Goal: Information Seeking & Learning: Learn about a topic

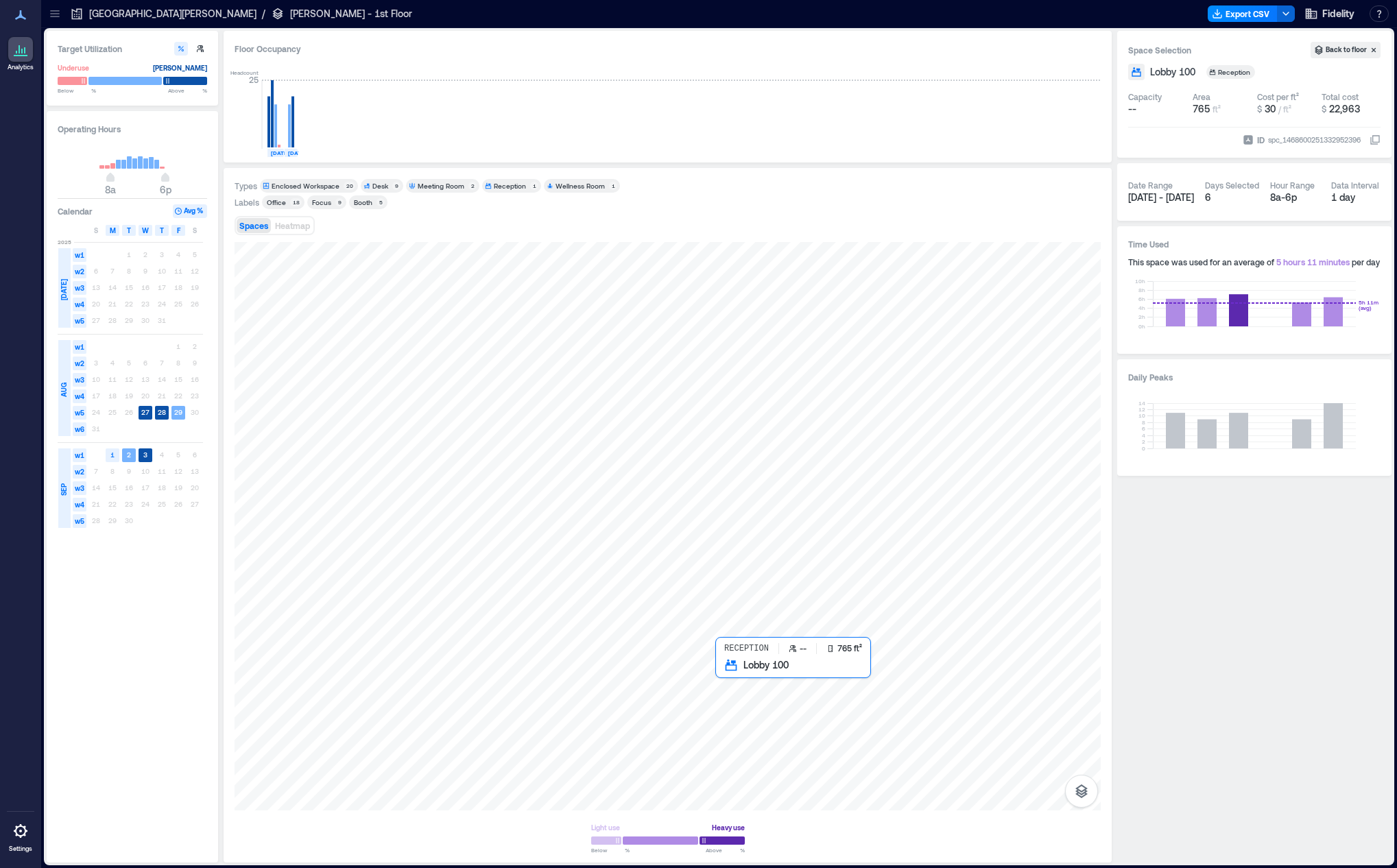
click at [836, 703] on div at bounding box center [667, 526] width 866 height 569
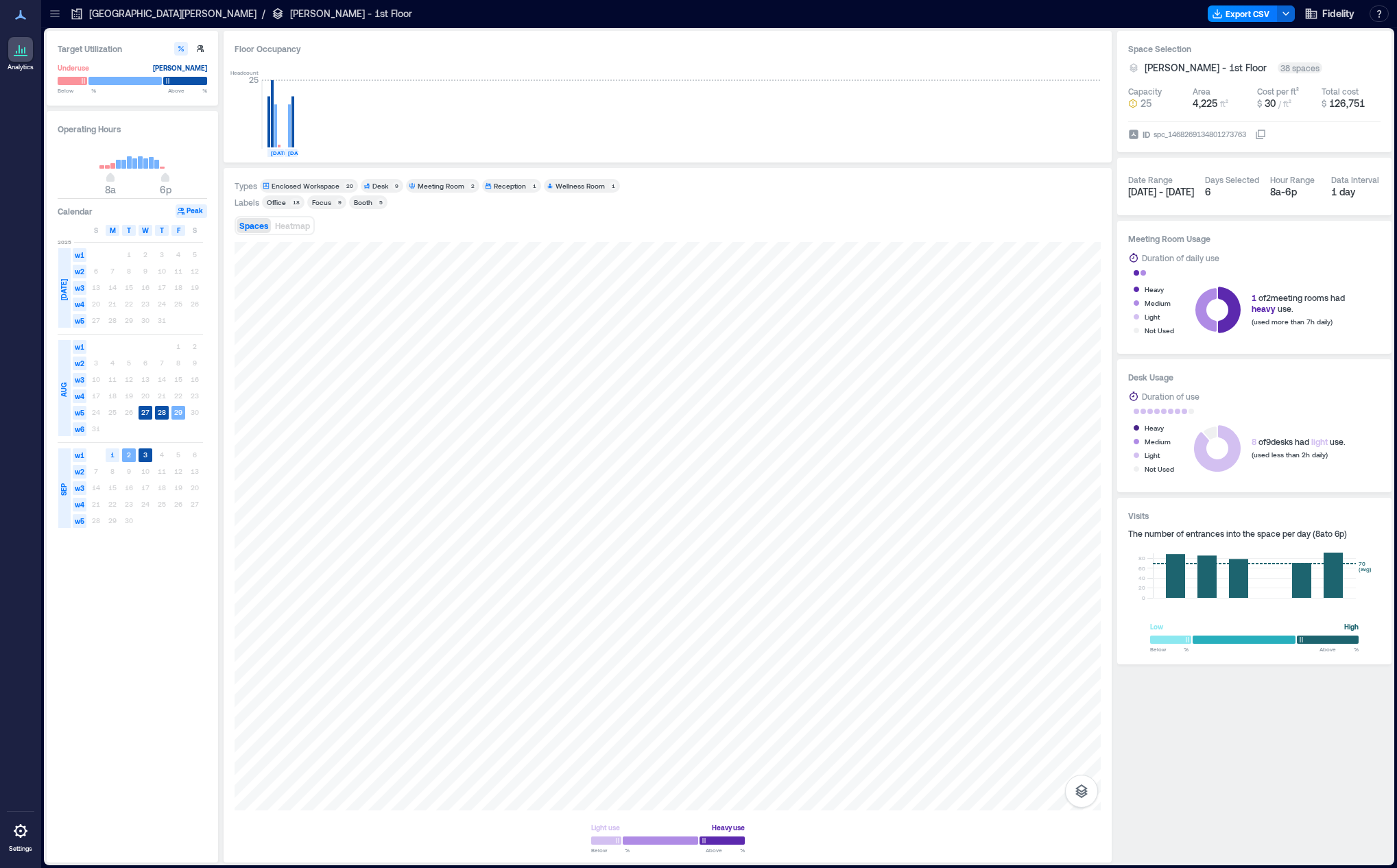
click at [527, 52] on div "Floor Occupancy" at bounding box center [667, 49] width 866 height 14
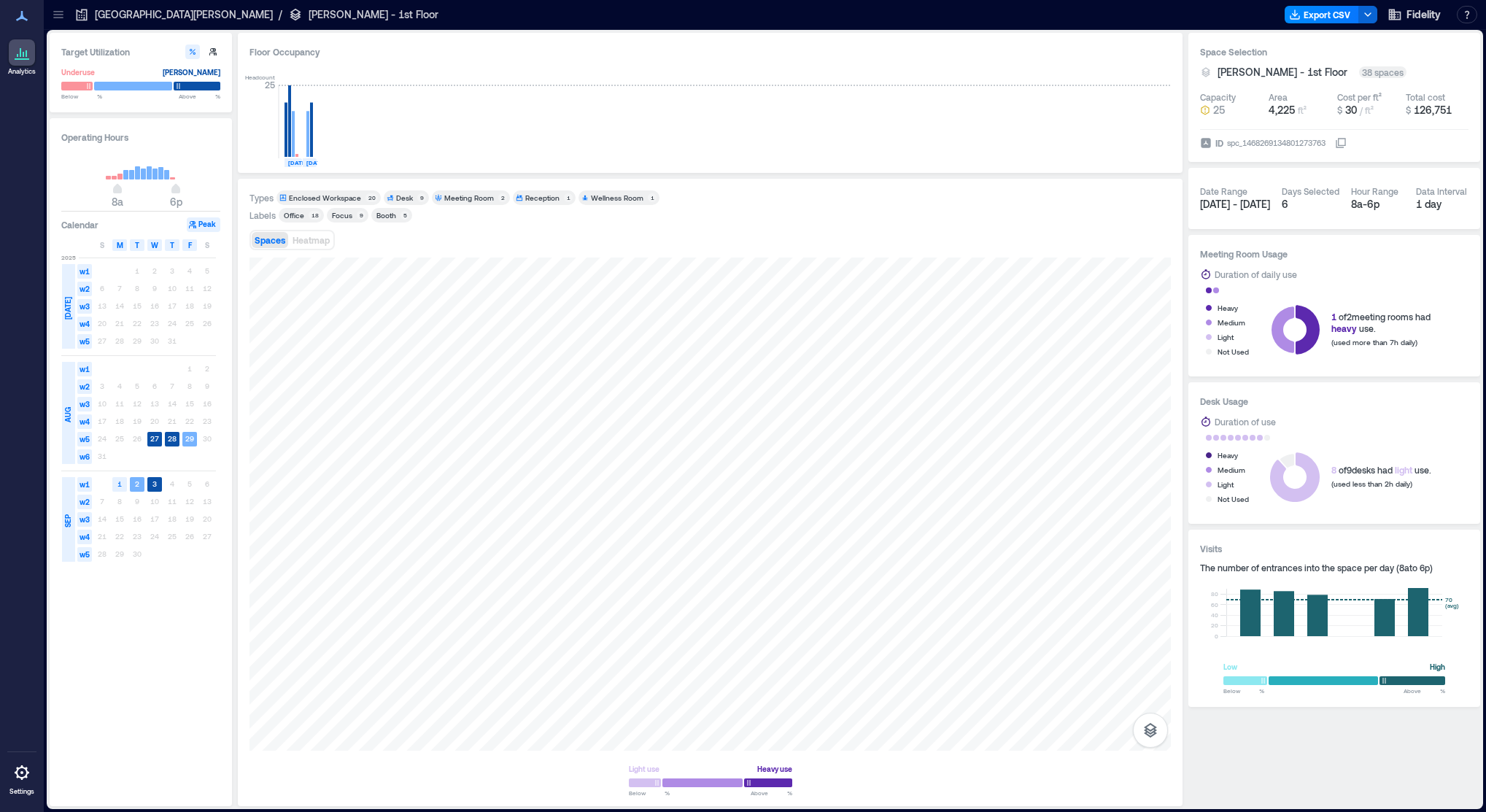
click at [146, 13] on p "[GEOGRAPHIC_DATA][PERSON_NAME]" at bounding box center [184, 15] width 178 height 15
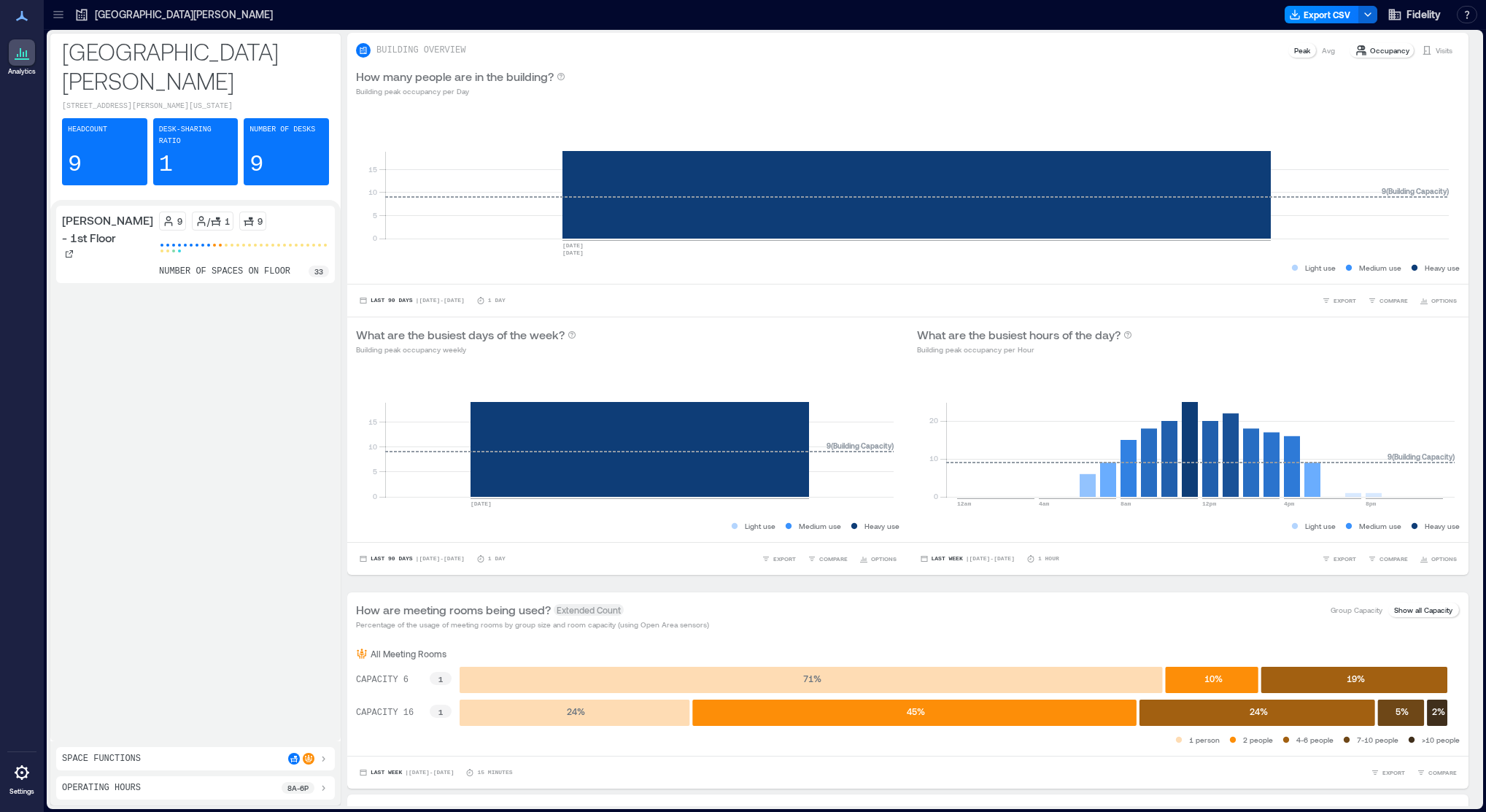
click at [81, 14] on icon at bounding box center [81, 15] width 15 height 15
click at [125, 16] on p "[GEOGRAPHIC_DATA][PERSON_NAME]" at bounding box center [184, 15] width 178 height 15
click at [49, 16] on div at bounding box center [58, 14] width 23 height 23
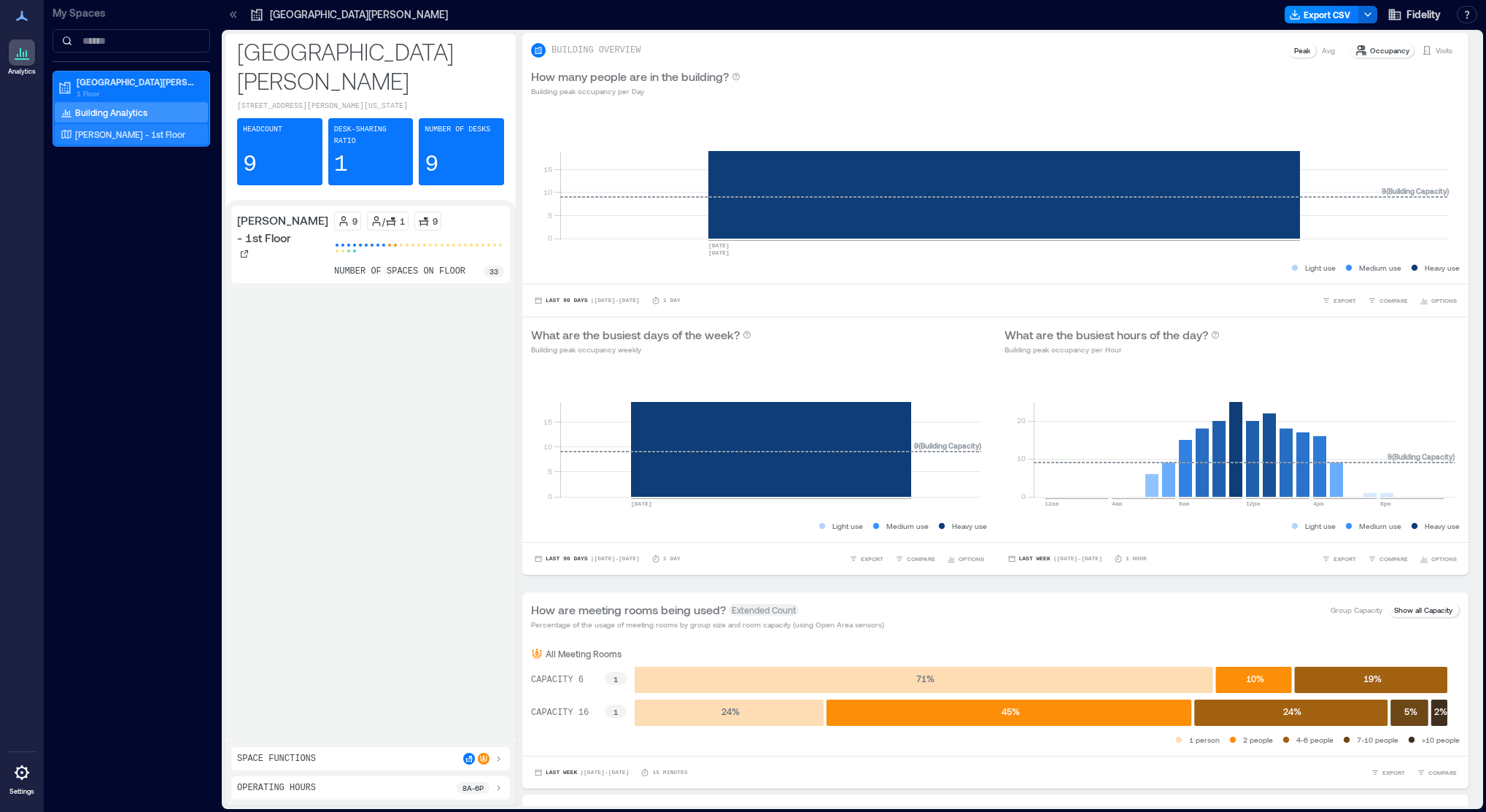
click at [114, 135] on p "[PERSON_NAME] - 1st Floor" at bounding box center [130, 134] width 110 height 12
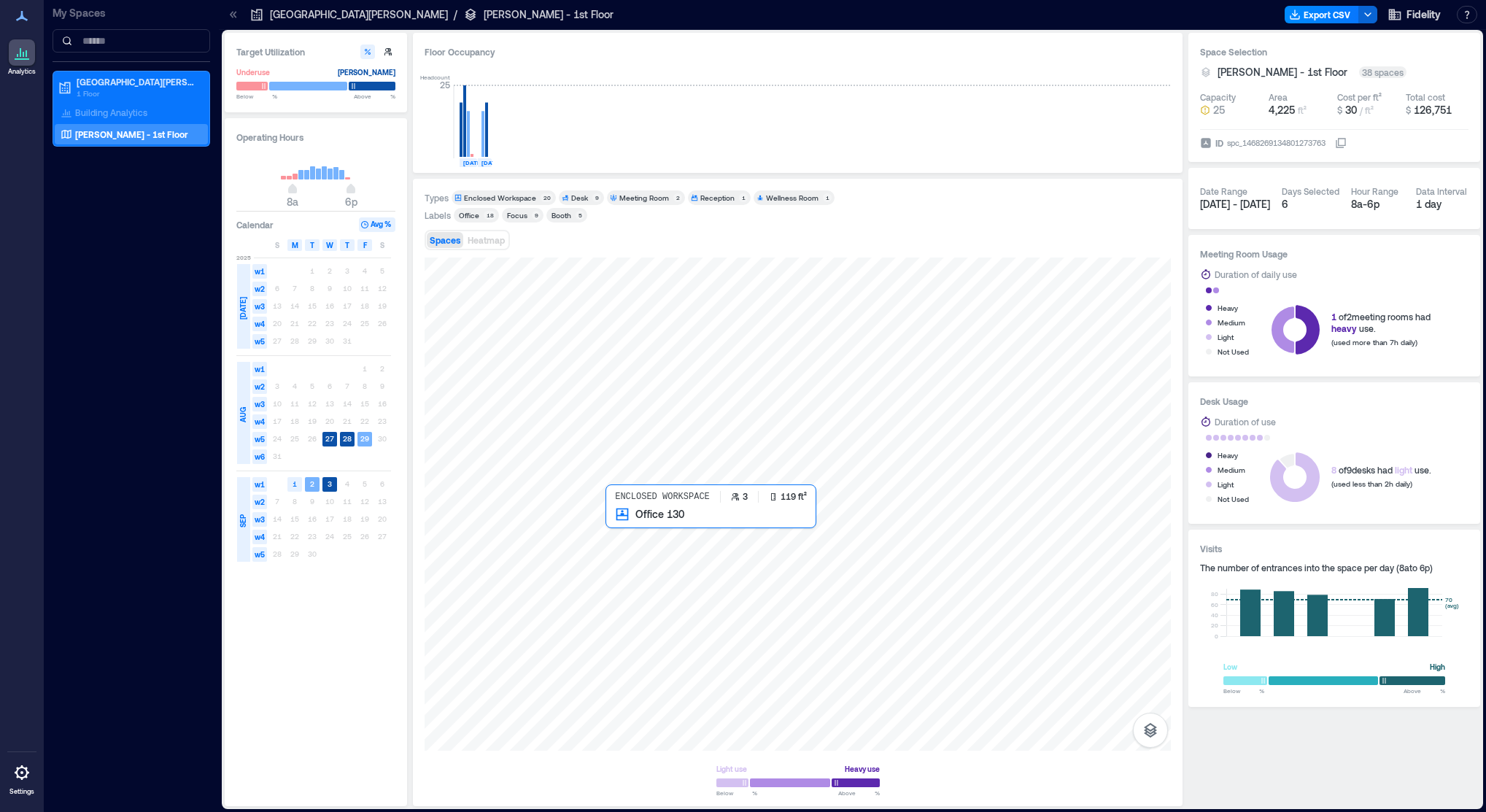
click at [615, 530] on div at bounding box center [797, 503] width 746 height 493
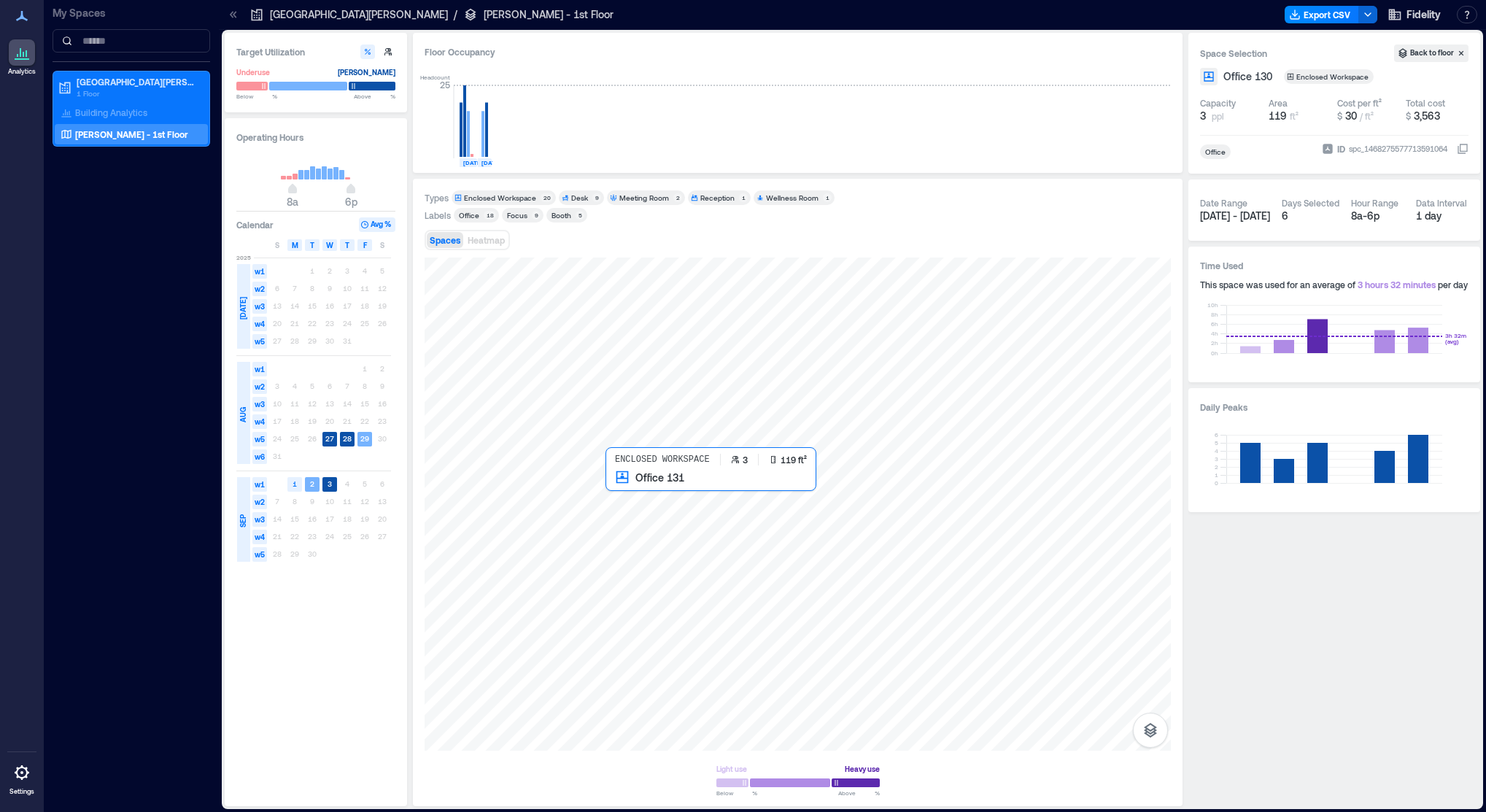
click at [629, 499] on div at bounding box center [797, 503] width 746 height 493
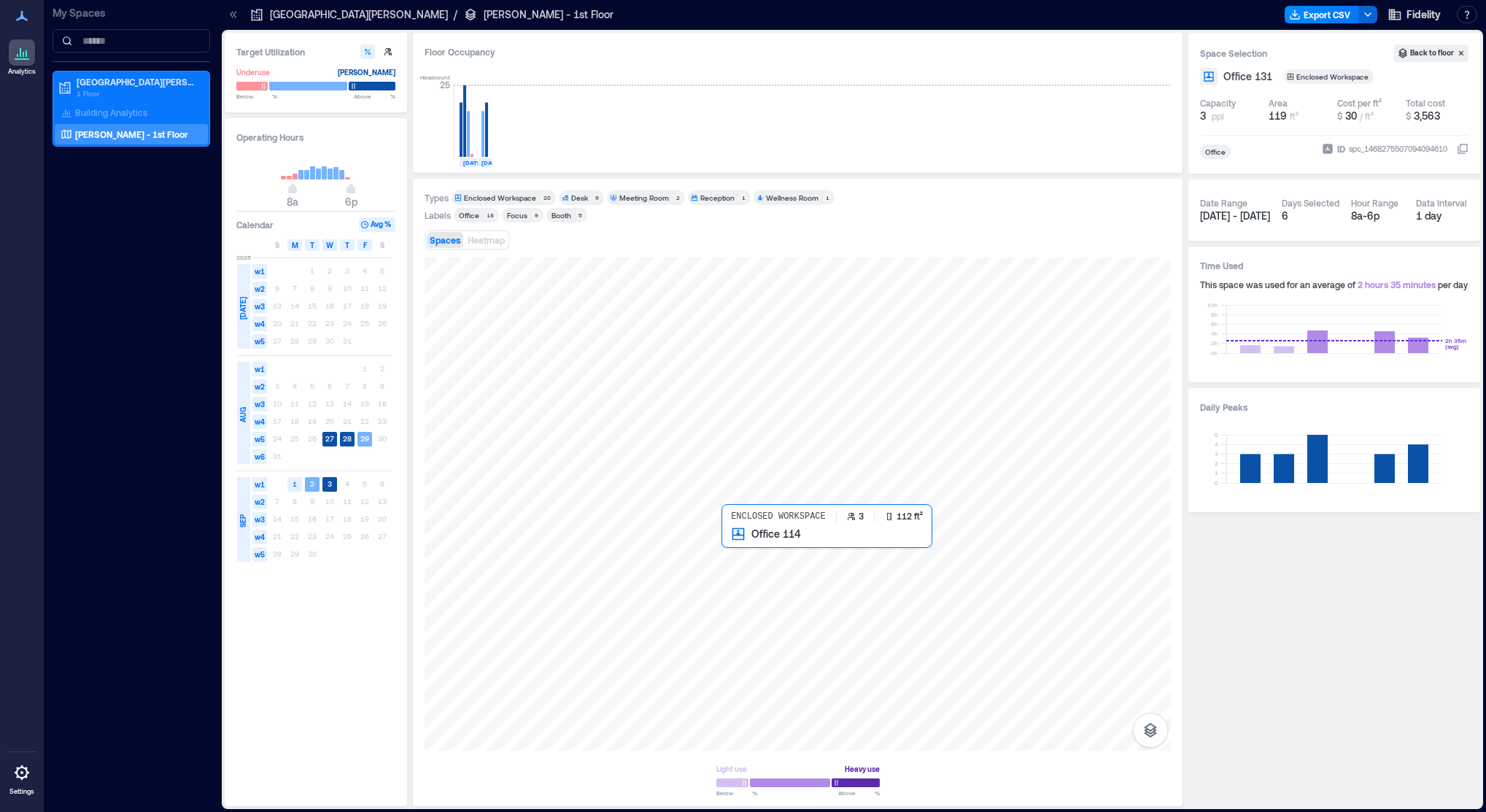
click at [739, 540] on div at bounding box center [797, 503] width 746 height 493
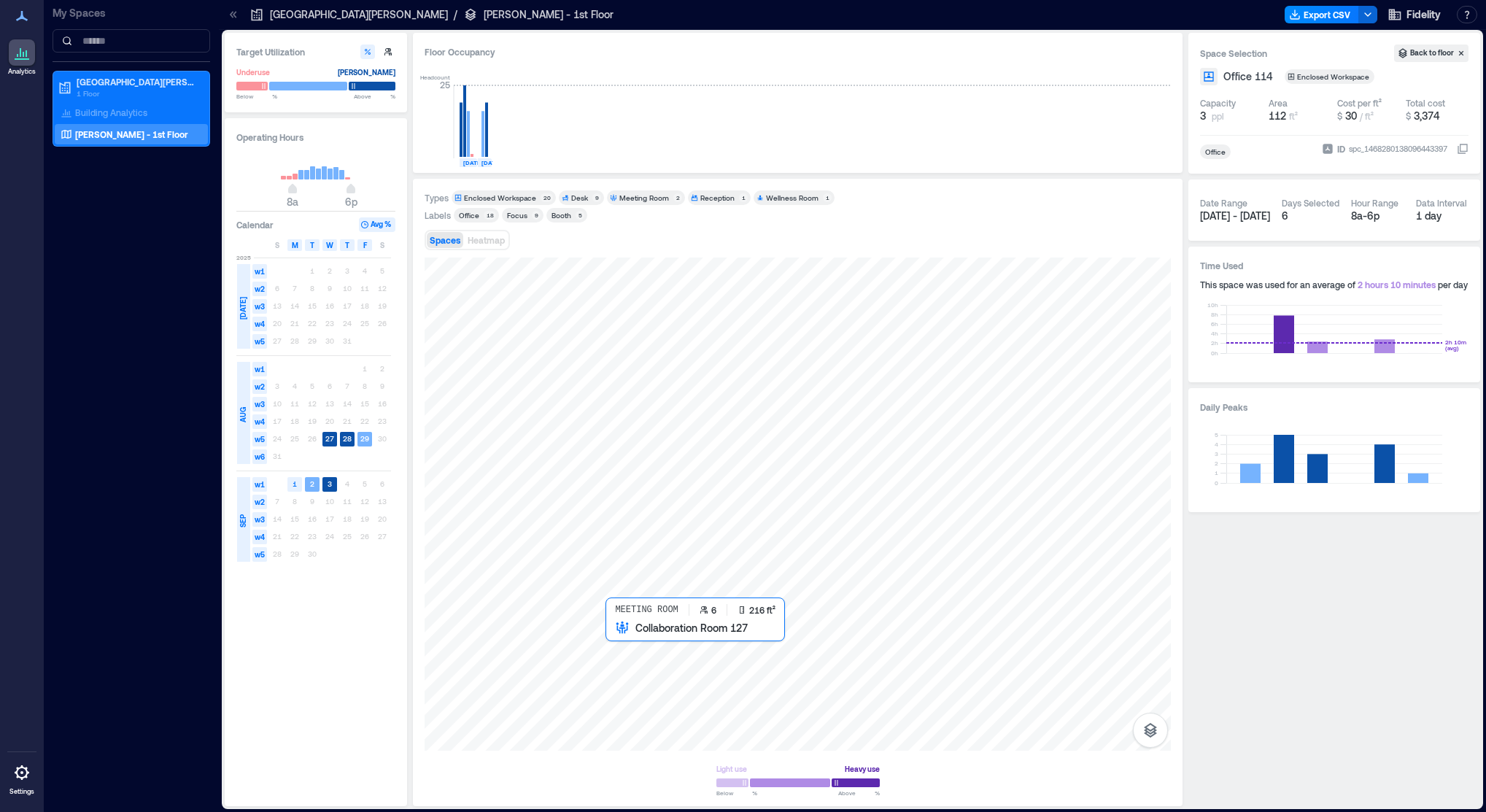
click at [617, 656] on div at bounding box center [797, 503] width 746 height 493
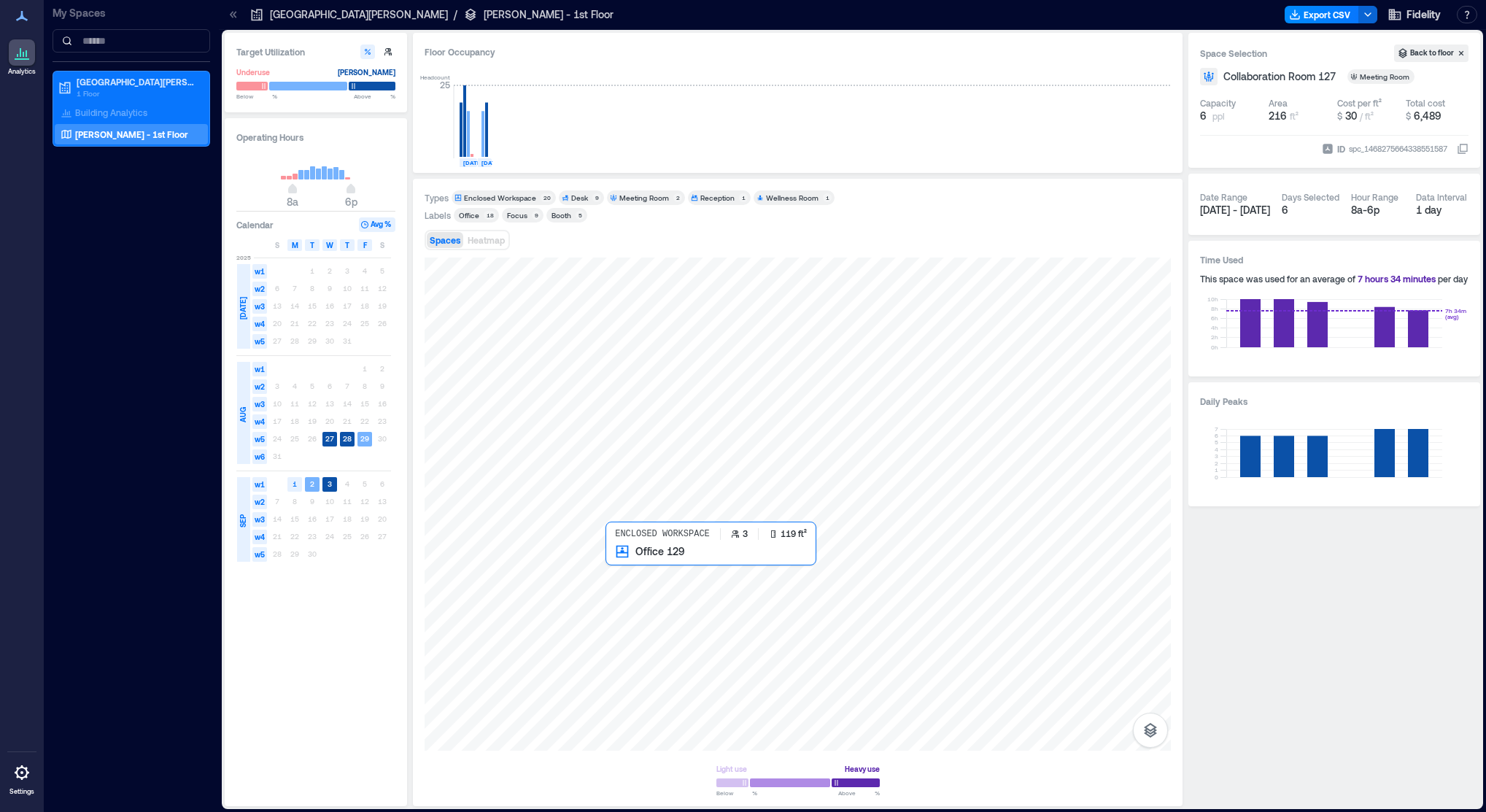
click at [630, 567] on div at bounding box center [797, 503] width 746 height 493
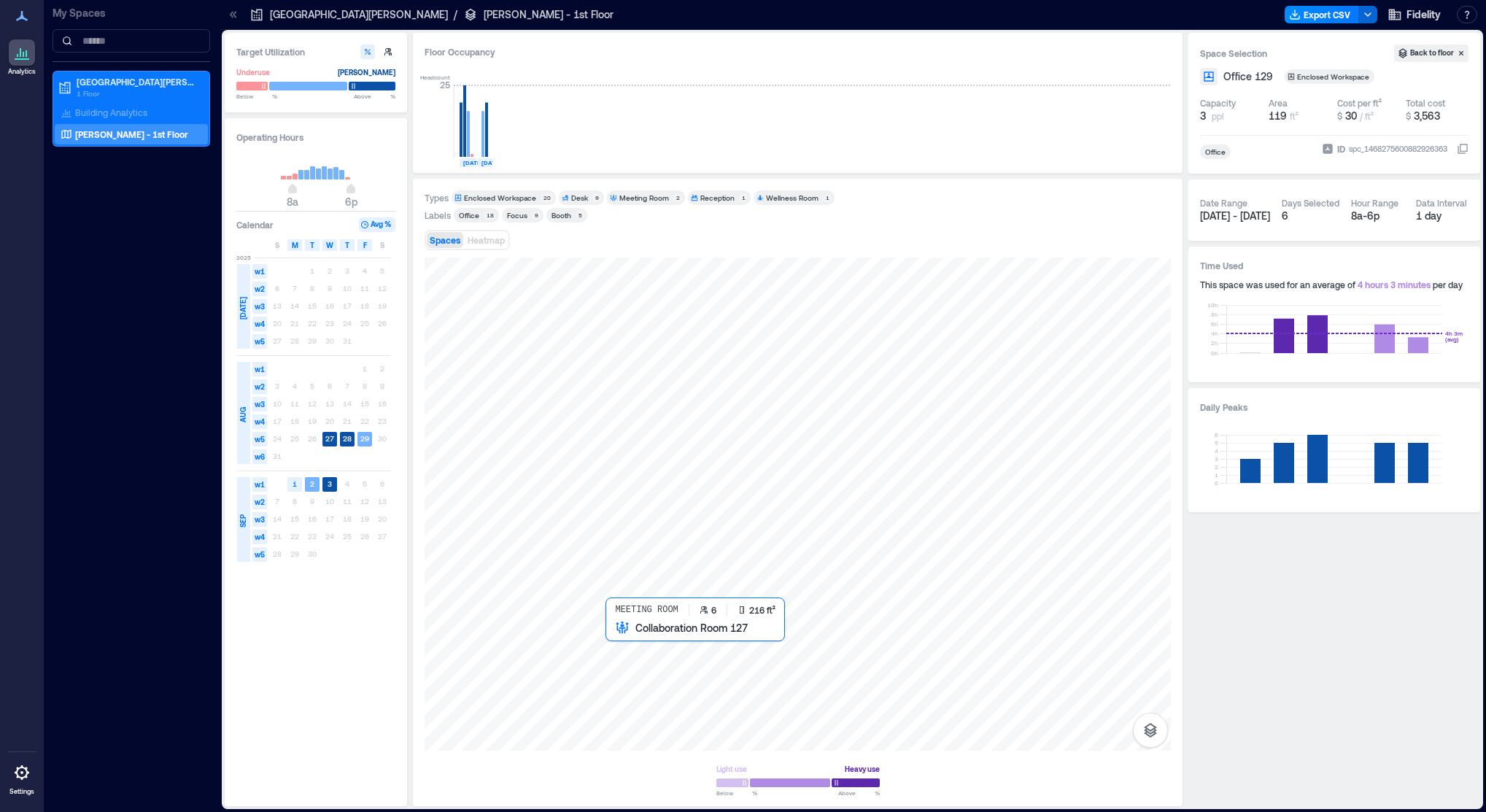
click at [621, 660] on div at bounding box center [797, 503] width 746 height 493
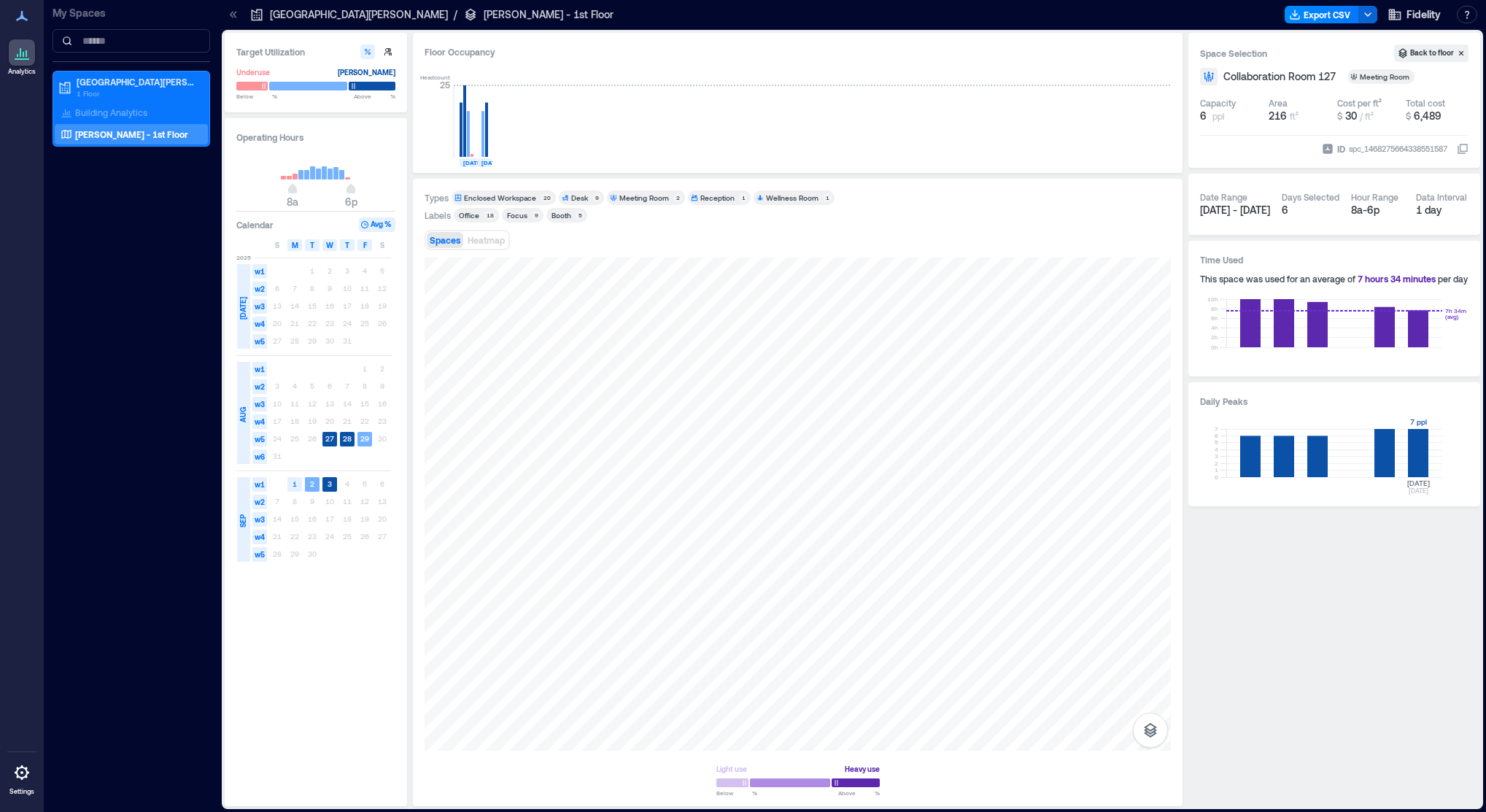
click at [1418, 456] on rect at bounding box center [1334, 453] width 216 height 49
click at [1416, 323] on rect at bounding box center [1334, 323] width 216 height 49
click at [1362, 16] on icon "button" at bounding box center [1368, 15] width 12 height 12
drag, startPoint x: 945, startPoint y: 131, endPoint x: 903, endPoint y: 131, distance: 42.0
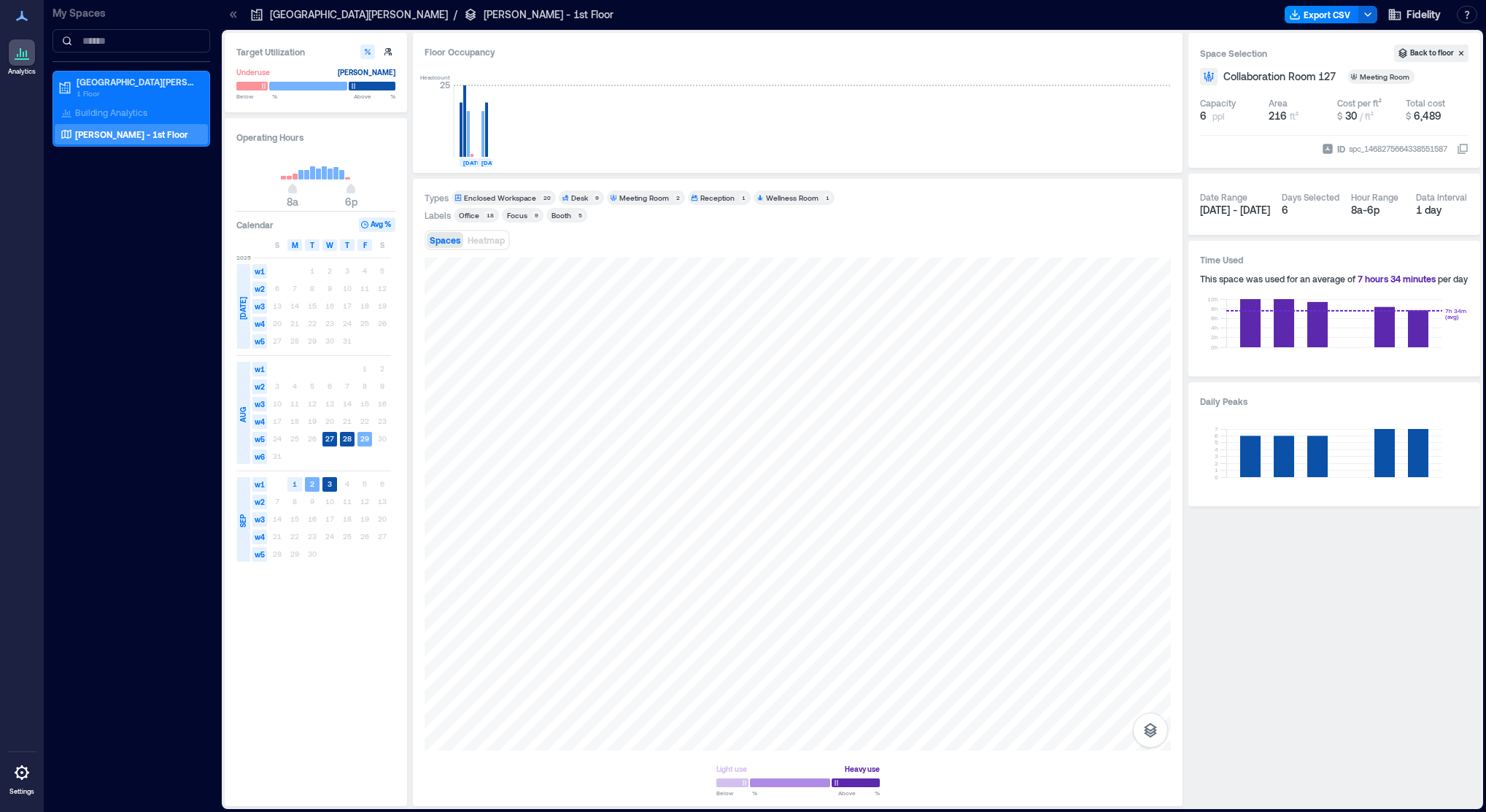
click at [945, 131] on div "Headcount [DATE] [DATE]" at bounding box center [797, 113] width 746 height 96
click at [906, 659] on div at bounding box center [797, 503] width 746 height 493
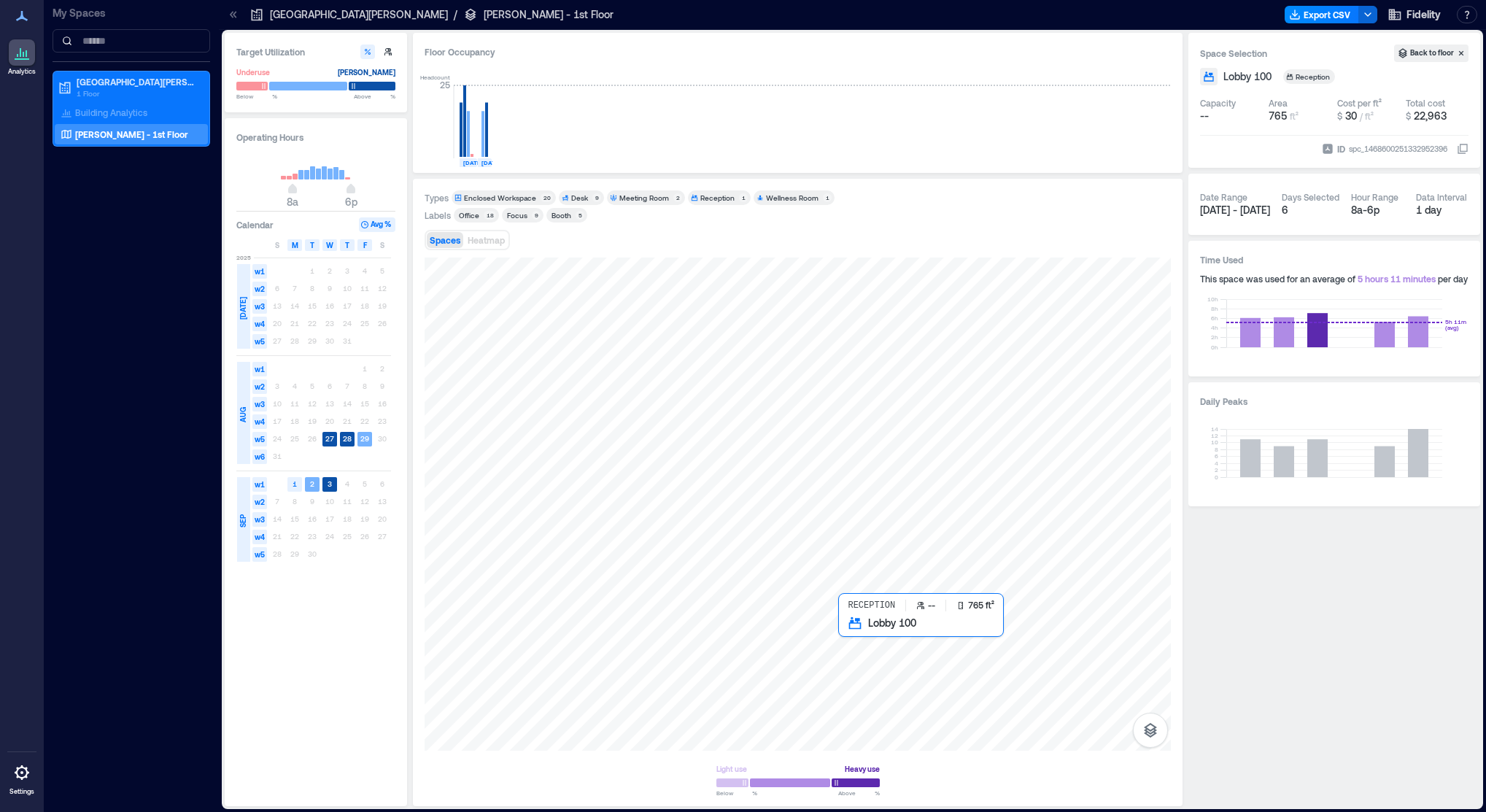
click at [938, 653] on div at bounding box center [797, 503] width 746 height 493
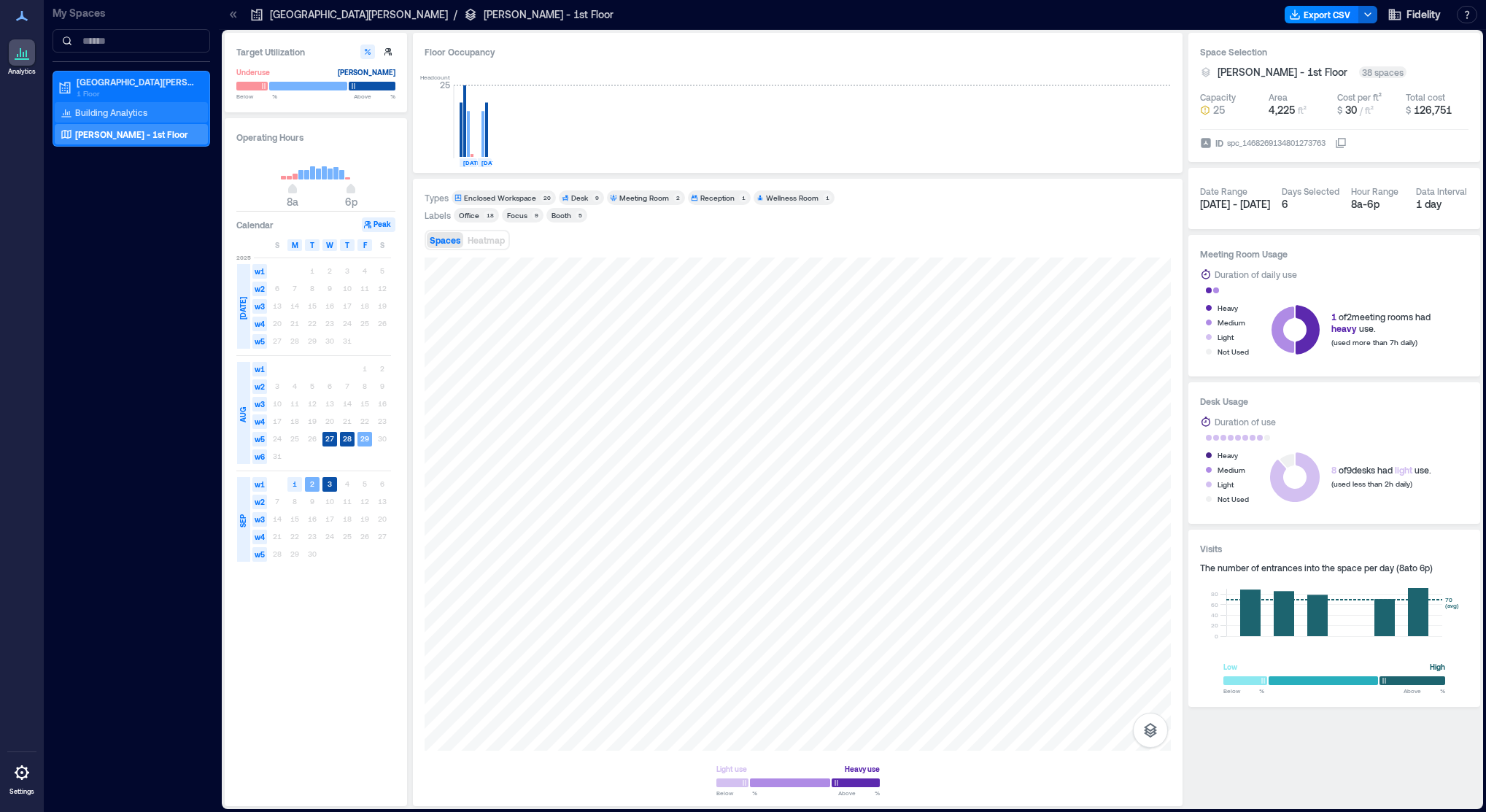
click at [135, 114] on p "Building Analytics" at bounding box center [111, 112] width 72 height 12
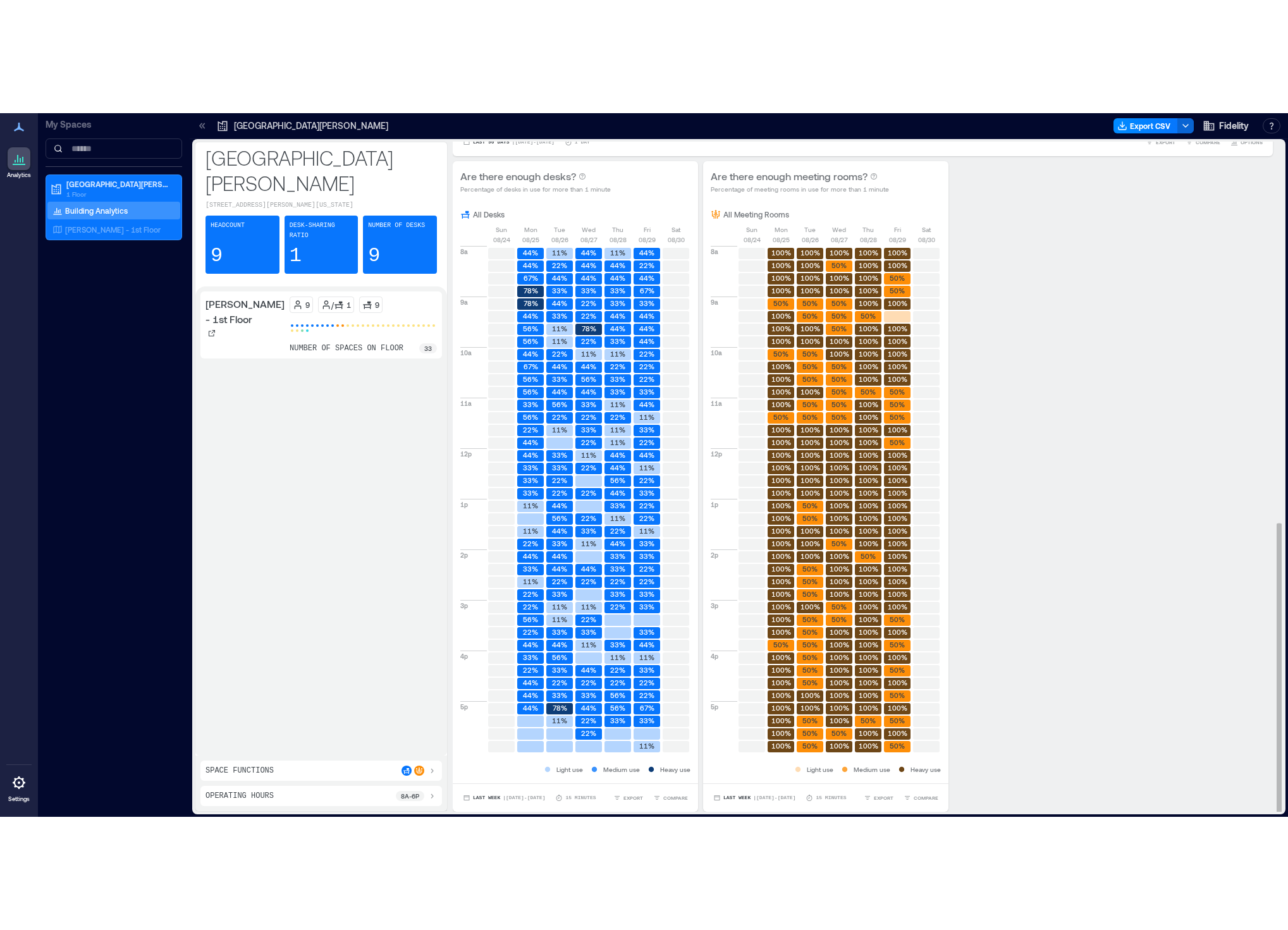
scroll to position [2, 0]
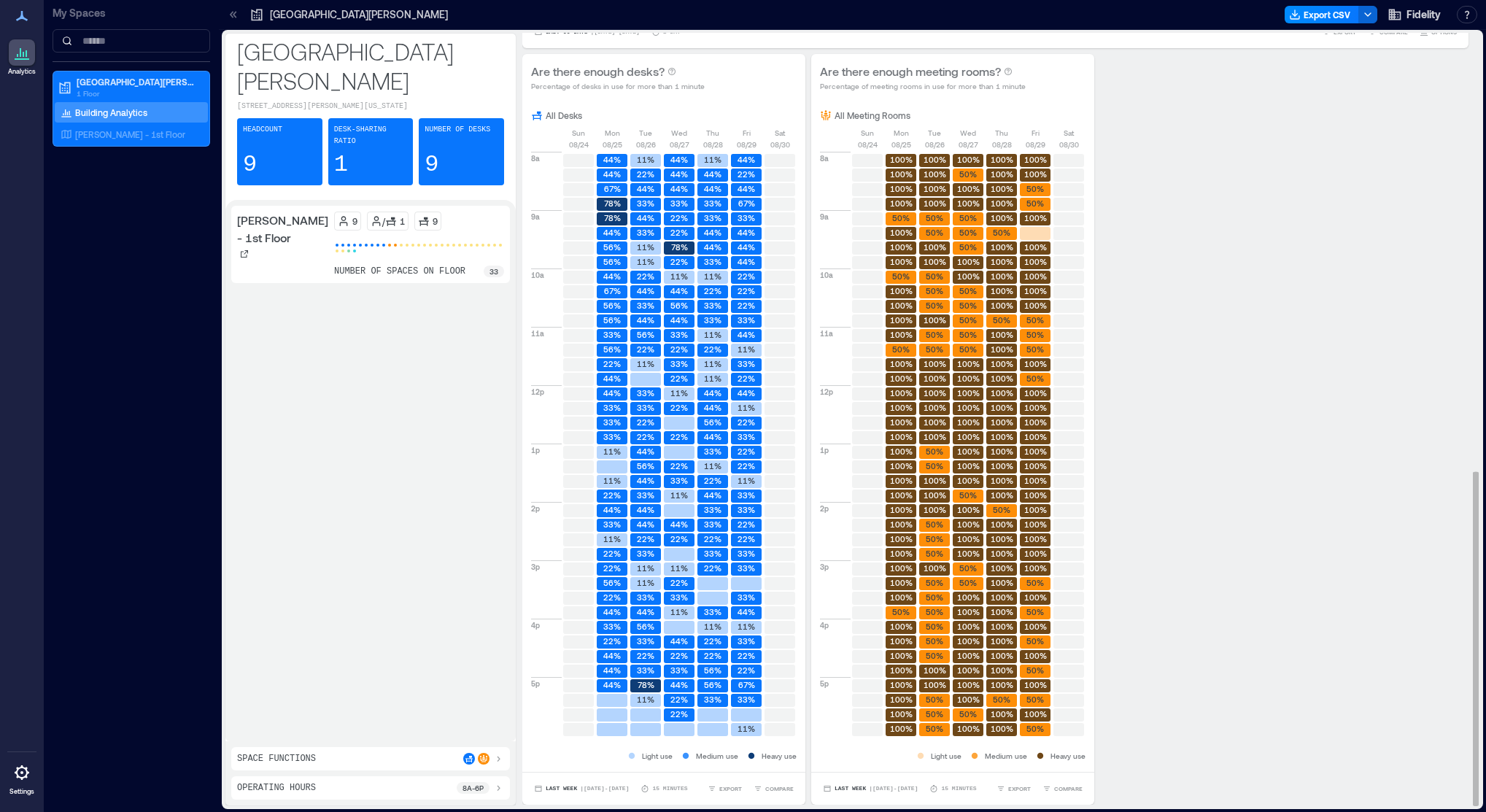
click at [750, 335] on text "44%" at bounding box center [746, 334] width 17 height 9
click at [751, 335] on text "44%" at bounding box center [746, 334] width 17 height 9
click at [450, 135] on div "Number of Desks 9" at bounding box center [461, 151] width 85 height 67
click at [338, 215] on icon at bounding box center [343, 221] width 12 height 12
click at [99, 90] on p "1 Floor" at bounding box center [138, 93] width 123 height 12
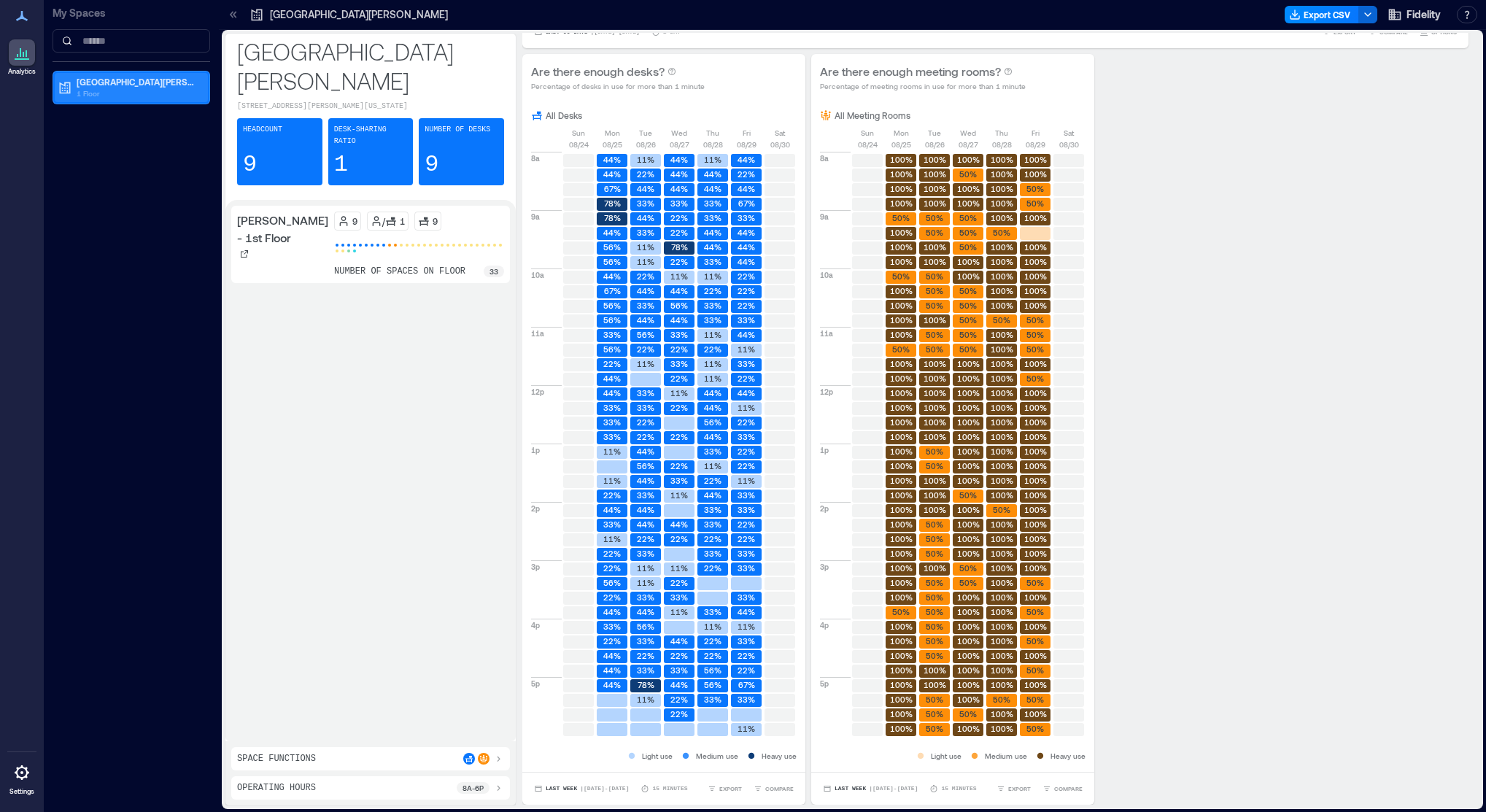
click at [99, 90] on p "1 Floor" at bounding box center [138, 93] width 123 height 12
click at [95, 135] on p "[PERSON_NAME] - 1st Floor" at bounding box center [130, 134] width 110 height 12
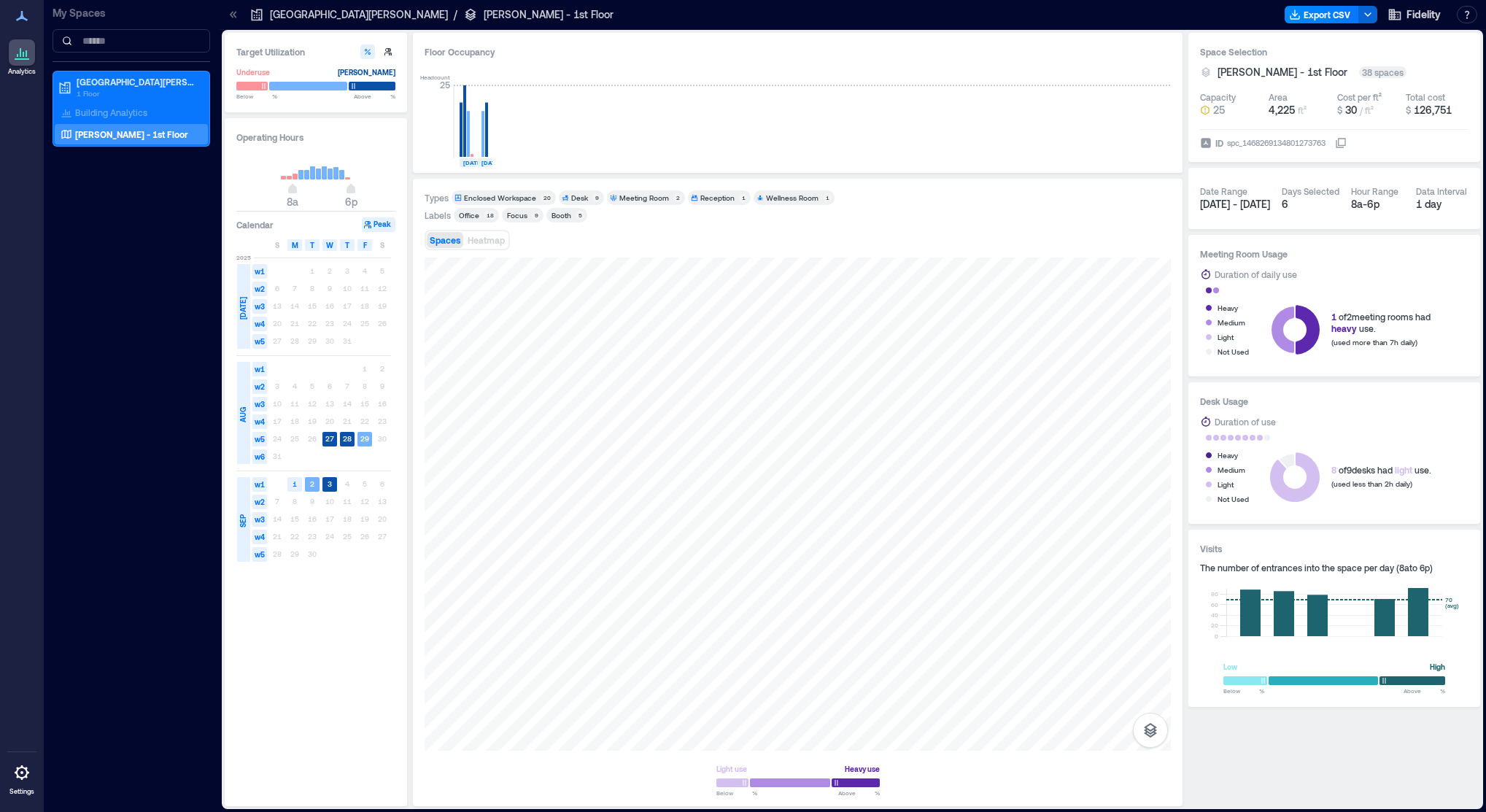
click at [719, 196] on div "Reception" at bounding box center [717, 197] width 34 height 10
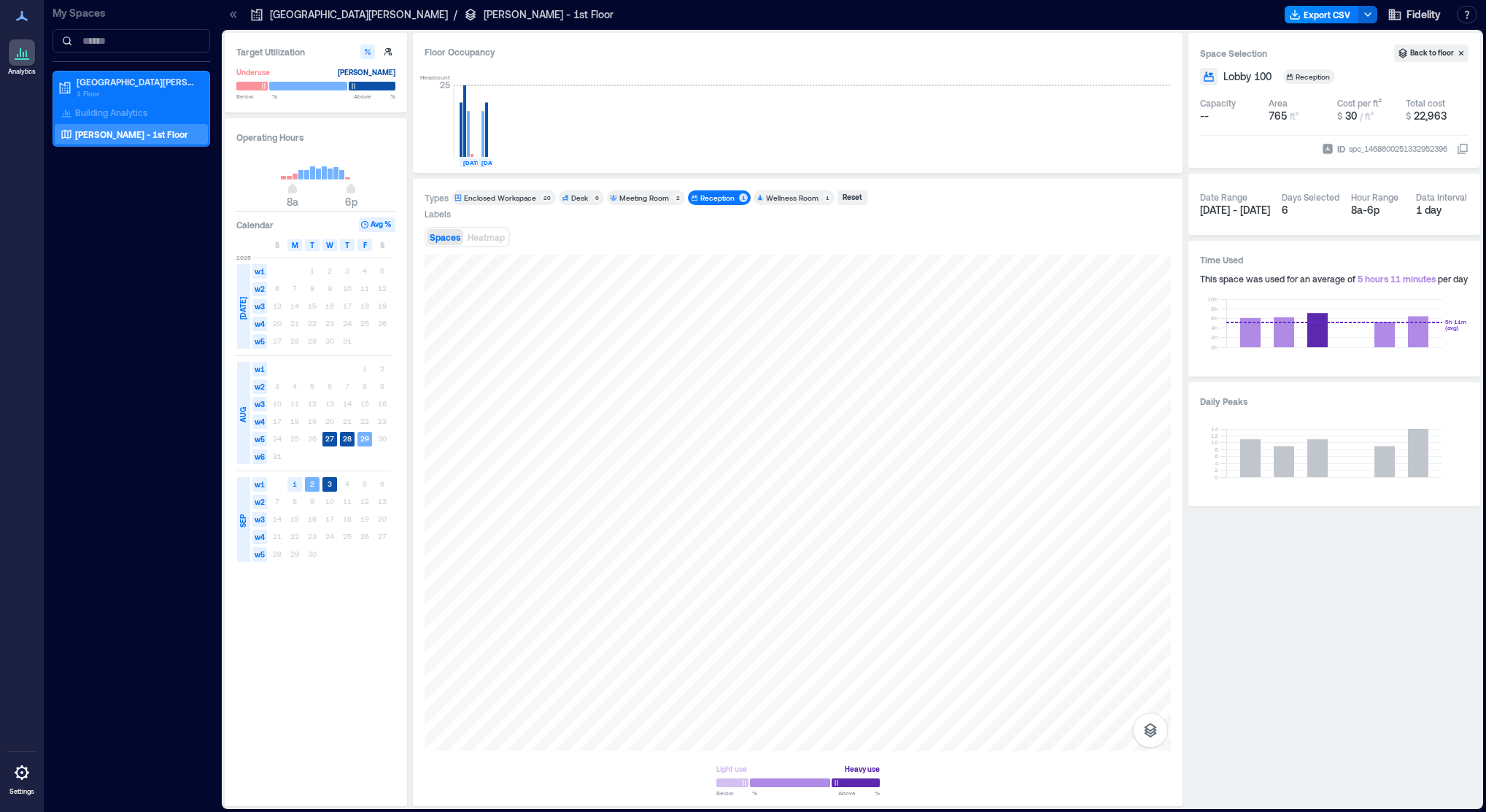
click at [770, 196] on div "Wellness Room" at bounding box center [792, 197] width 52 height 10
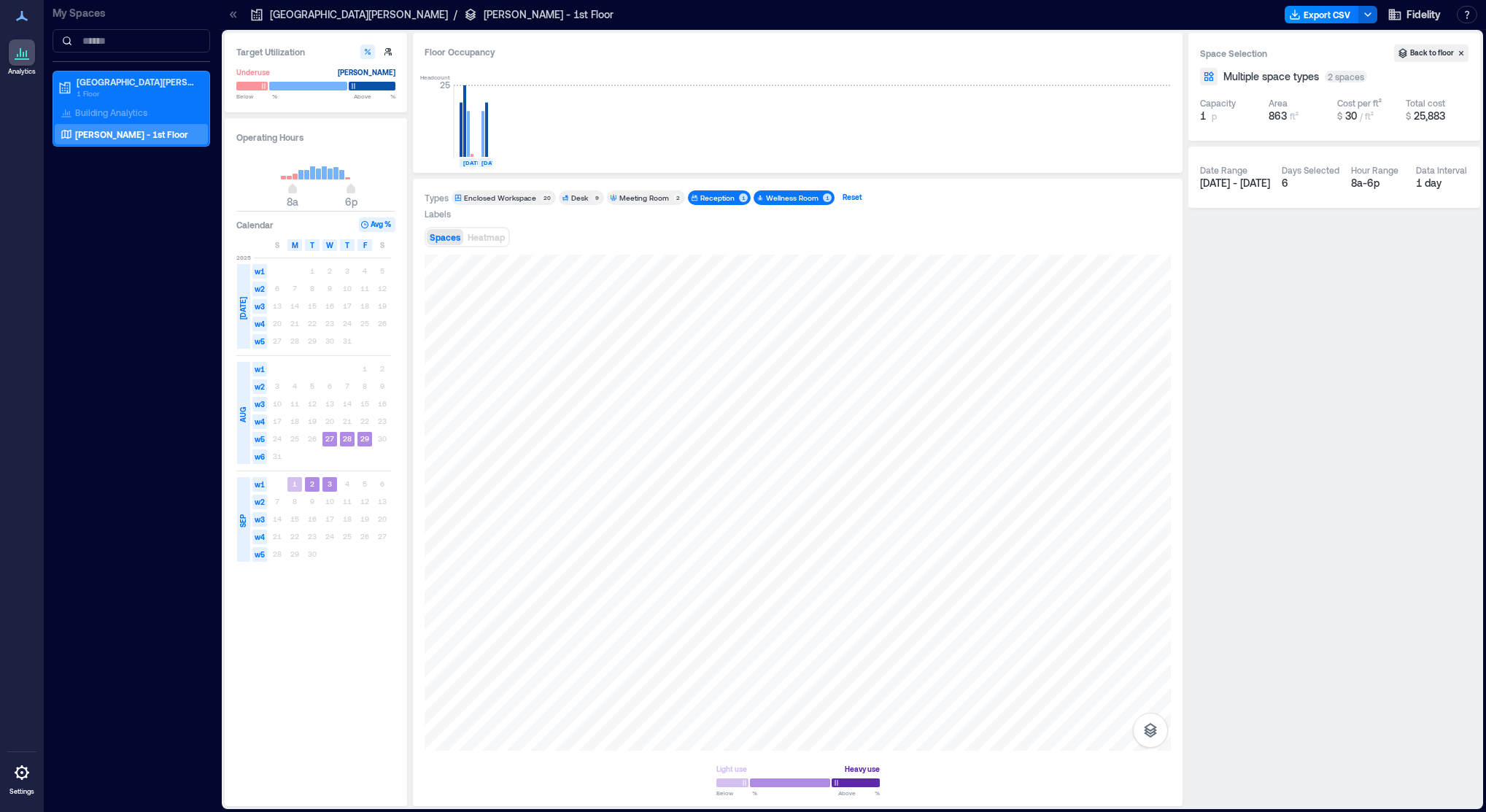
click at [843, 197] on div "Reset" at bounding box center [852, 198] width 24 height 13
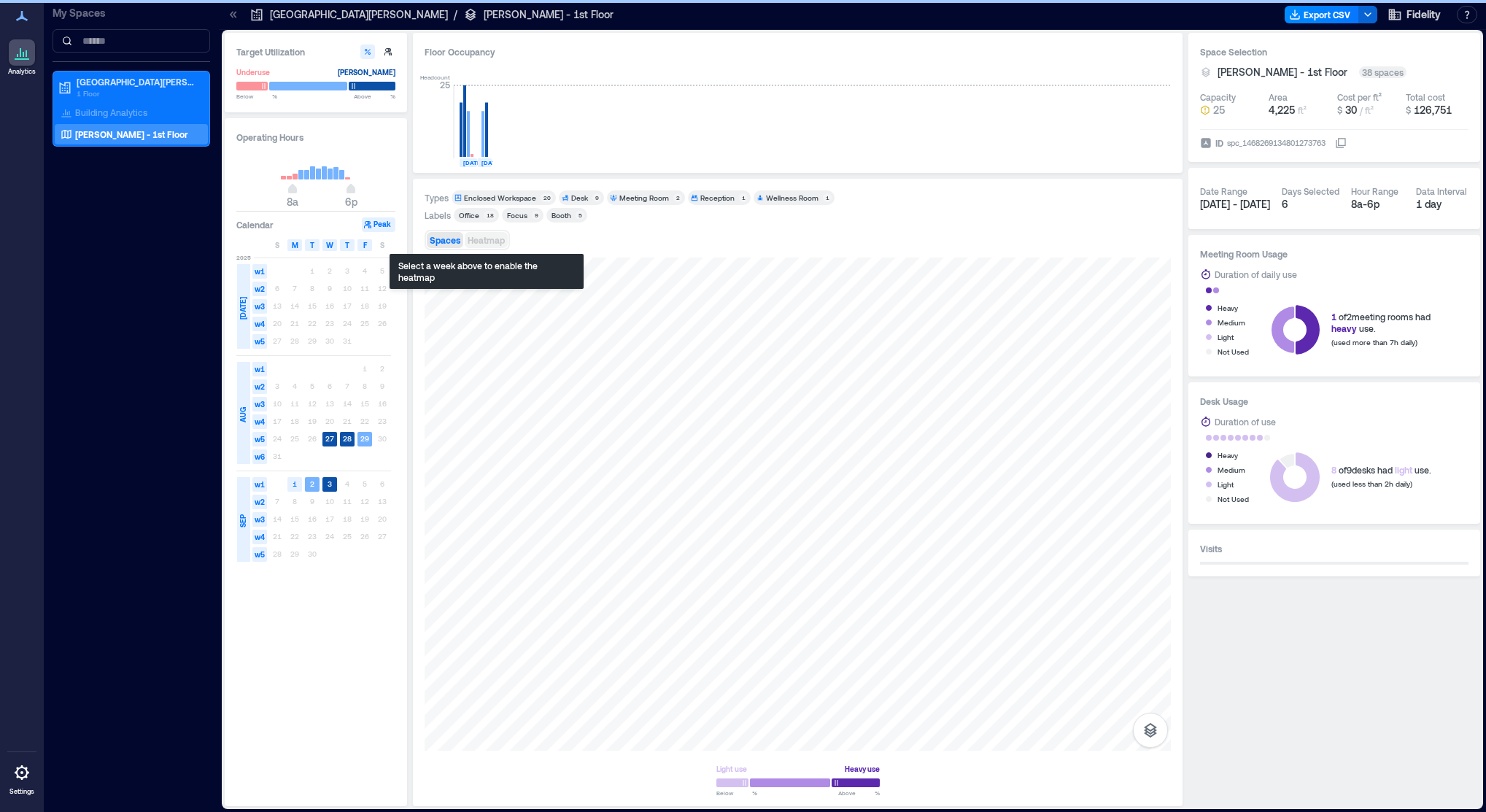
click at [475, 239] on span "Heatmap" at bounding box center [486, 240] width 38 height 10
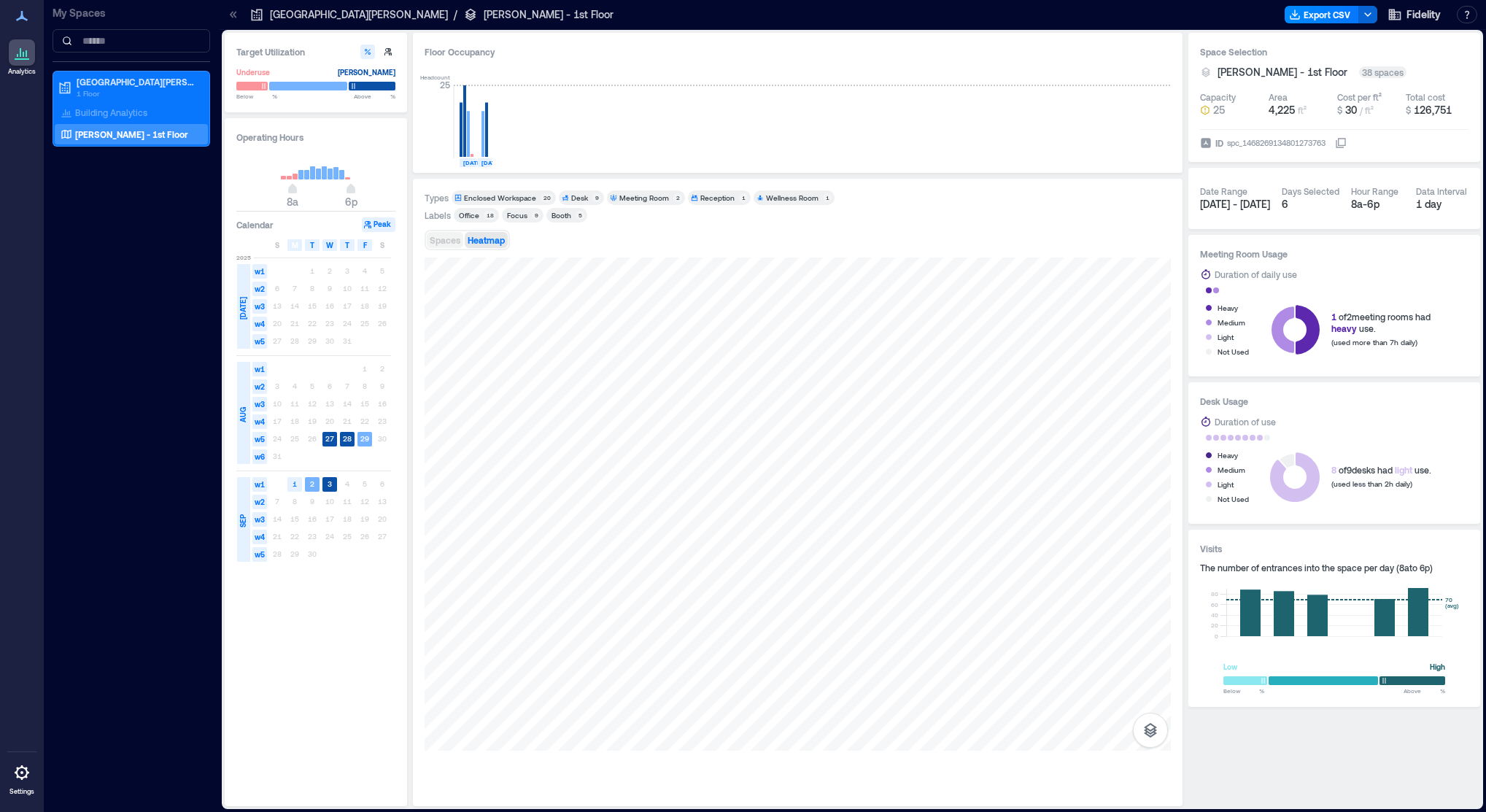
click at [450, 240] on span "Spaces" at bounding box center [444, 240] width 30 height 10
click at [486, 239] on span "Heatmap" at bounding box center [486, 240] width 38 height 10
click at [517, 219] on div "Focus" at bounding box center [517, 214] width 20 height 10
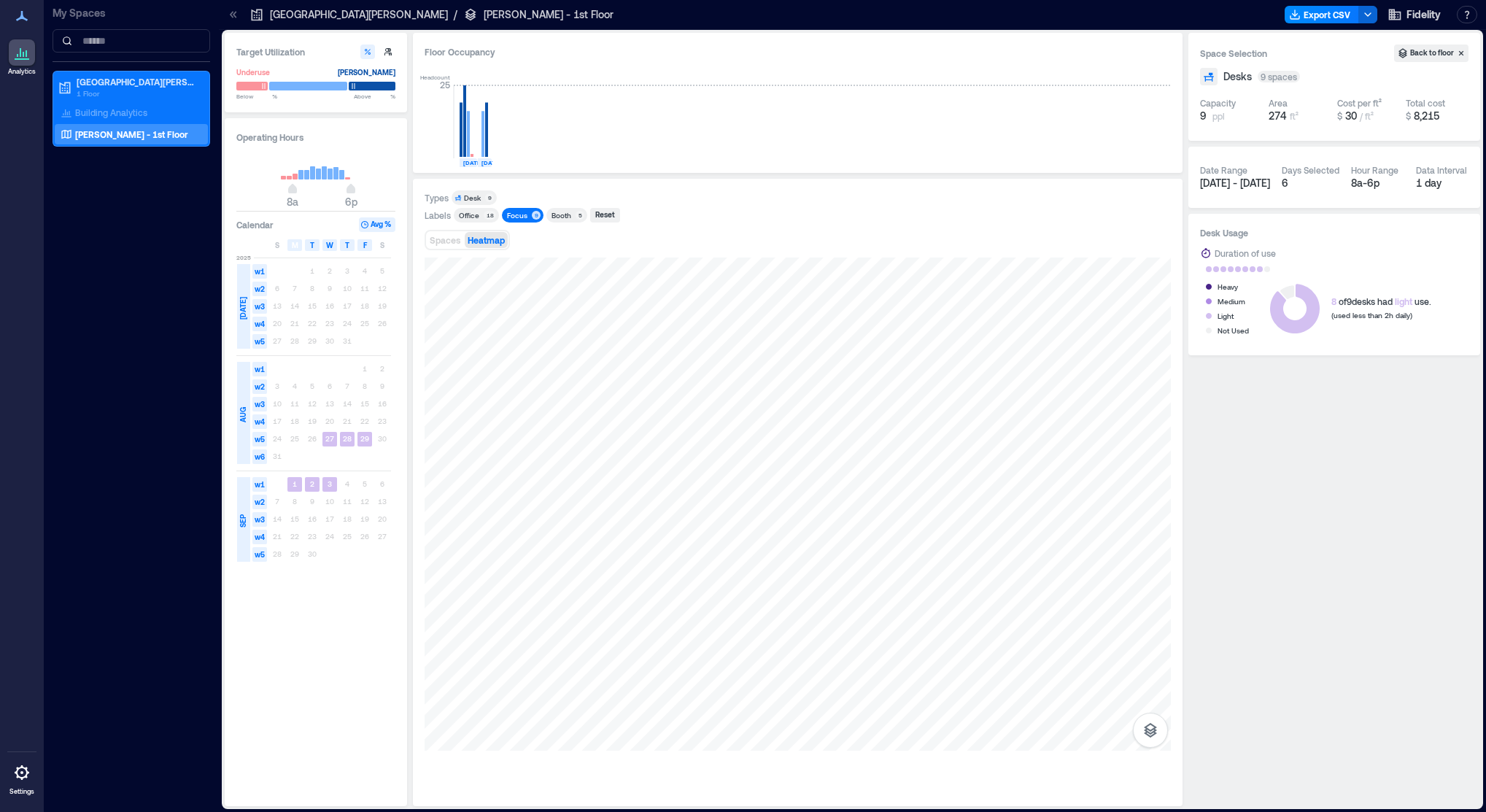
click at [479, 217] on div "Office" at bounding box center [469, 214] width 25 height 10
click at [446, 243] on span "Spaces" at bounding box center [444, 240] width 30 height 10
click at [599, 213] on div "Reset" at bounding box center [605, 215] width 24 height 13
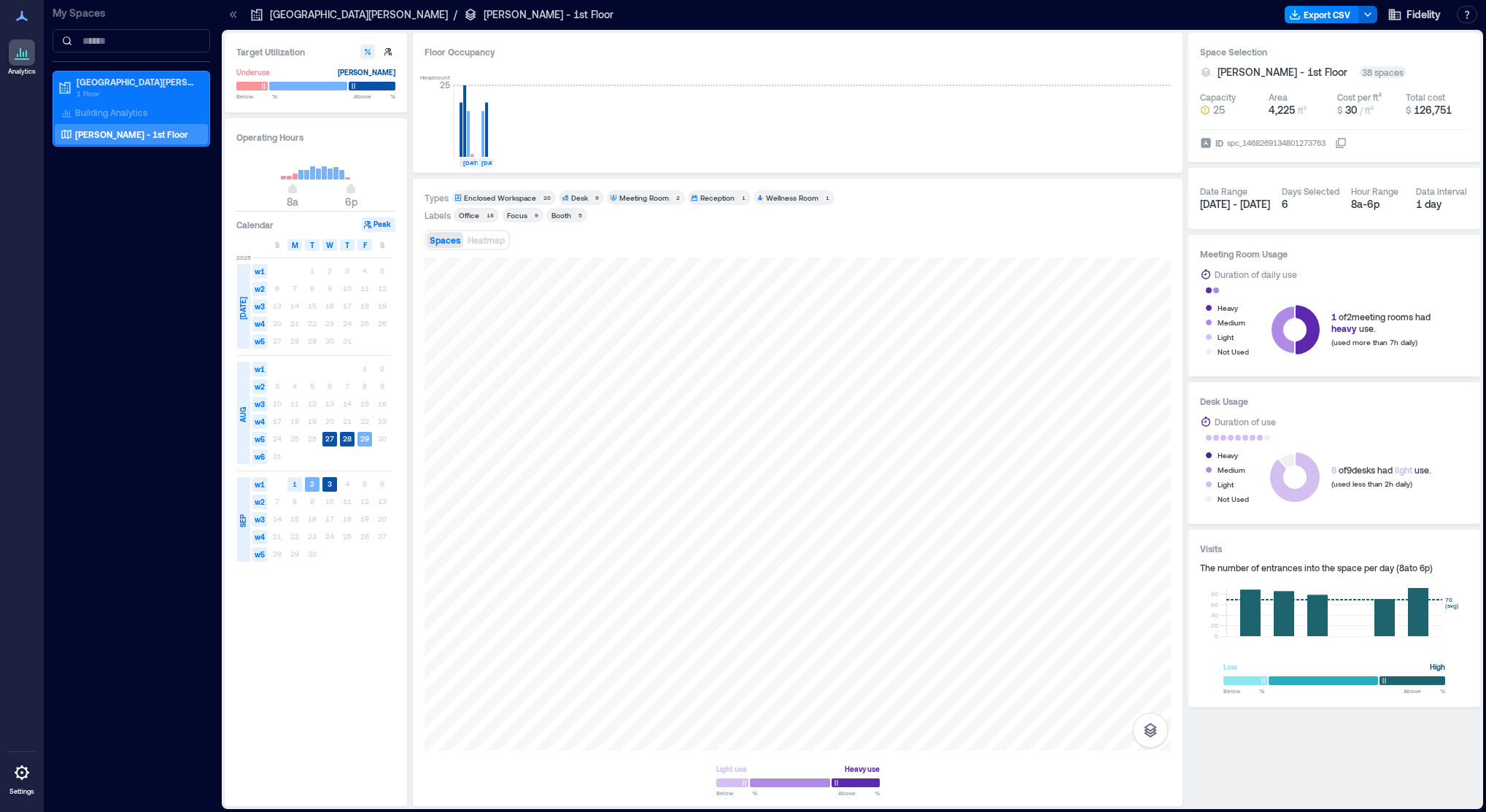
click at [515, 219] on div "Focus" at bounding box center [517, 214] width 20 height 10
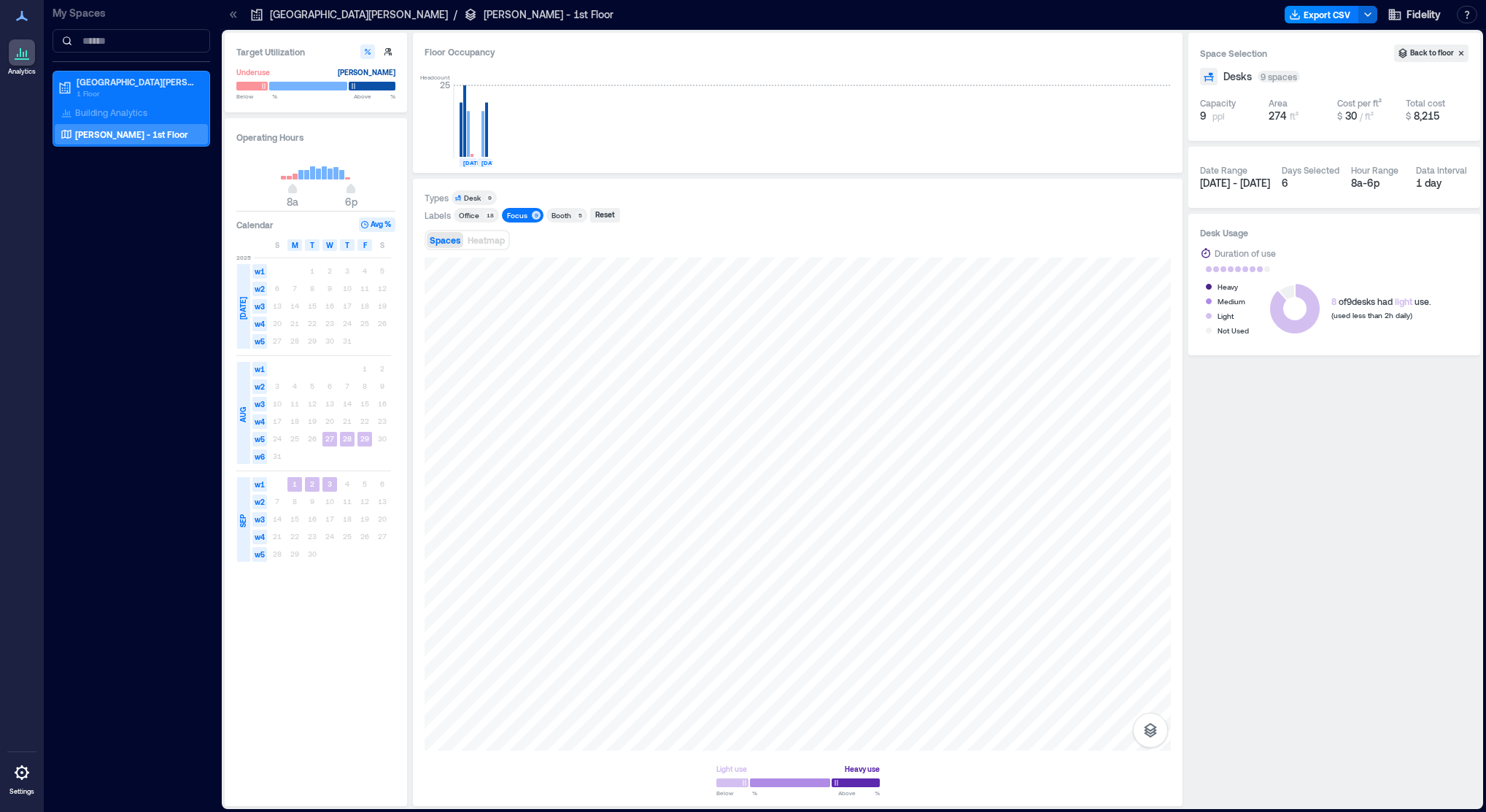
click at [562, 212] on div "Booth" at bounding box center [561, 214] width 20 height 10
click at [524, 214] on div "Focus" at bounding box center [517, 214] width 20 height 10
click at [554, 213] on div "Booth" at bounding box center [561, 214] width 20 height 10
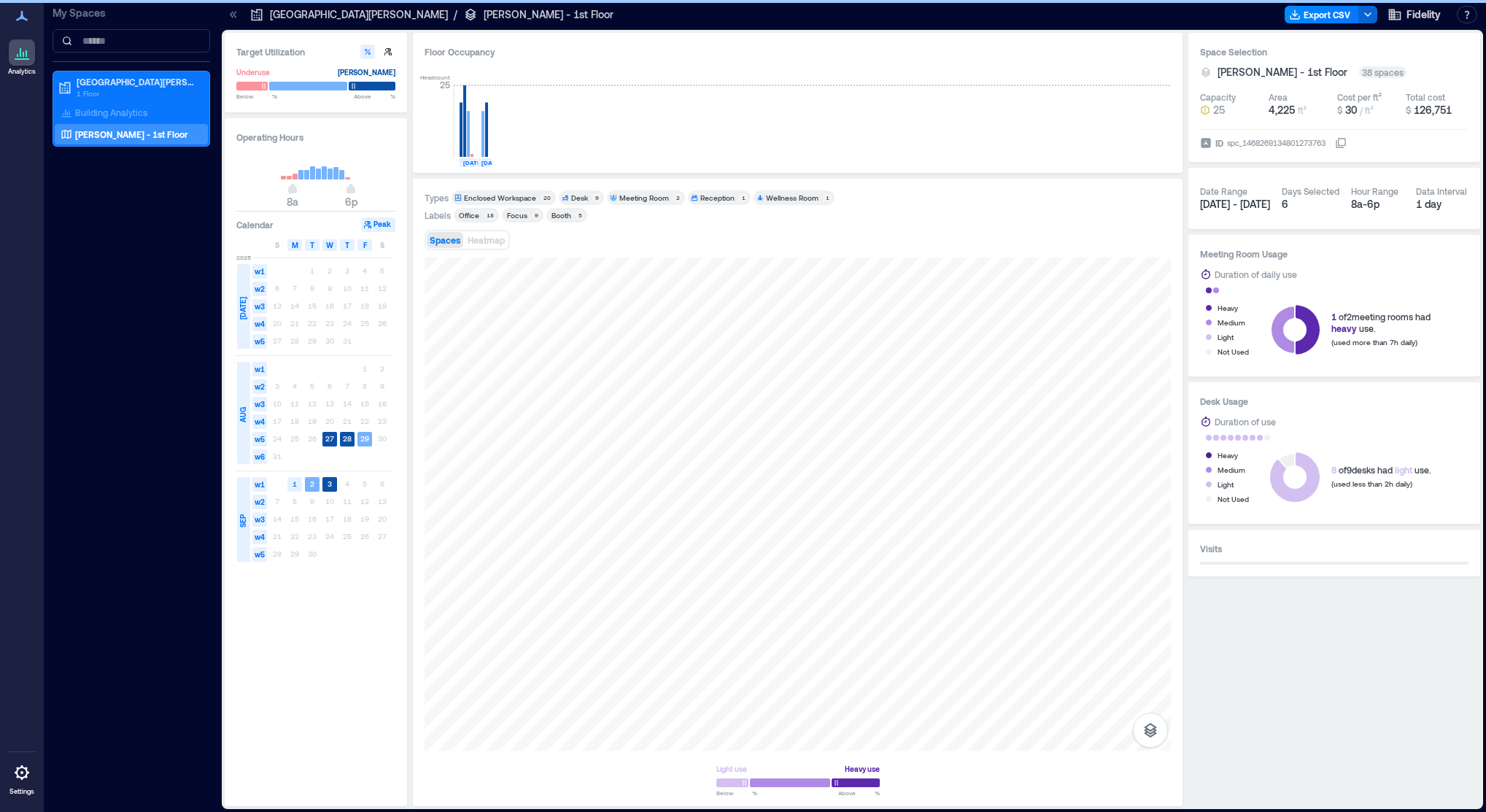
click at [529, 214] on span "Focus 9" at bounding box center [522, 214] width 36 height 10
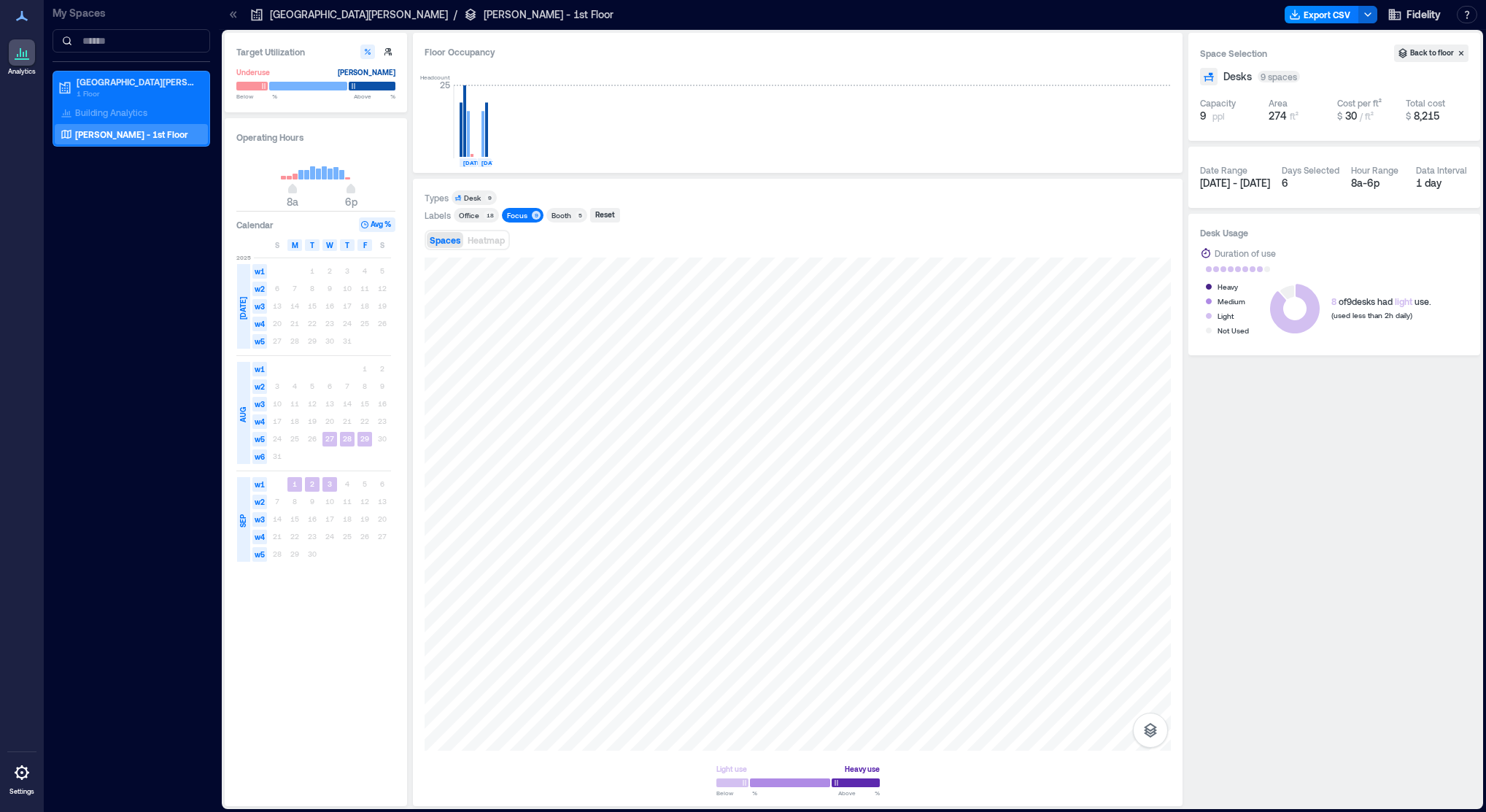
click at [558, 213] on div "Booth" at bounding box center [561, 214] width 20 height 10
click at [526, 218] on div "Focus" at bounding box center [516, 214] width 25 height 10
click at [474, 217] on div "Office" at bounding box center [469, 214] width 20 height 10
click at [515, 216] on div "Focus" at bounding box center [517, 214] width 20 height 10
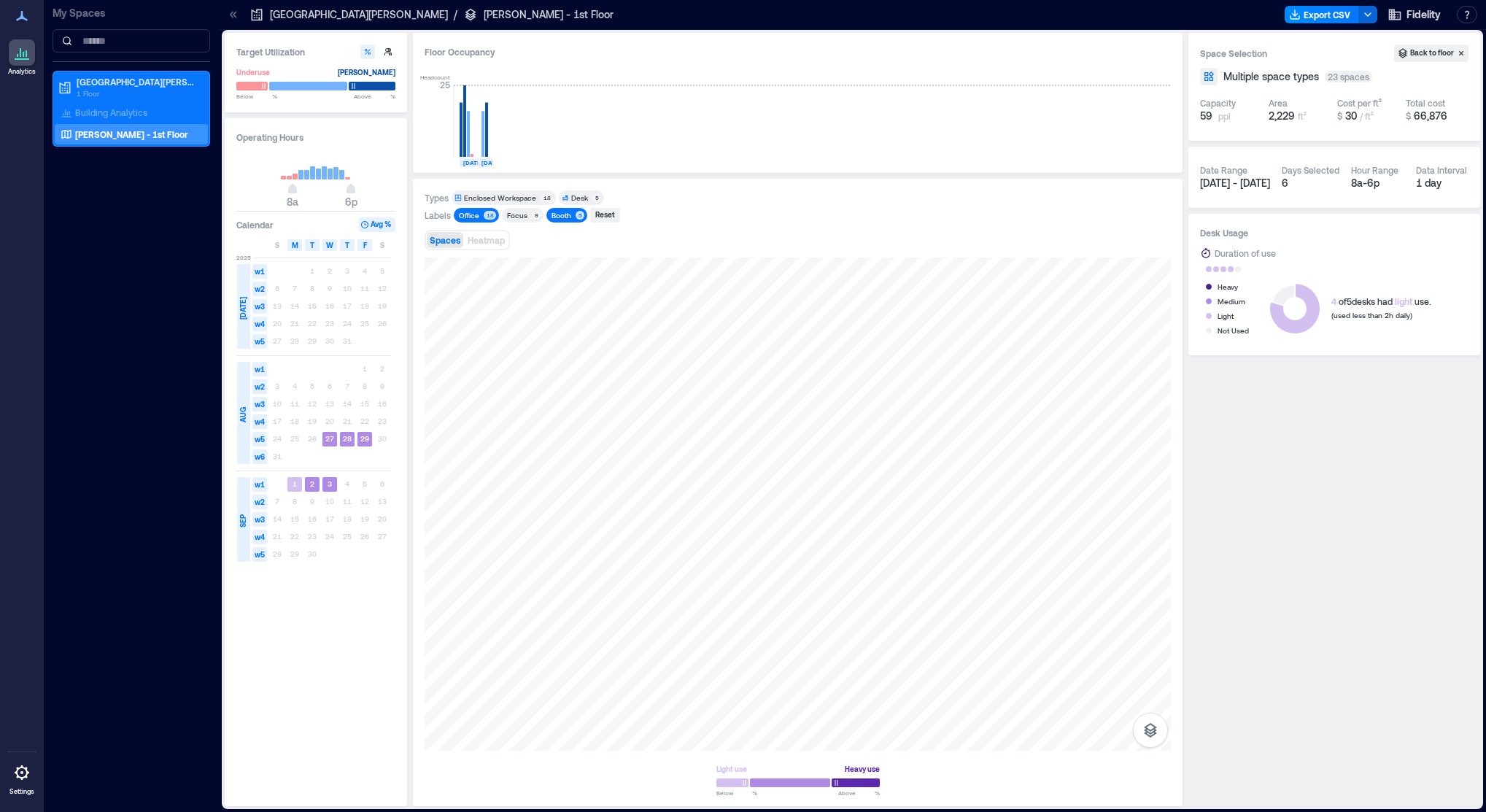
click at [558, 213] on div "Booth" at bounding box center [561, 214] width 20 height 10
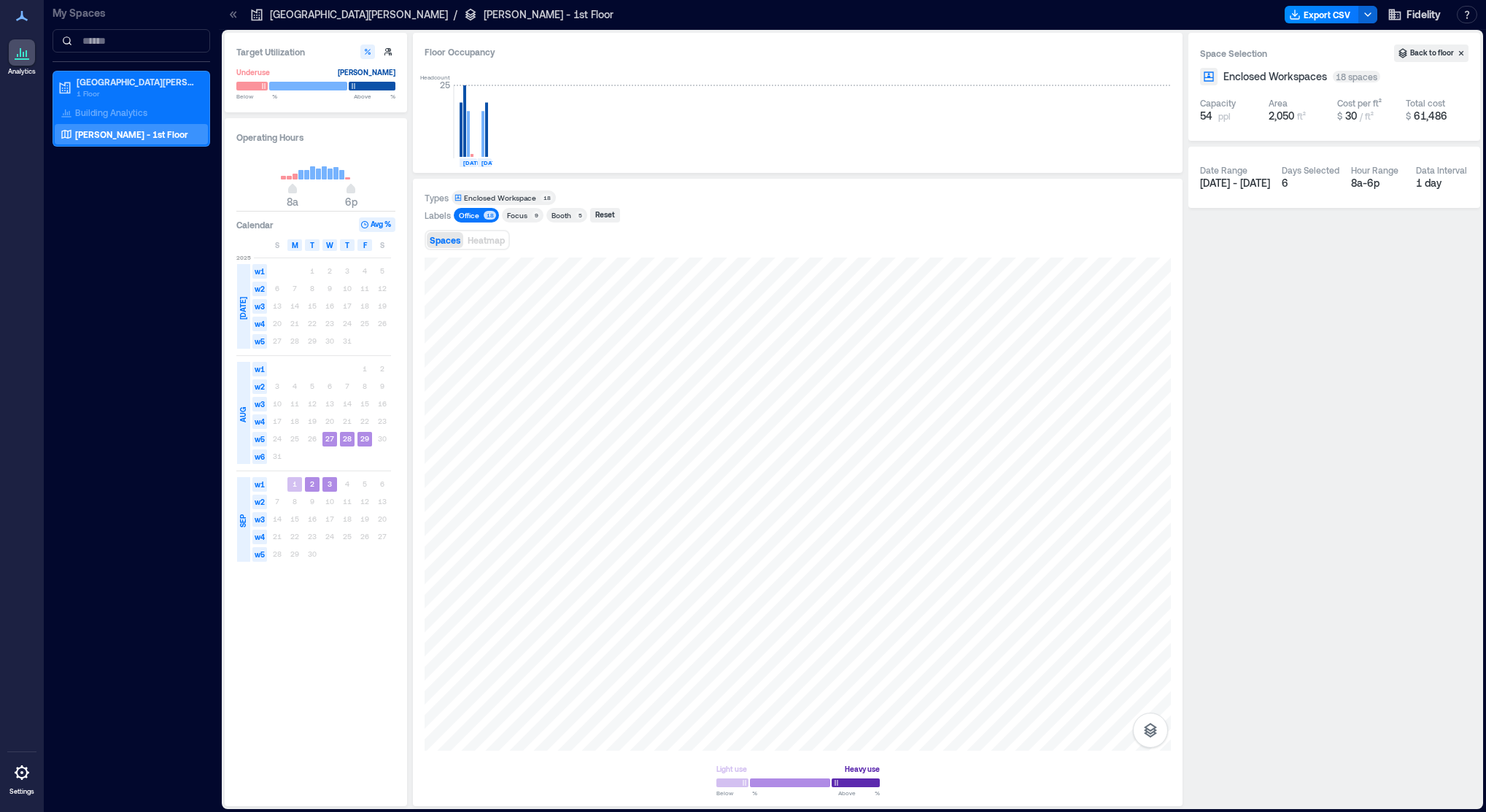
click at [479, 217] on div "Office" at bounding box center [469, 214] width 25 height 10
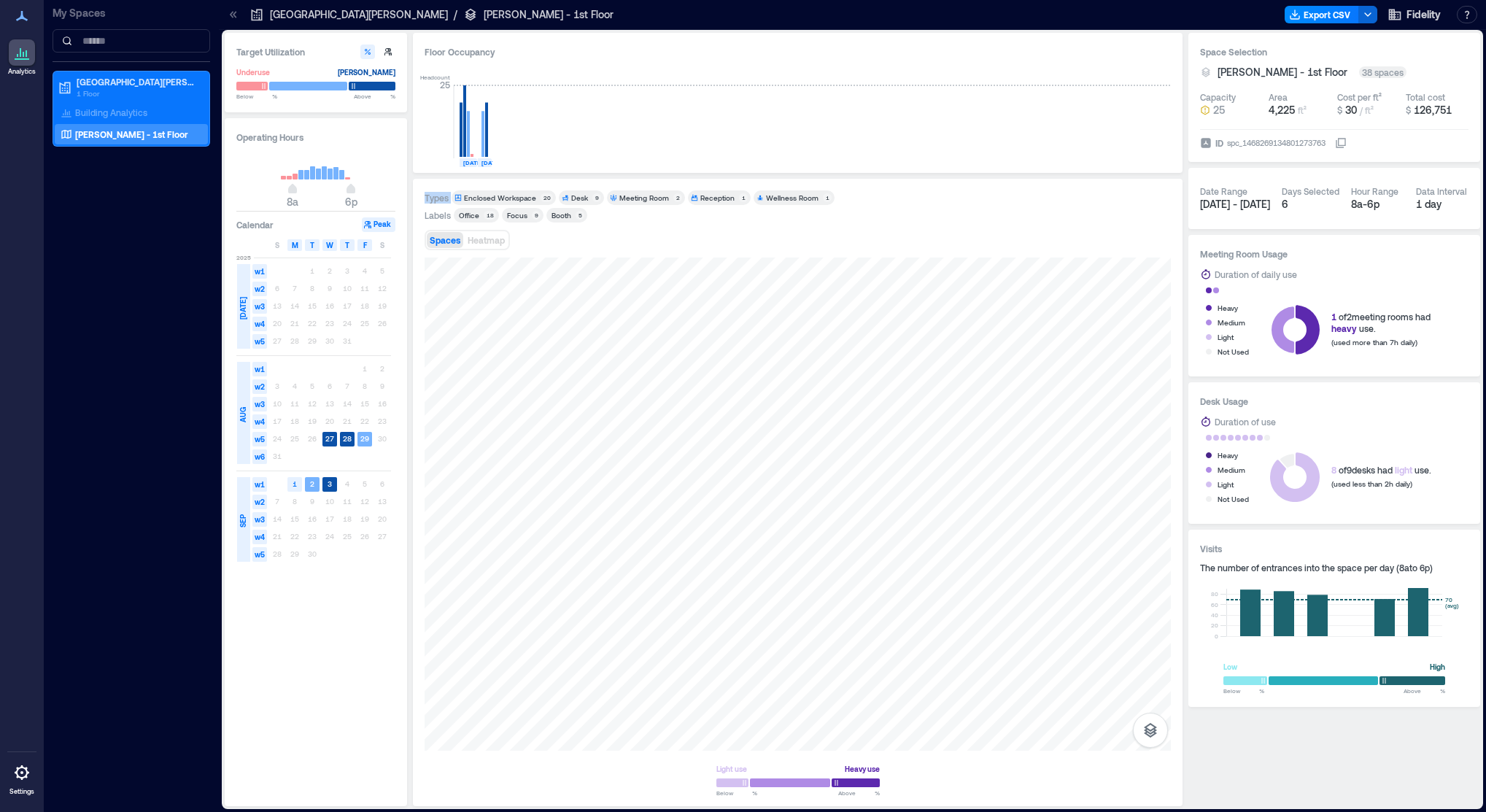
drag, startPoint x: 935, startPoint y: 200, endPoint x: 908, endPoint y: 181, distance: 33.0
click at [907, 179] on div "Types Enclosed Workspace 20 Desk 9 Meeting Room 2 Reception 1 Wellness Room 1 L…" at bounding box center [797, 492] width 770 height 627
click at [819, 224] on div "Types Enclosed Workspace 20 Desk 9 Meeting Room 2 Reception 1 Wellness Room 1 L…" at bounding box center [797, 493] width 746 height 604
click at [477, 240] on span "Heatmap" at bounding box center [486, 240] width 38 height 10
click at [348, 481] on div "1 2 3 4 5 6" at bounding box center [330, 483] width 123 height 17
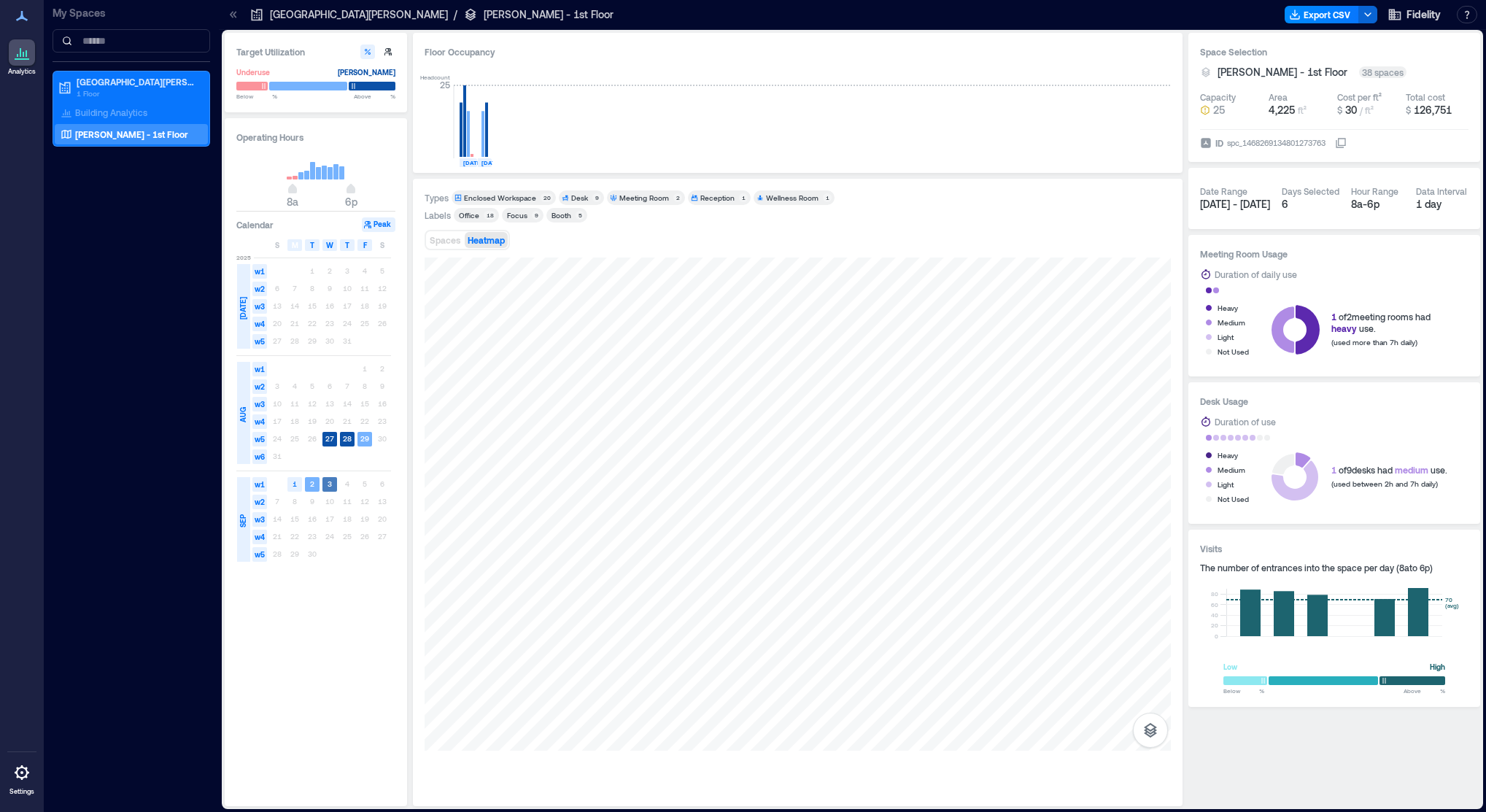
click at [325, 485] on rect at bounding box center [330, 484] width 15 height 15
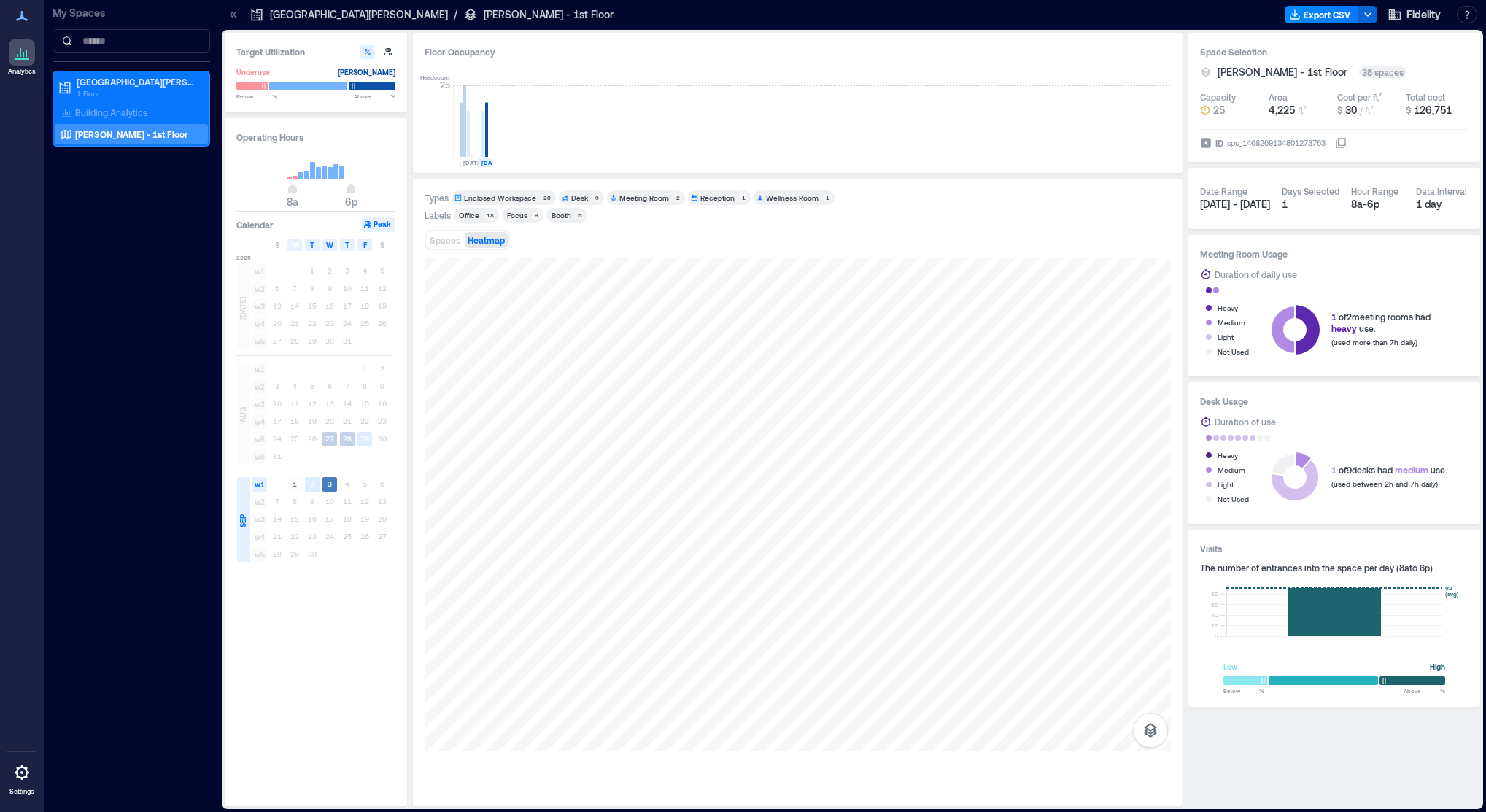
click at [325, 485] on rect at bounding box center [330, 484] width 15 height 15
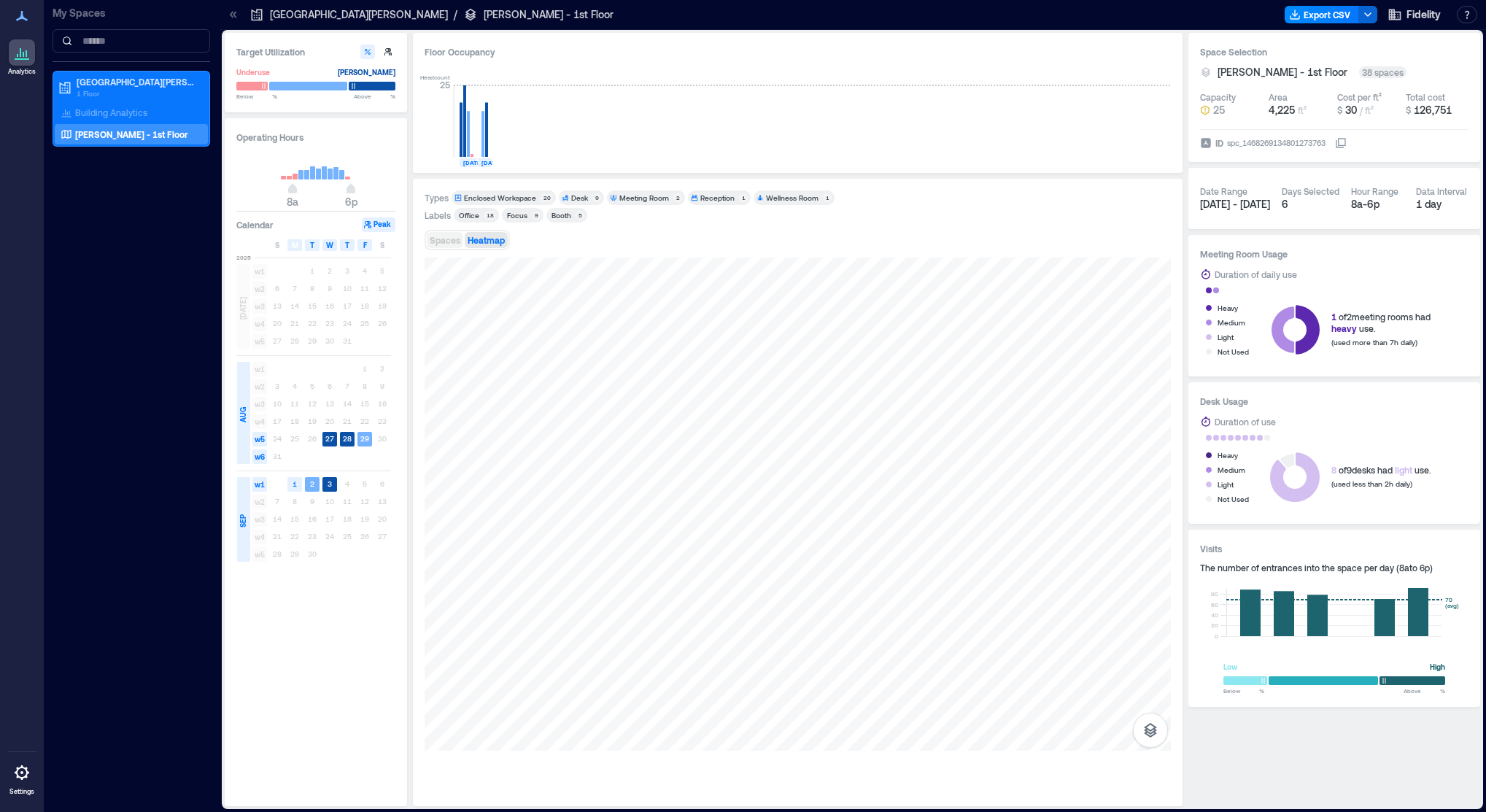
click at [445, 246] on button "Spaces" at bounding box center [445, 240] width 37 height 16
click at [479, 243] on span "Heatmap" at bounding box center [486, 240] width 38 height 10
click at [386, 52] on icon "button" at bounding box center [388, 52] width 7 height 7
type input "*"
type input "**"
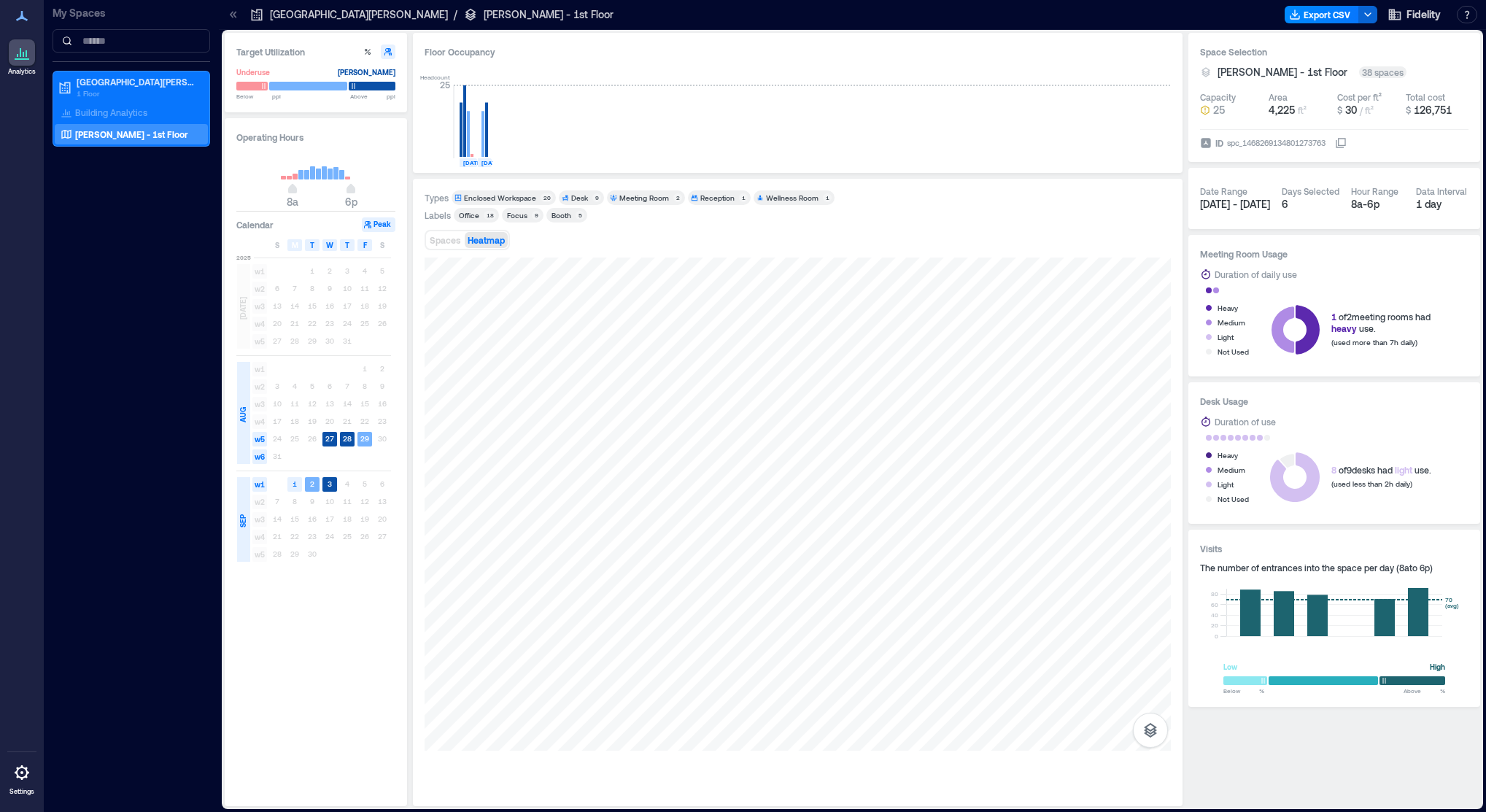
click at [386, 52] on icon "button" at bounding box center [388, 52] width 7 height 7
click at [369, 52] on icon "button" at bounding box center [368, 52] width 9 height 9
type input "**"
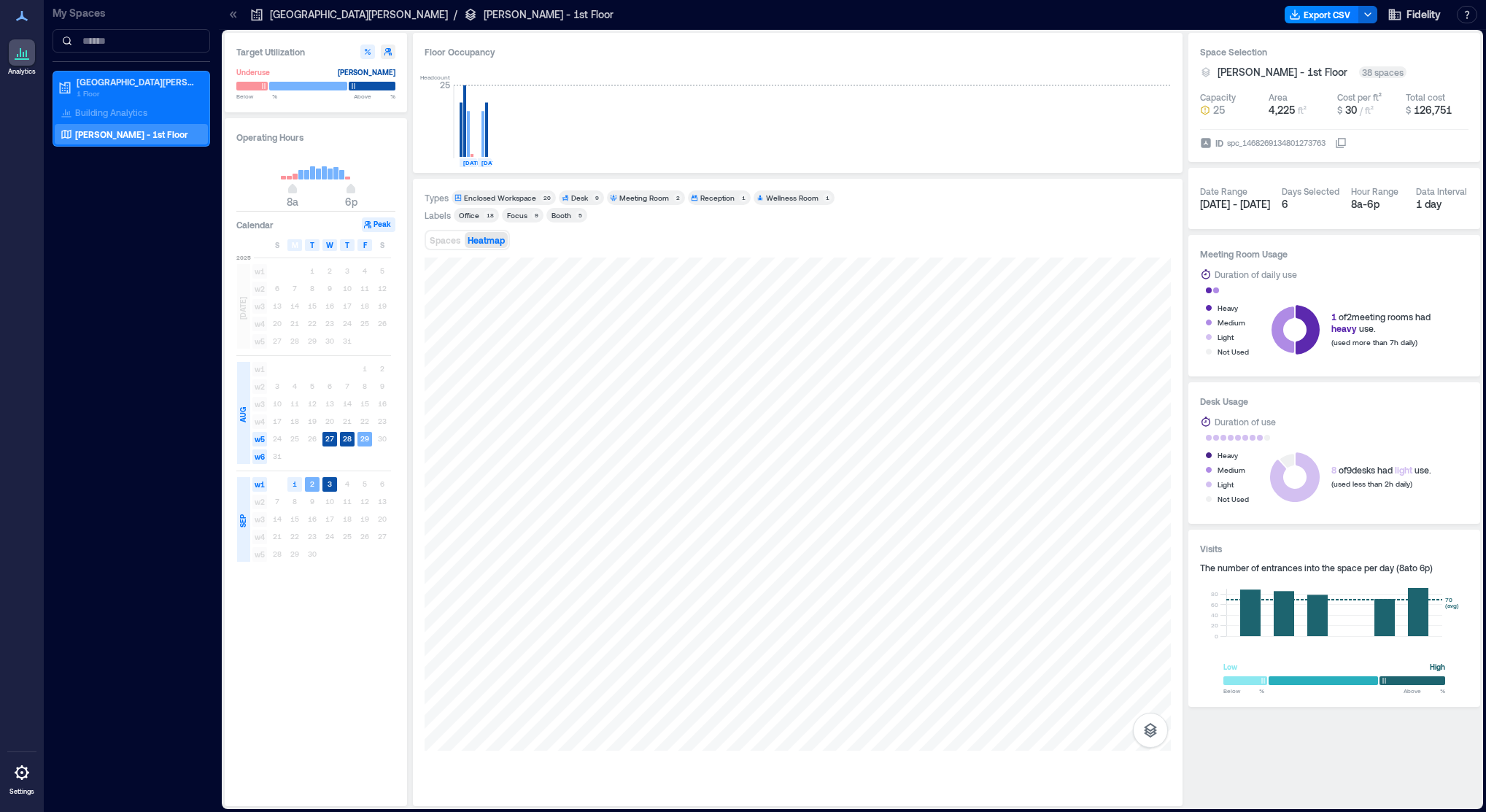
click at [387, 51] on icon "button" at bounding box center [388, 52] width 7 height 7
type input "*"
type input "**"
click at [369, 52] on icon "button" at bounding box center [368, 52] width 9 height 9
type input "**"
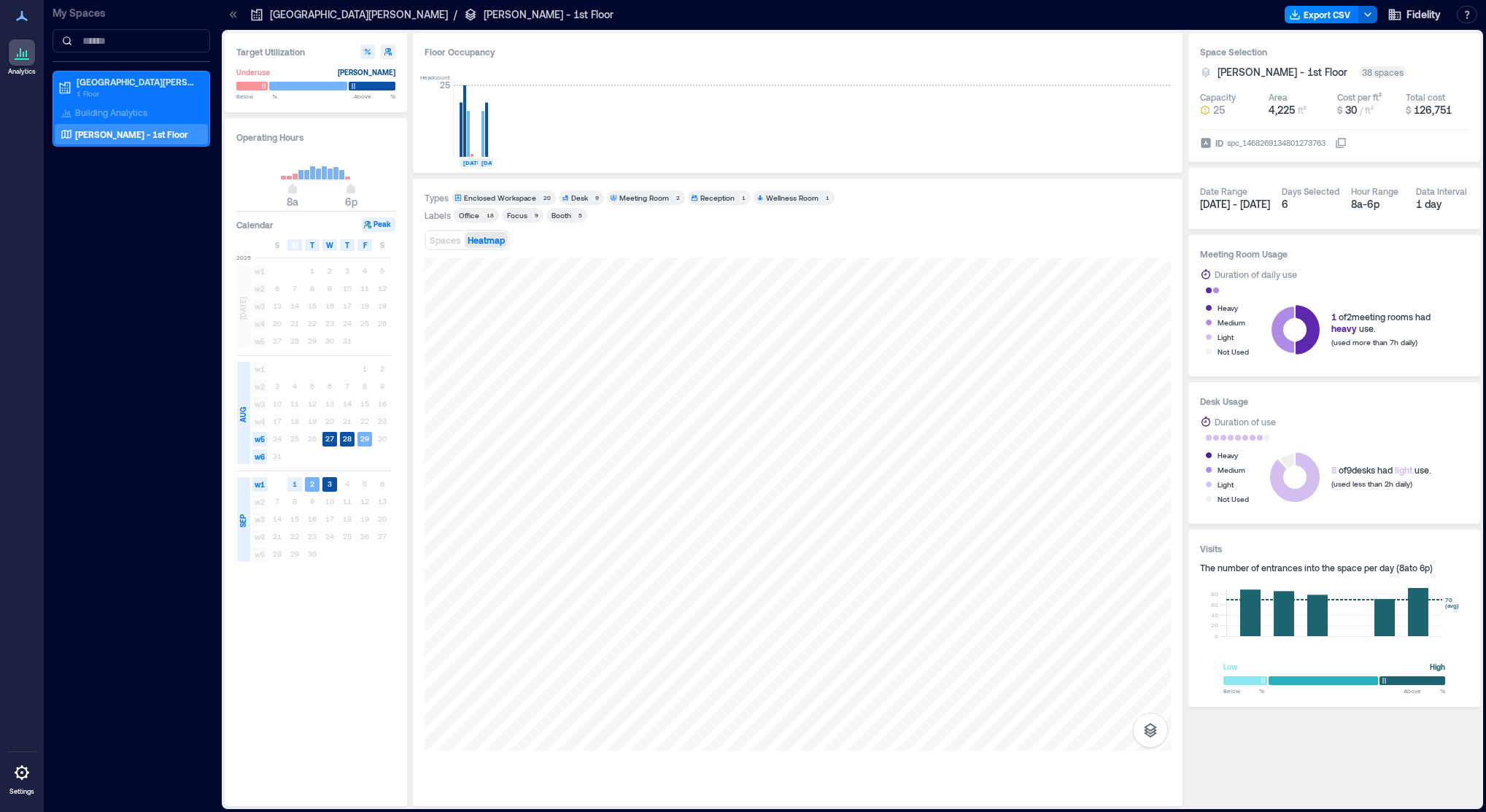
type input "**"
click at [942, 625] on div at bounding box center [797, 503] width 746 height 493
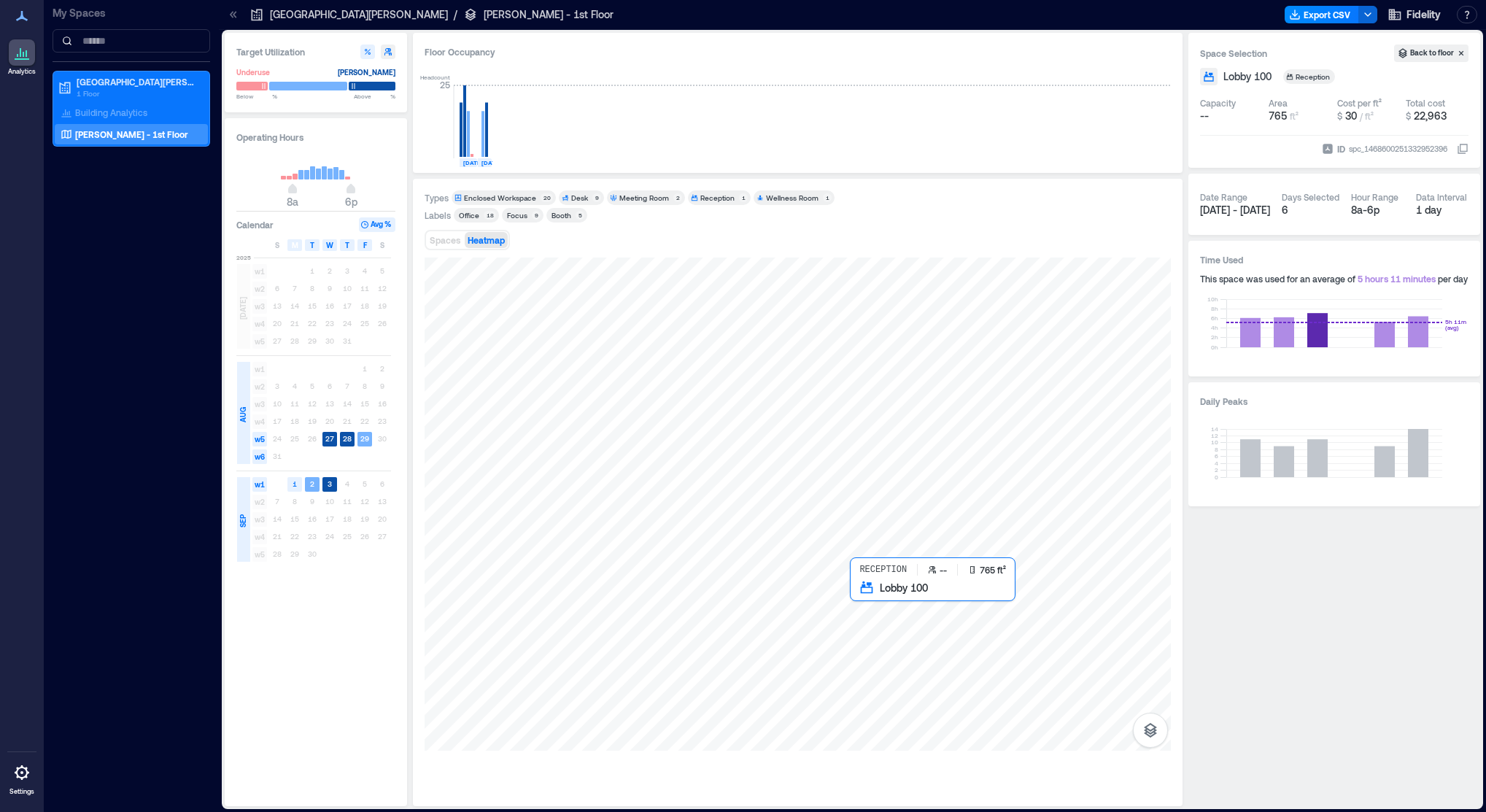
click at [957, 609] on div at bounding box center [797, 503] width 746 height 493
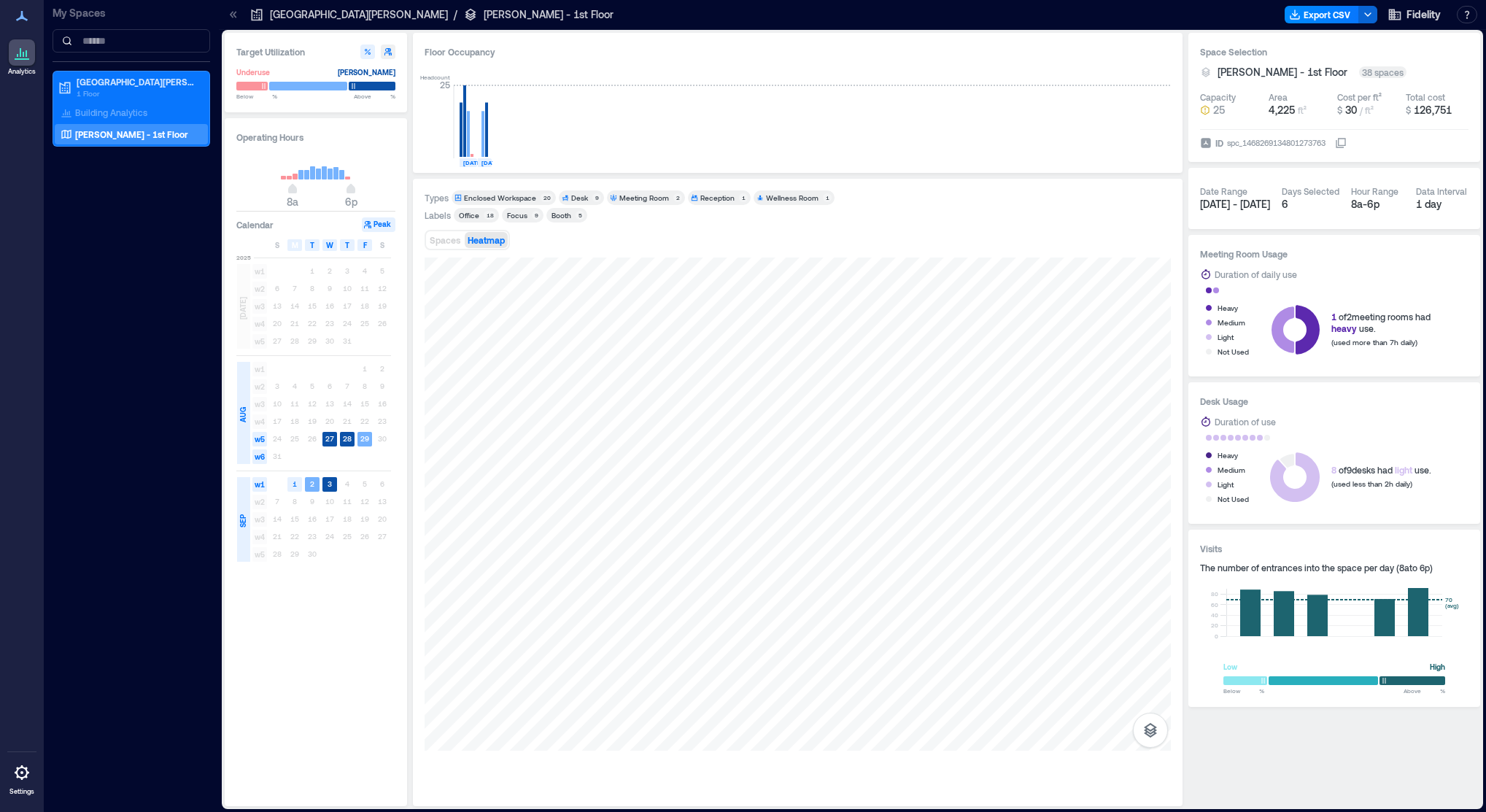
click at [349, 484] on div "1 2 3 4 5 6" at bounding box center [330, 483] width 123 height 17
click at [1155, 731] on icon "button" at bounding box center [1150, 731] width 13 height 15
click at [1151, 691] on icon "button" at bounding box center [1150, 687] width 17 height 17
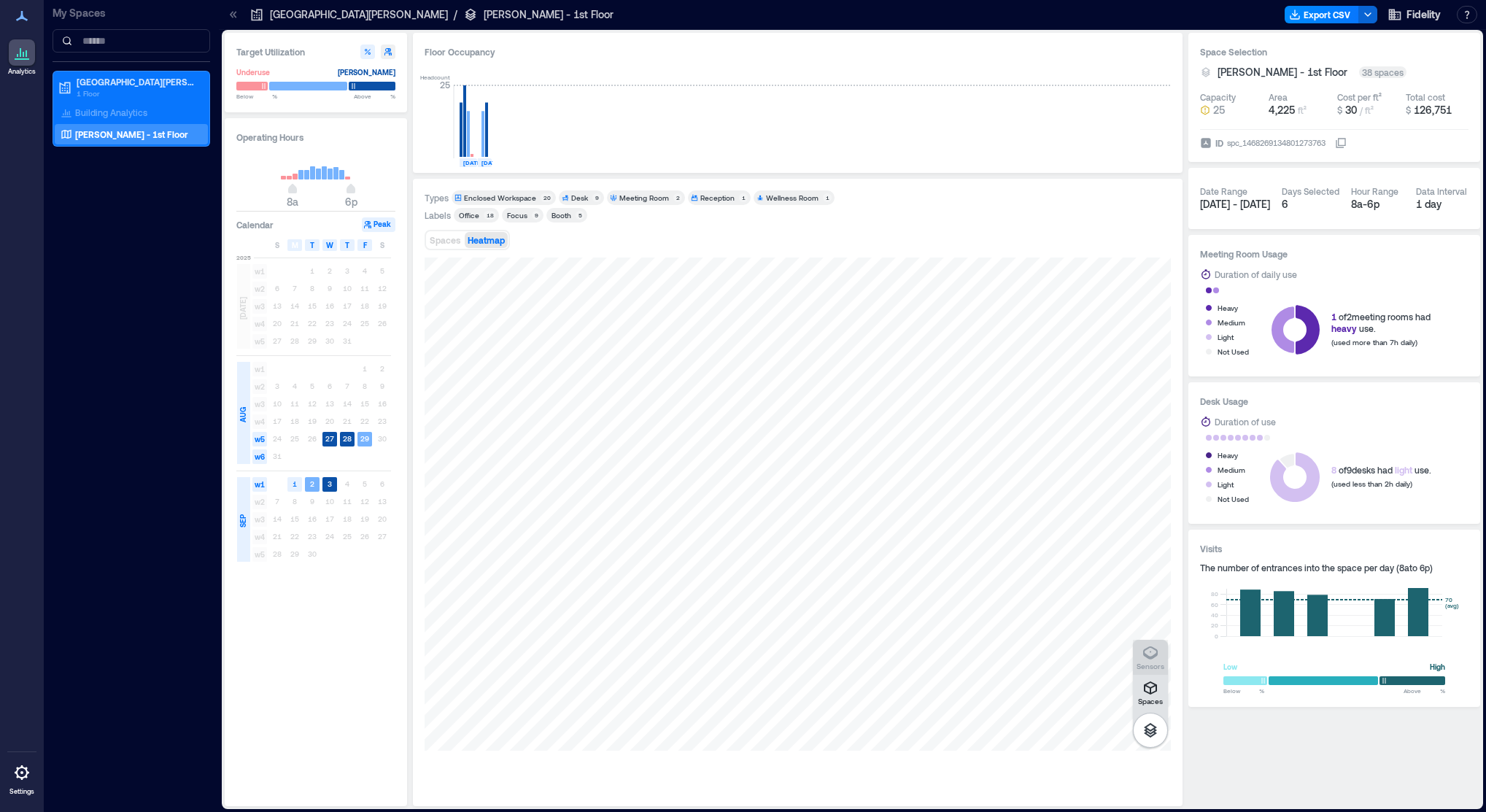
click at [1152, 659] on icon "button" at bounding box center [1150, 653] width 17 height 17
click at [1152, 655] on icon "button" at bounding box center [1150, 653] width 17 height 17
click at [1144, 696] on icon "button" at bounding box center [1150, 687] width 17 height 17
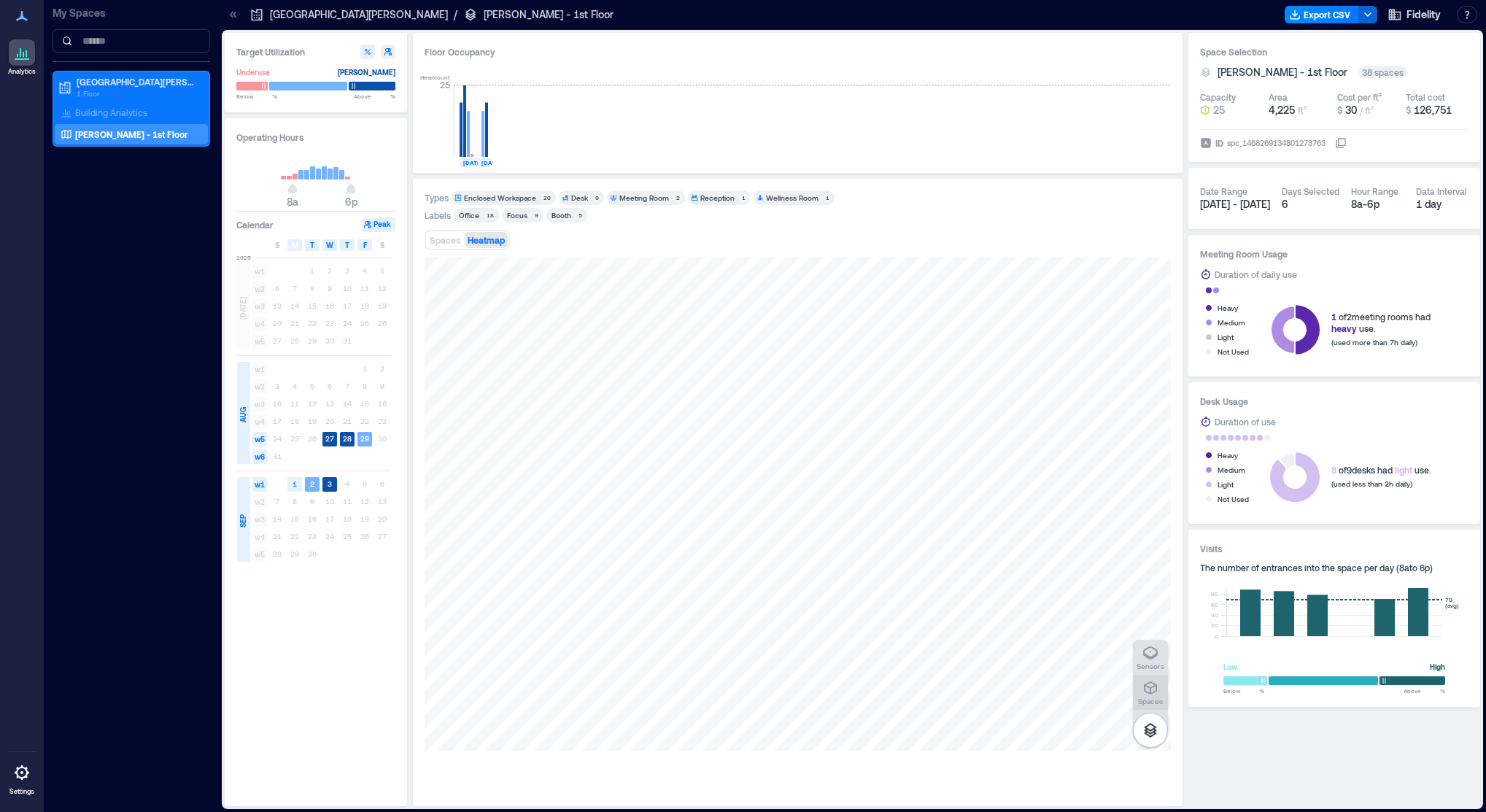
click at [1144, 696] on icon "button" at bounding box center [1150, 687] width 17 height 17
click at [1287, 486] on icon at bounding box center [1295, 477] width 49 height 49
click at [1223, 764] on div "Space Selection [PERSON_NAME] - 1st Floor 38 spaces Capacity 25 Area 4,225 ft² …" at bounding box center [1334, 419] width 292 height 774
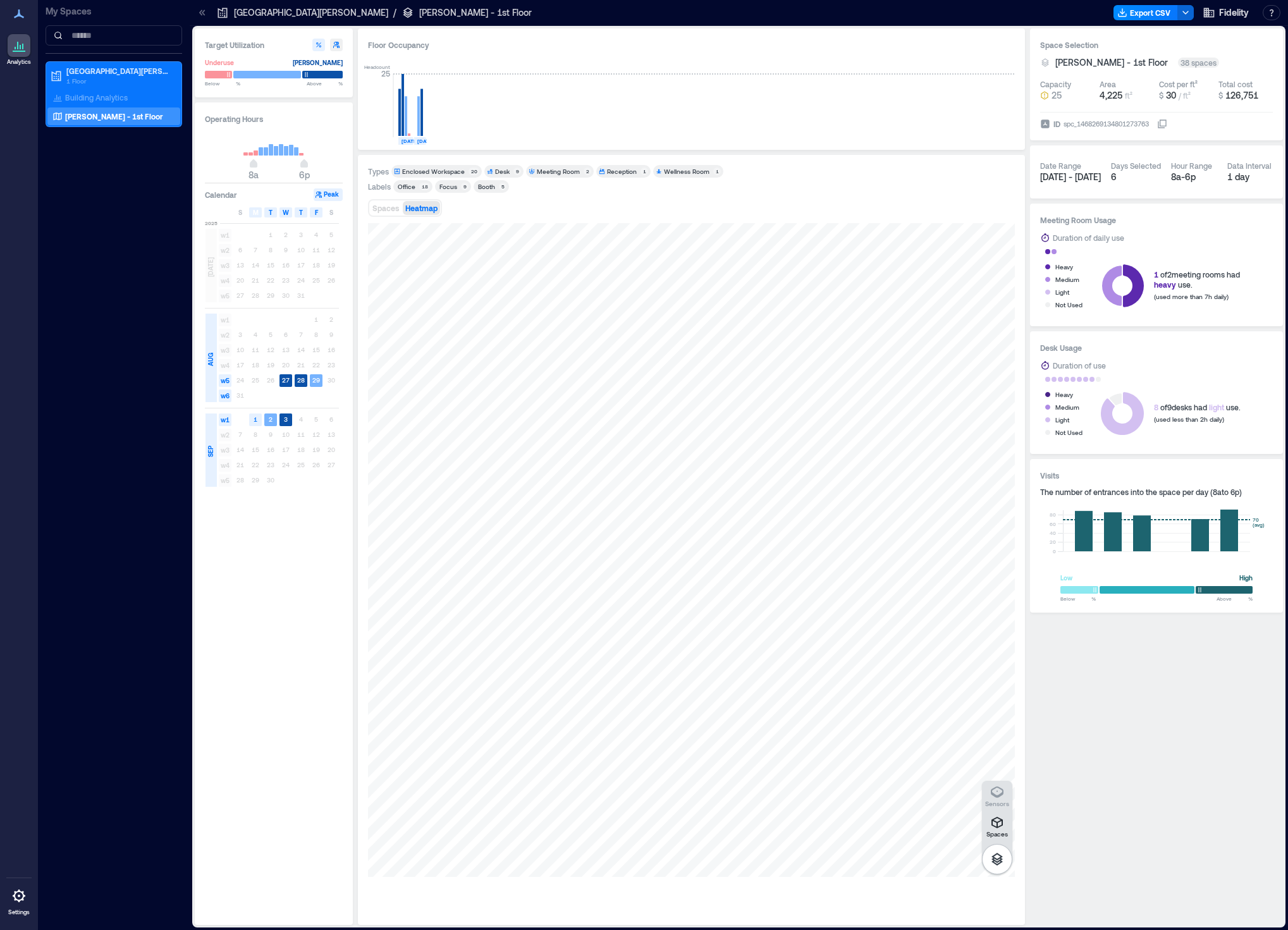
click at [25, 19] on icon at bounding box center [18, 13] width 15 height 15
click at [14, 17] on icon at bounding box center [18, 13] width 15 height 15
click at [17, 52] on icon at bounding box center [19, 52] width 13 height 2
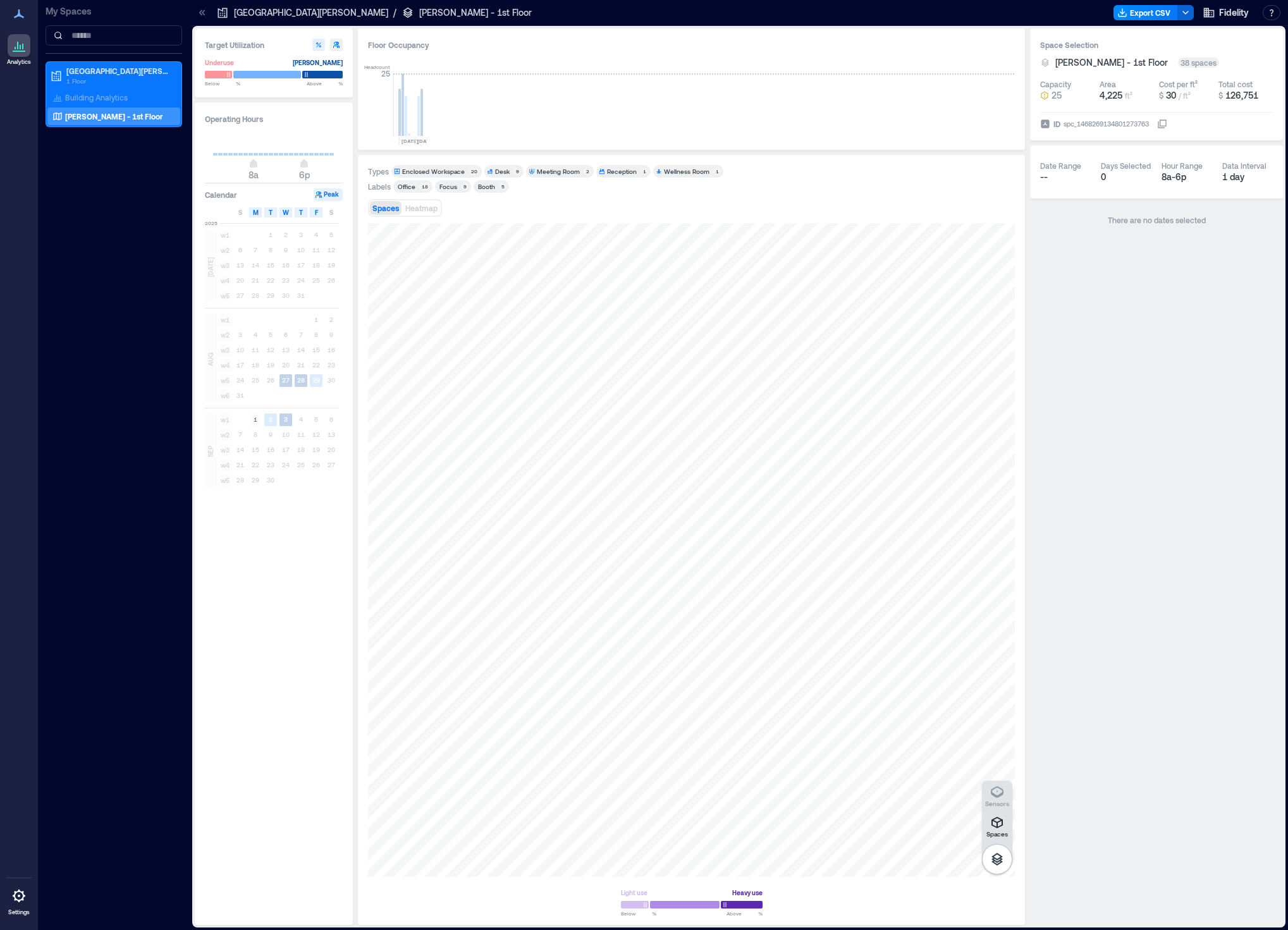
click at [1236, 175] on div "1 day" at bounding box center [1248, 177] width 51 height 13
click at [127, 113] on p "[PERSON_NAME] - 1st Floor" at bounding box center [114, 116] width 98 height 10
click at [1230, 10] on span "Fidelity" at bounding box center [1233, 13] width 29 height 13
click at [1153, 251] on div "Space Selection [PERSON_NAME] - 1st Floor 38 spaces Capacity 25 Area 4,225 ft² …" at bounding box center [1156, 477] width 253 height 897
click at [1067, 171] on div "--" at bounding box center [1066, 177] width 51 height 13
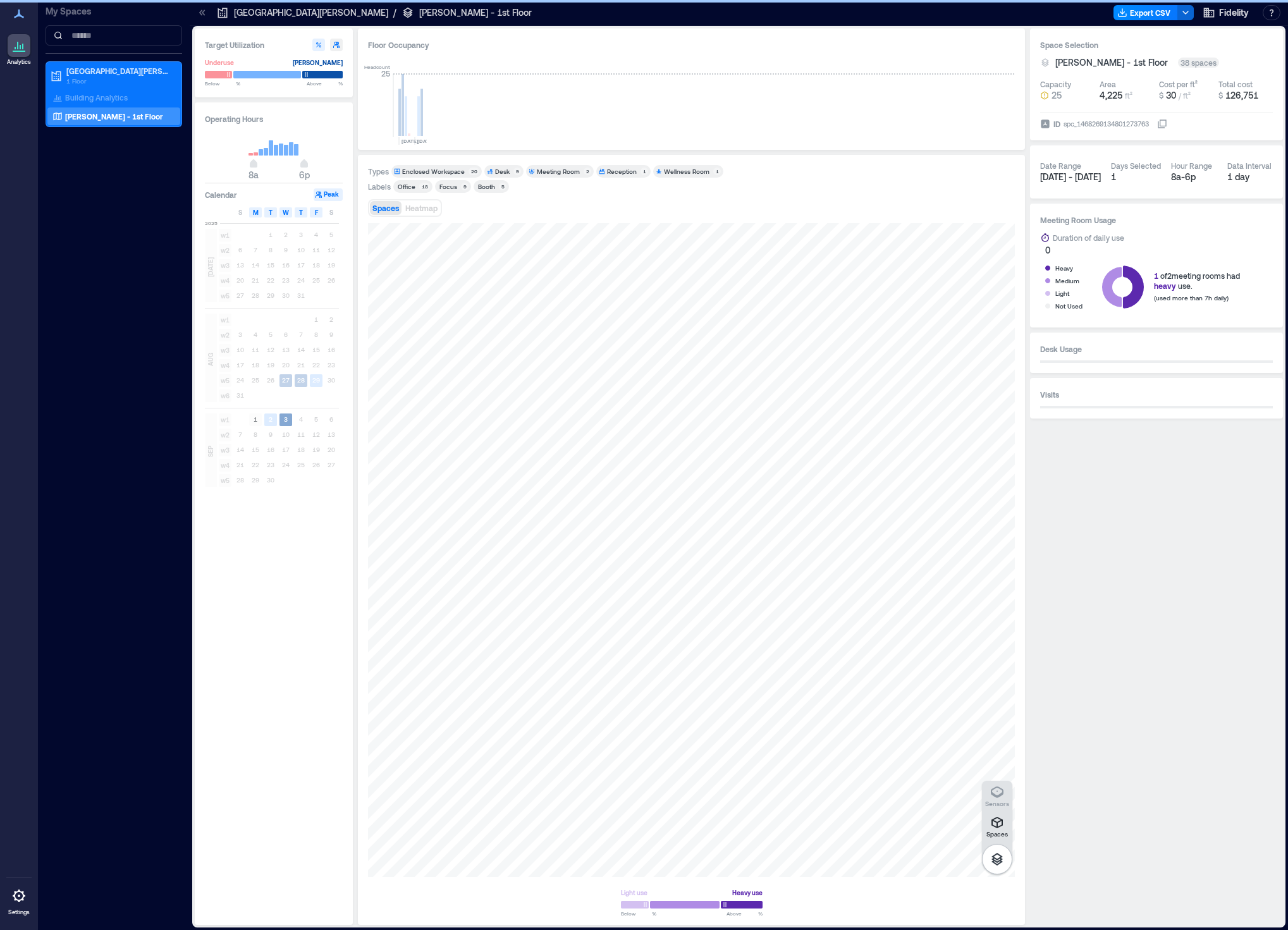
click at [283, 417] on rect at bounding box center [286, 420] width 13 height 13
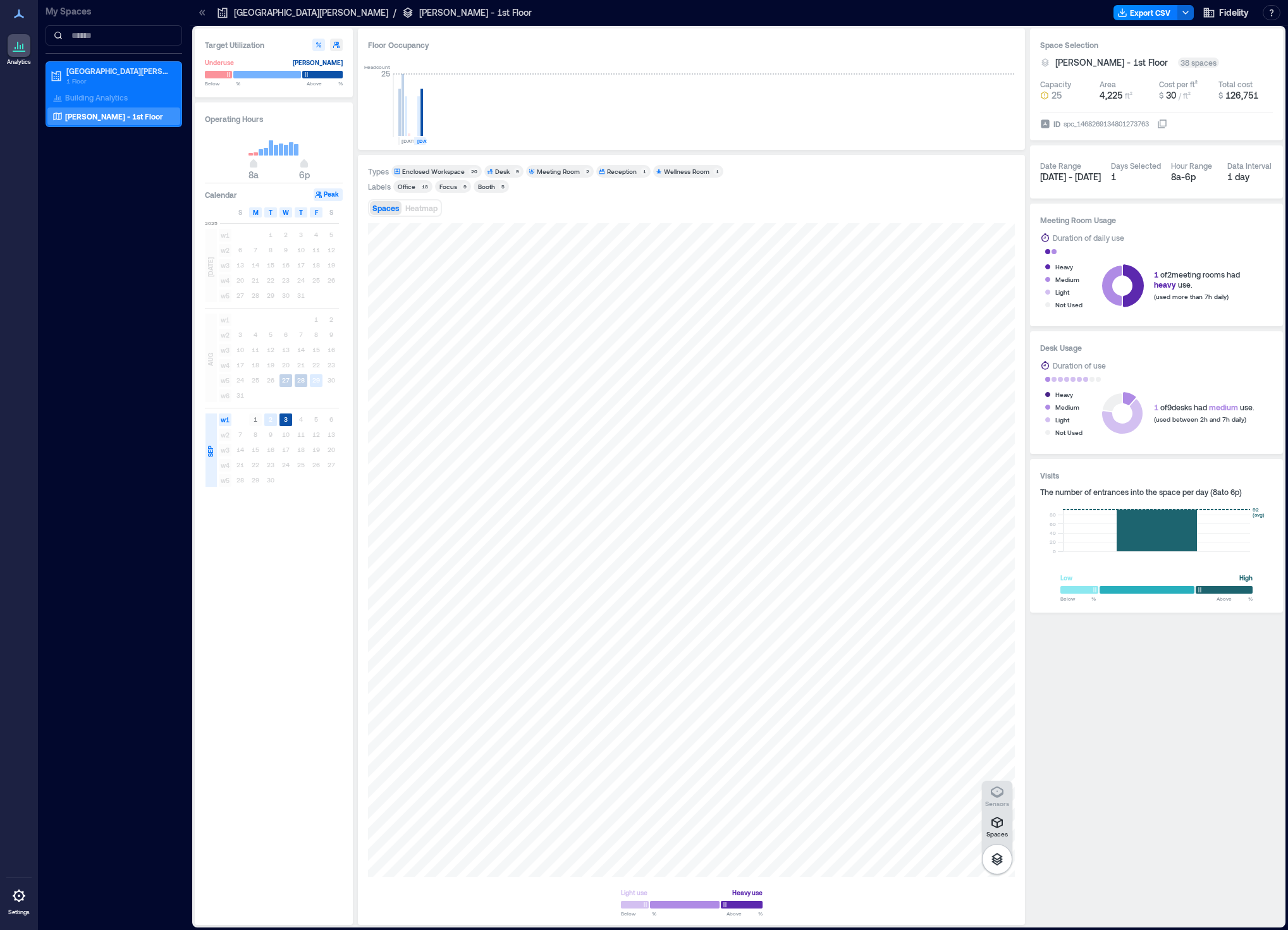
click at [298, 421] on div "1 2 3 4 5 6" at bounding box center [286, 419] width 106 height 15
click at [542, 517] on div at bounding box center [691, 550] width 647 height 654
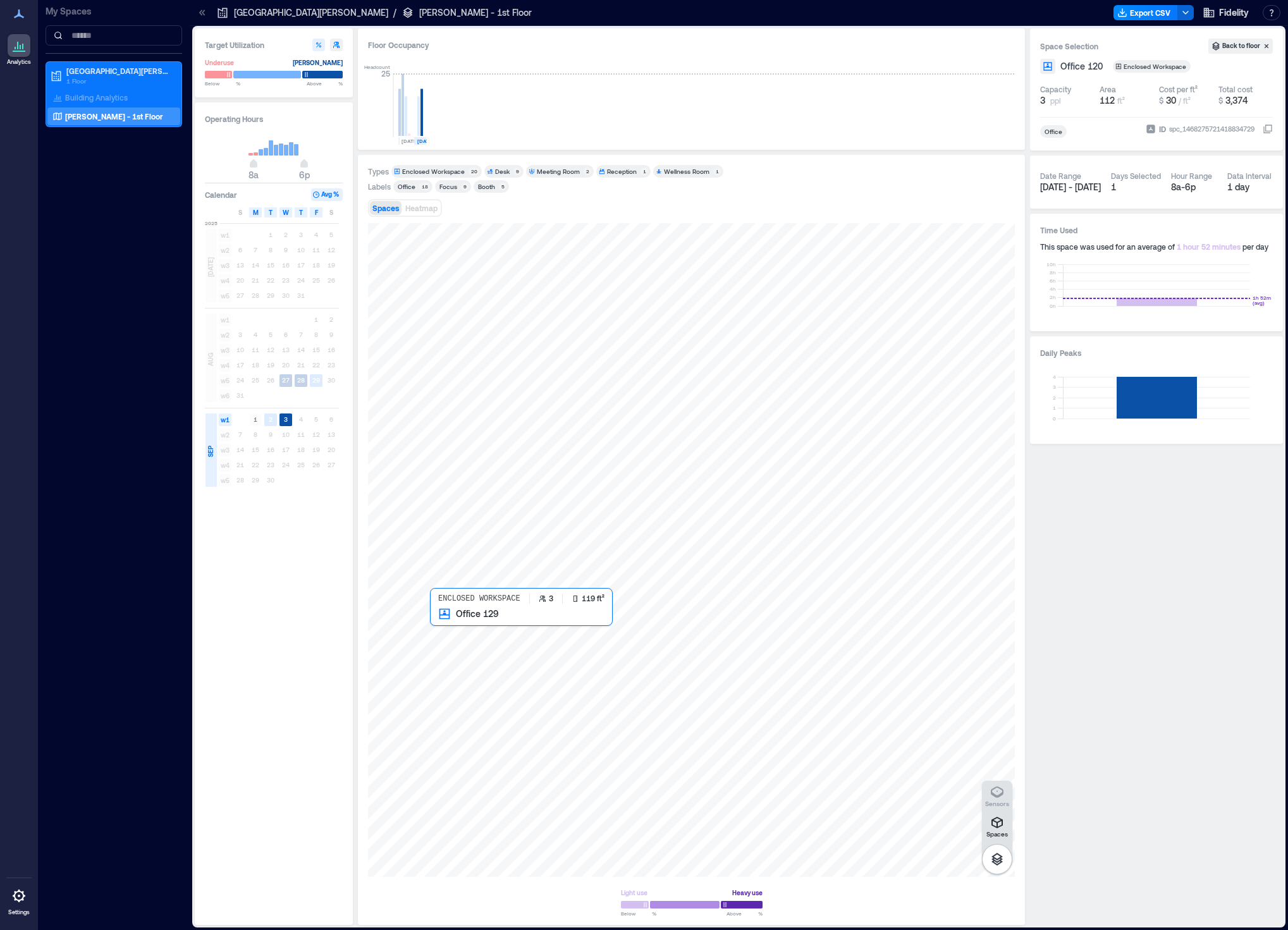
click at [475, 638] on div at bounding box center [691, 550] width 647 height 654
click at [468, 683] on div at bounding box center [691, 550] width 647 height 654
click at [468, 586] on div at bounding box center [691, 550] width 647 height 654
click at [614, 669] on div at bounding box center [691, 550] width 647 height 654
click at [612, 616] on div at bounding box center [691, 550] width 647 height 654
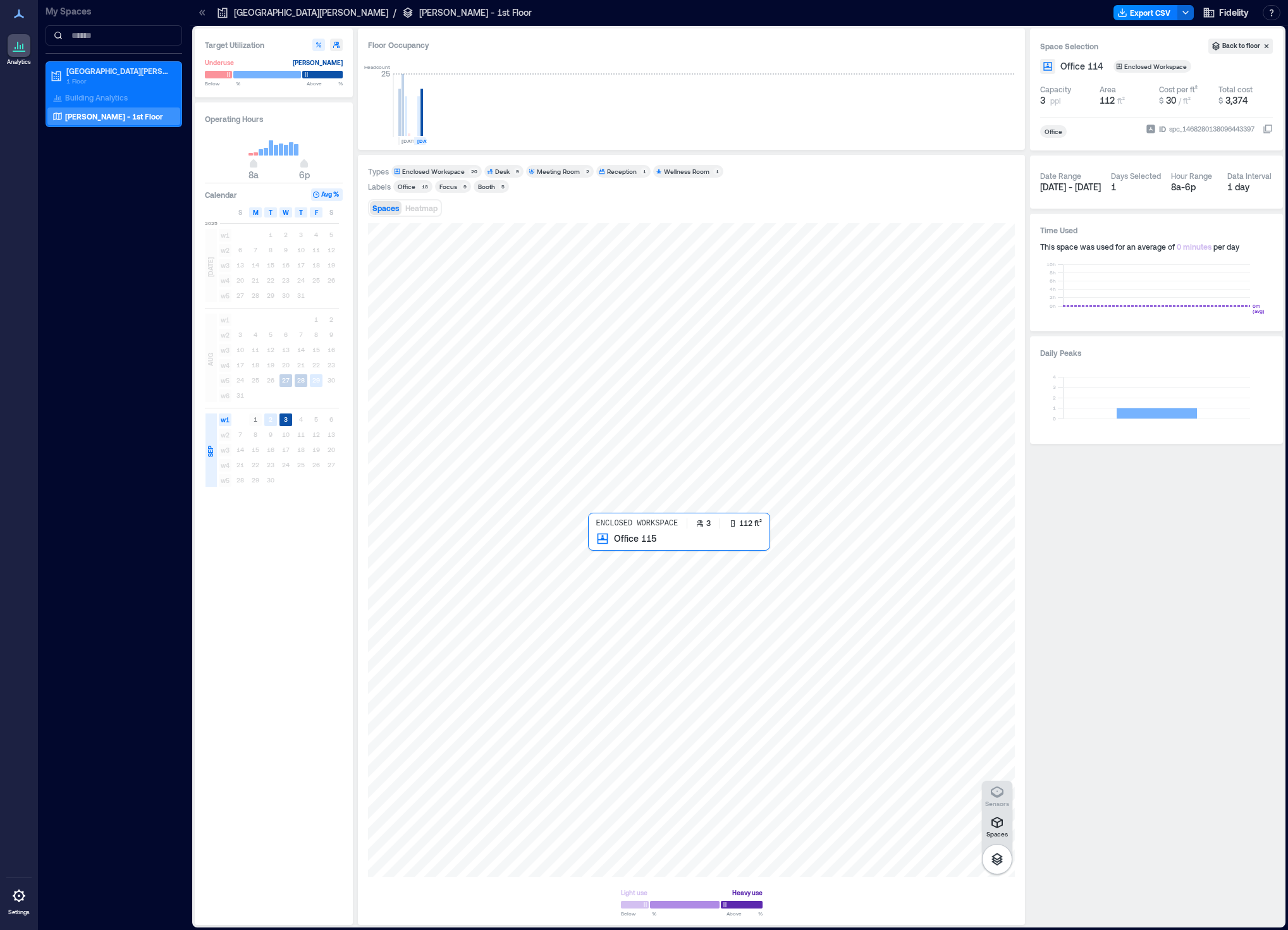
click at [616, 565] on div at bounding box center [691, 550] width 647 height 654
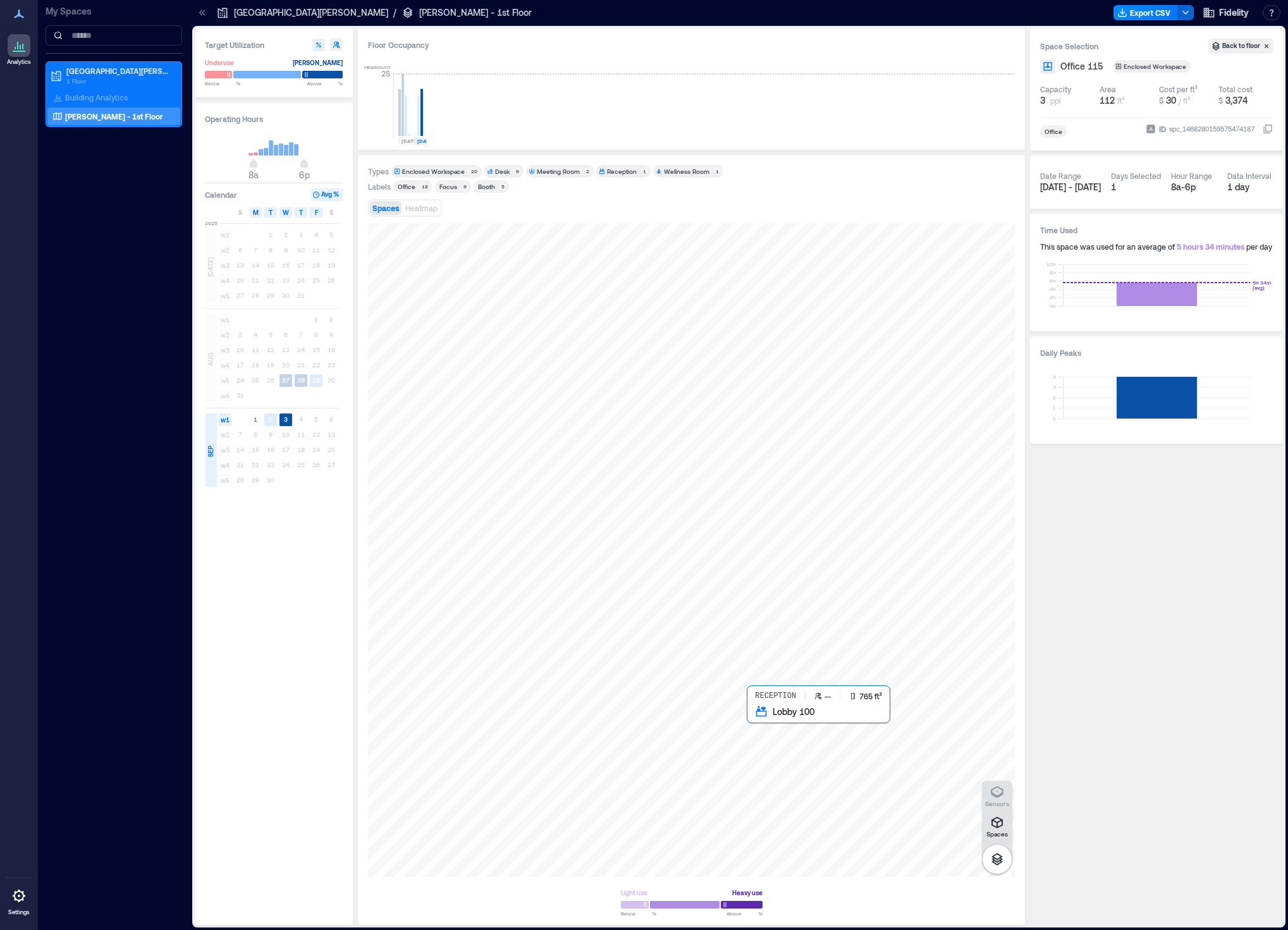
click at [848, 759] on div at bounding box center [691, 550] width 647 height 654
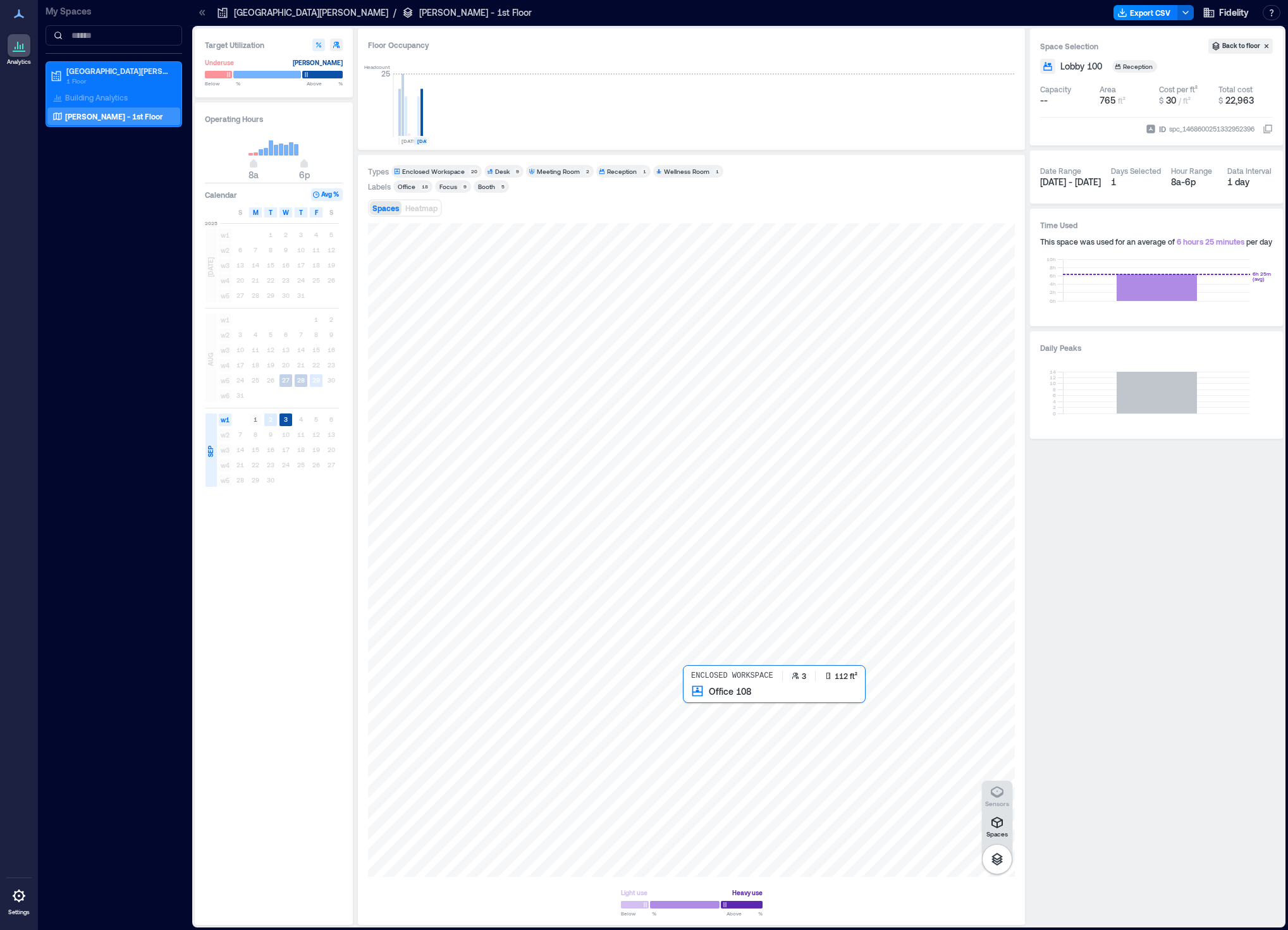
click at [709, 721] on div at bounding box center [691, 550] width 647 height 654
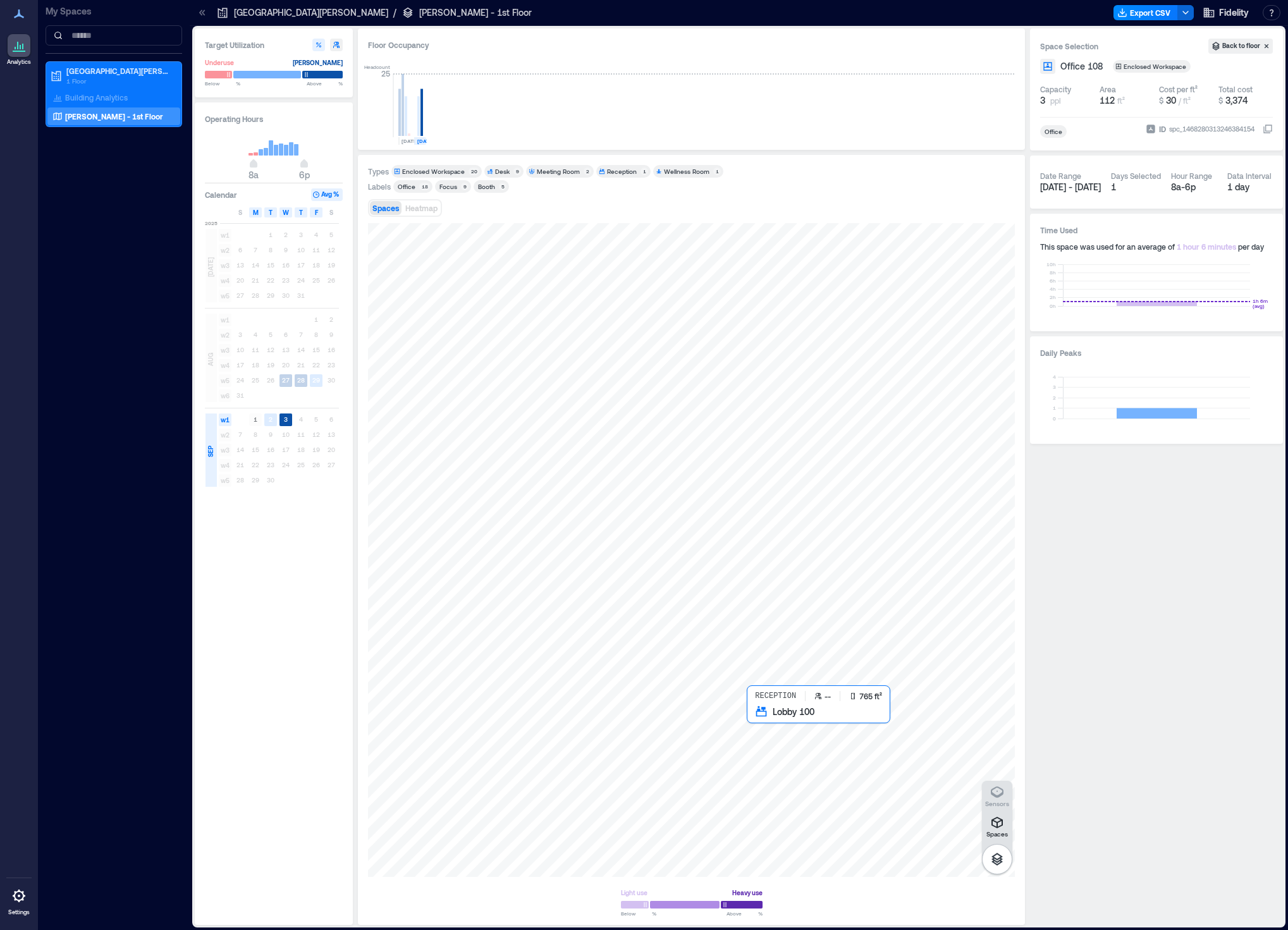
click at [791, 757] on div at bounding box center [691, 550] width 647 height 654
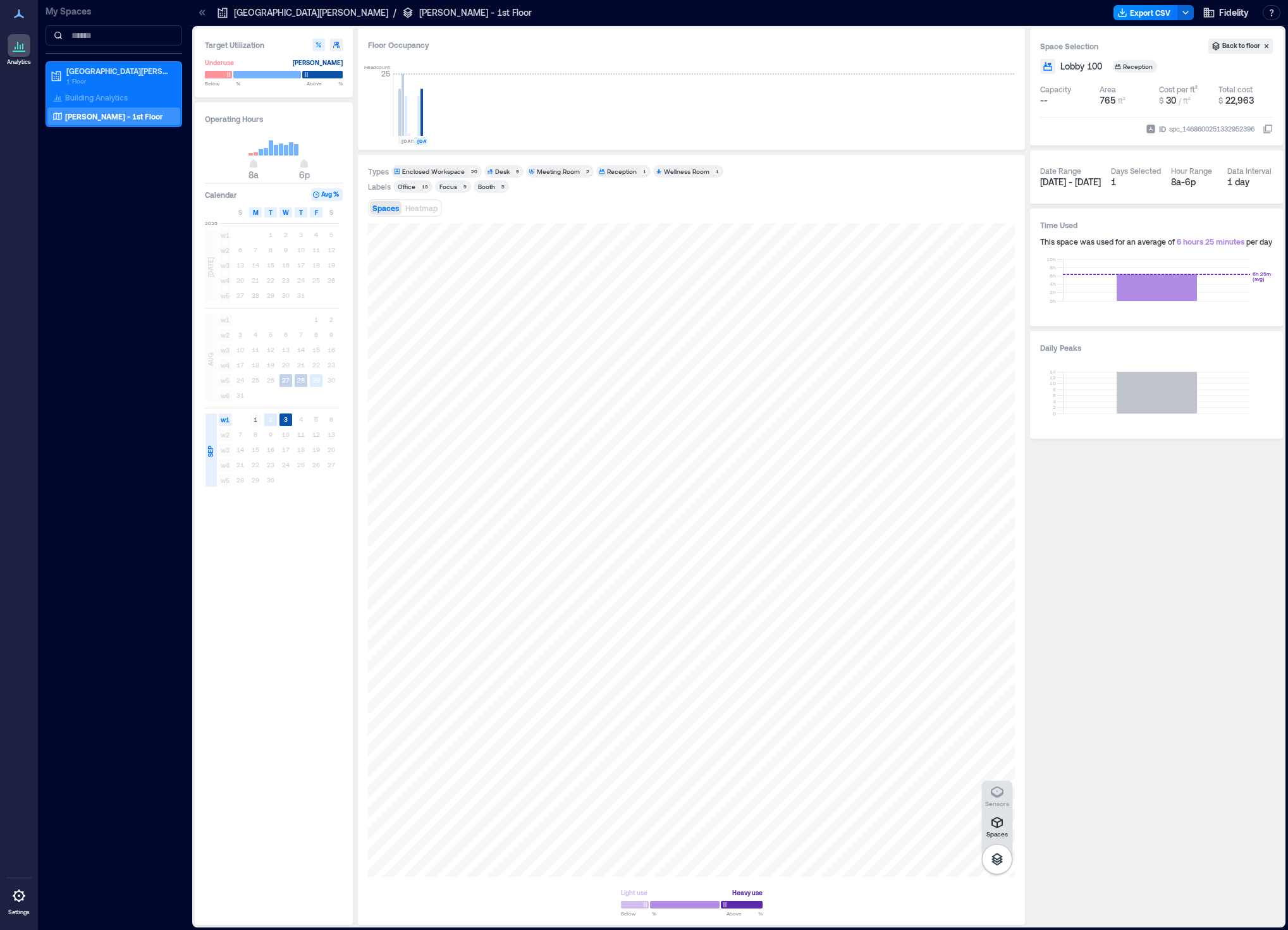
click at [737, 800] on div at bounding box center [691, 905] width 141 height 11
click at [705, 771] on div at bounding box center [691, 550] width 647 height 654
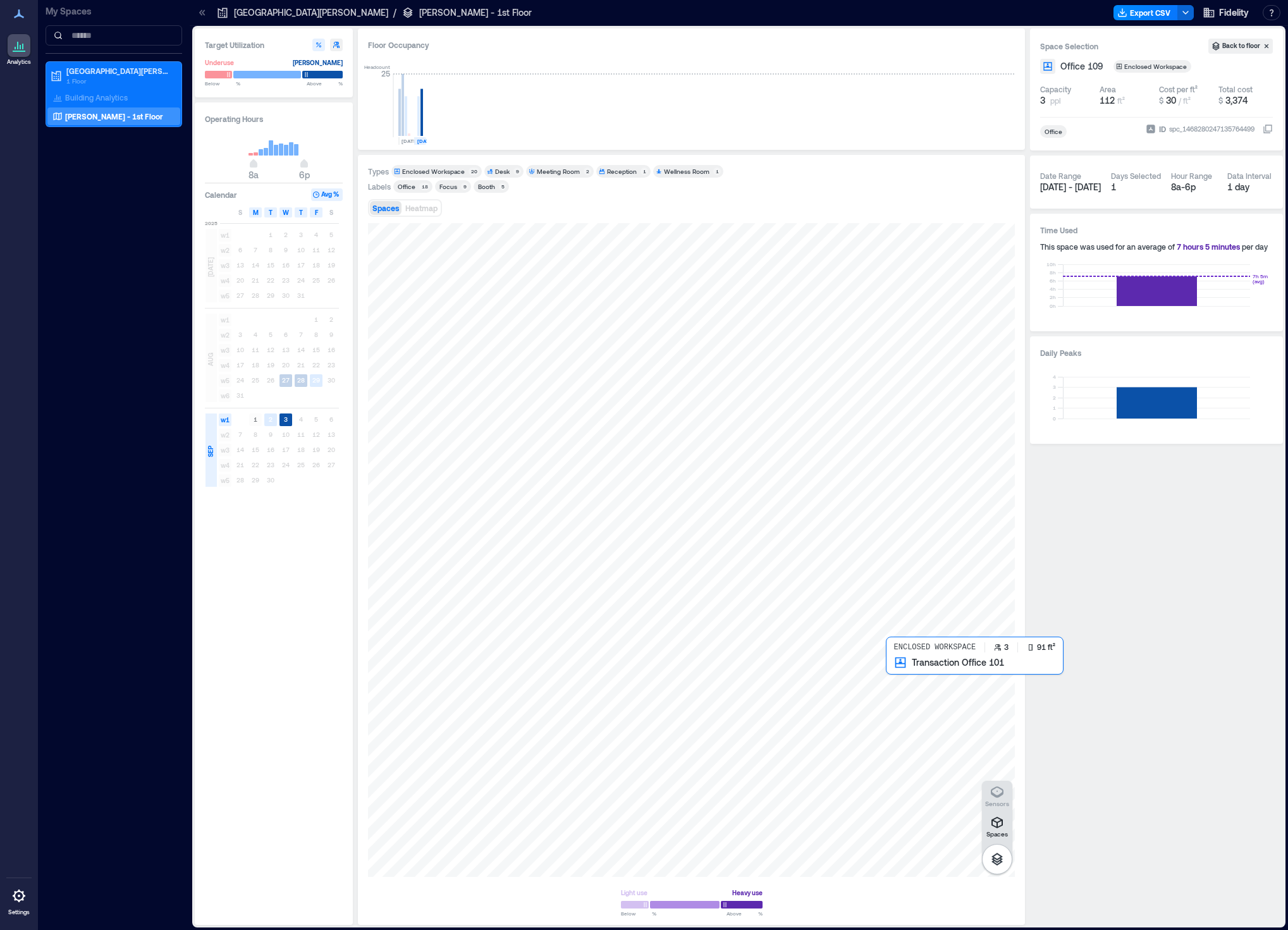
click at [909, 686] on div at bounding box center [691, 550] width 647 height 654
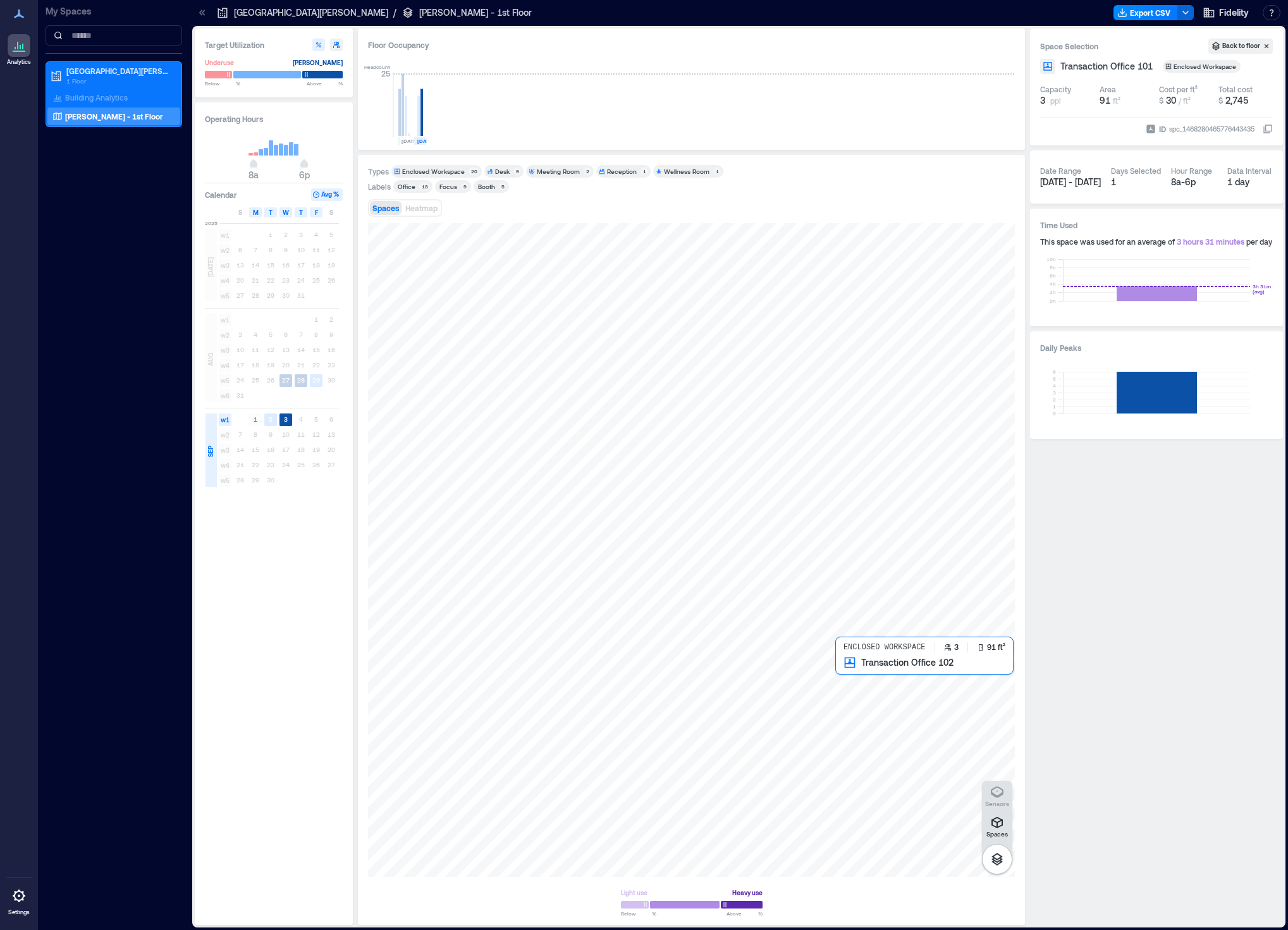
click at [863, 689] on div at bounding box center [691, 550] width 647 height 654
click at [936, 669] on div at bounding box center [691, 550] width 647 height 654
click at [960, 669] on div at bounding box center [691, 550] width 647 height 654
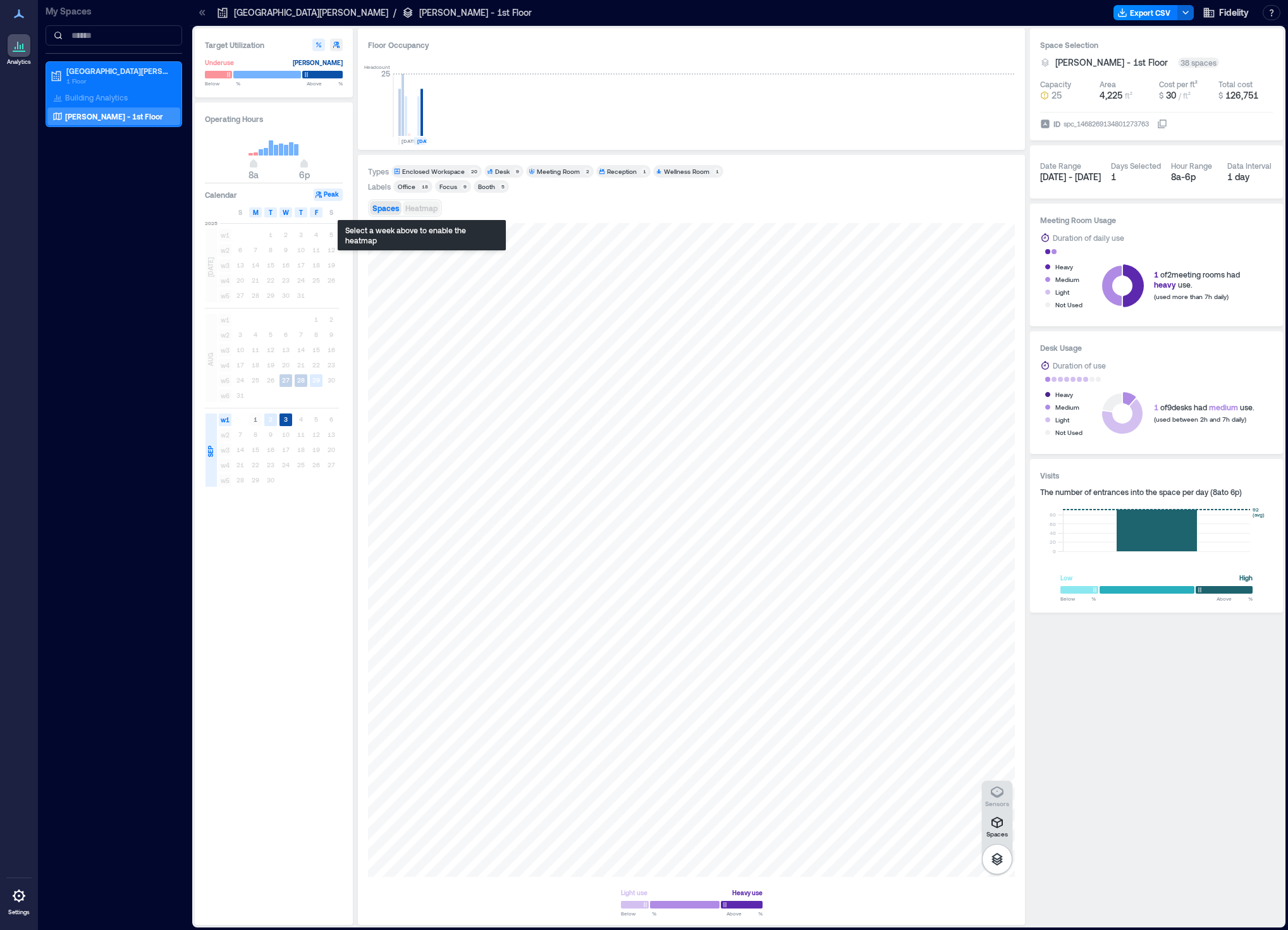
click at [434, 209] on span "Heatmap" at bounding box center [421, 208] width 33 height 9
drag, startPoint x: 270, startPoint y: 425, endPoint x: 283, endPoint y: 425, distance: 13.0
click at [283, 425] on div "1 2 3 4 5 6" at bounding box center [286, 419] width 106 height 15
click at [287, 421] on text "3" at bounding box center [286, 419] width 4 height 8
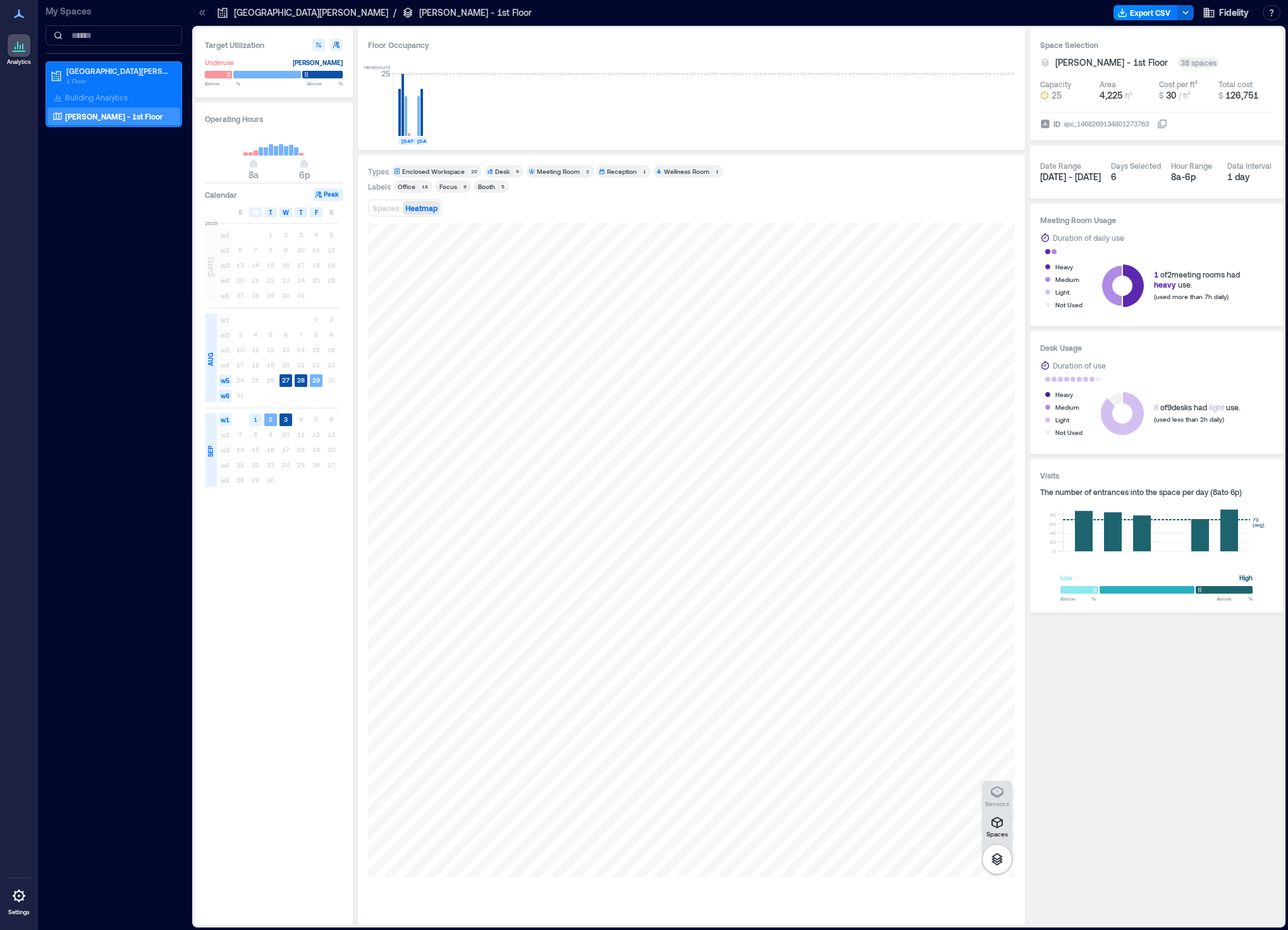
click at [301, 418] on div "1 2 3 4 5 6" at bounding box center [286, 419] width 106 height 15
click at [256, 419] on text "1" at bounding box center [256, 419] width 4 height 8
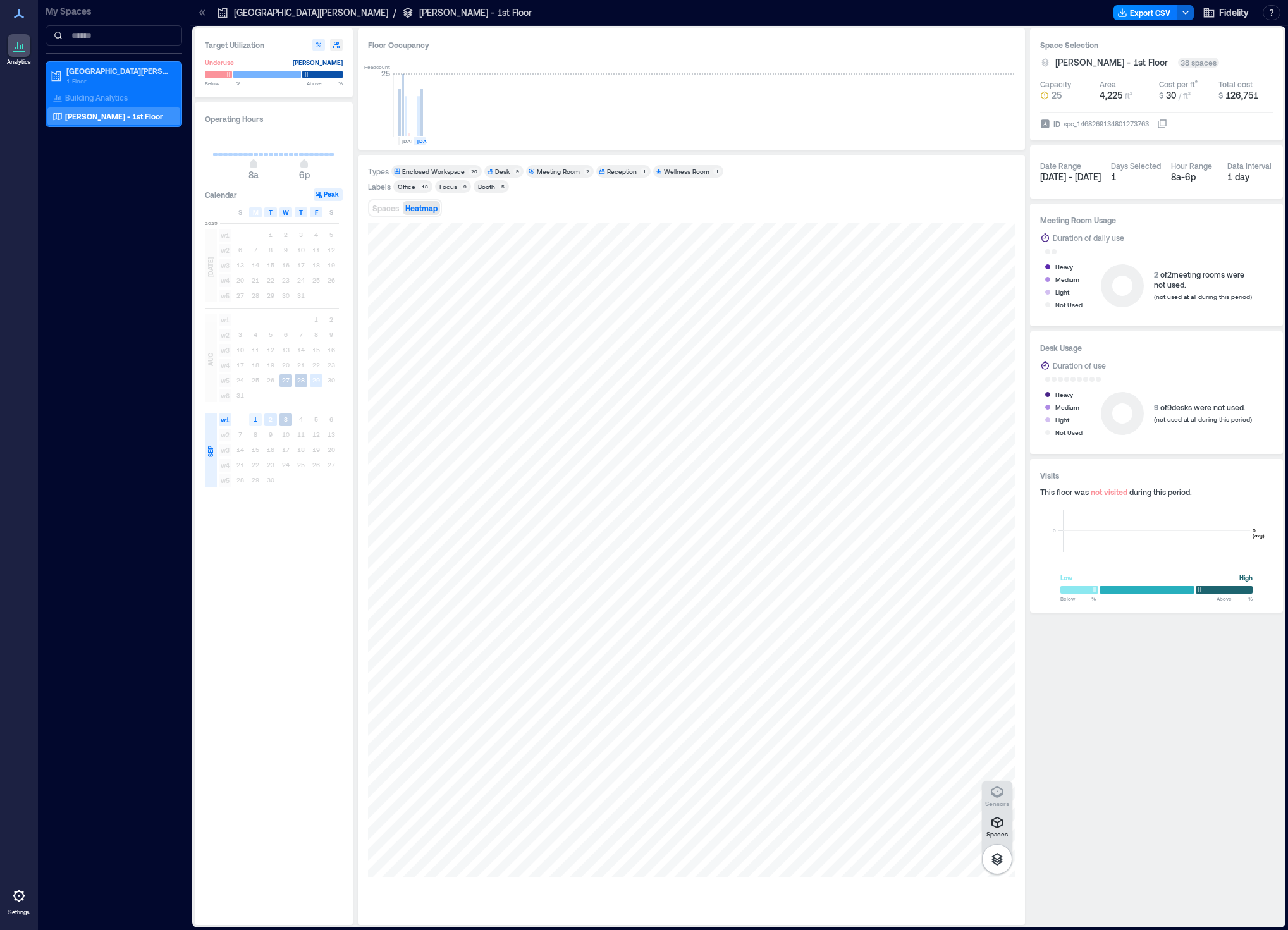
click at [255, 421] on text "1" at bounding box center [256, 419] width 4 height 8
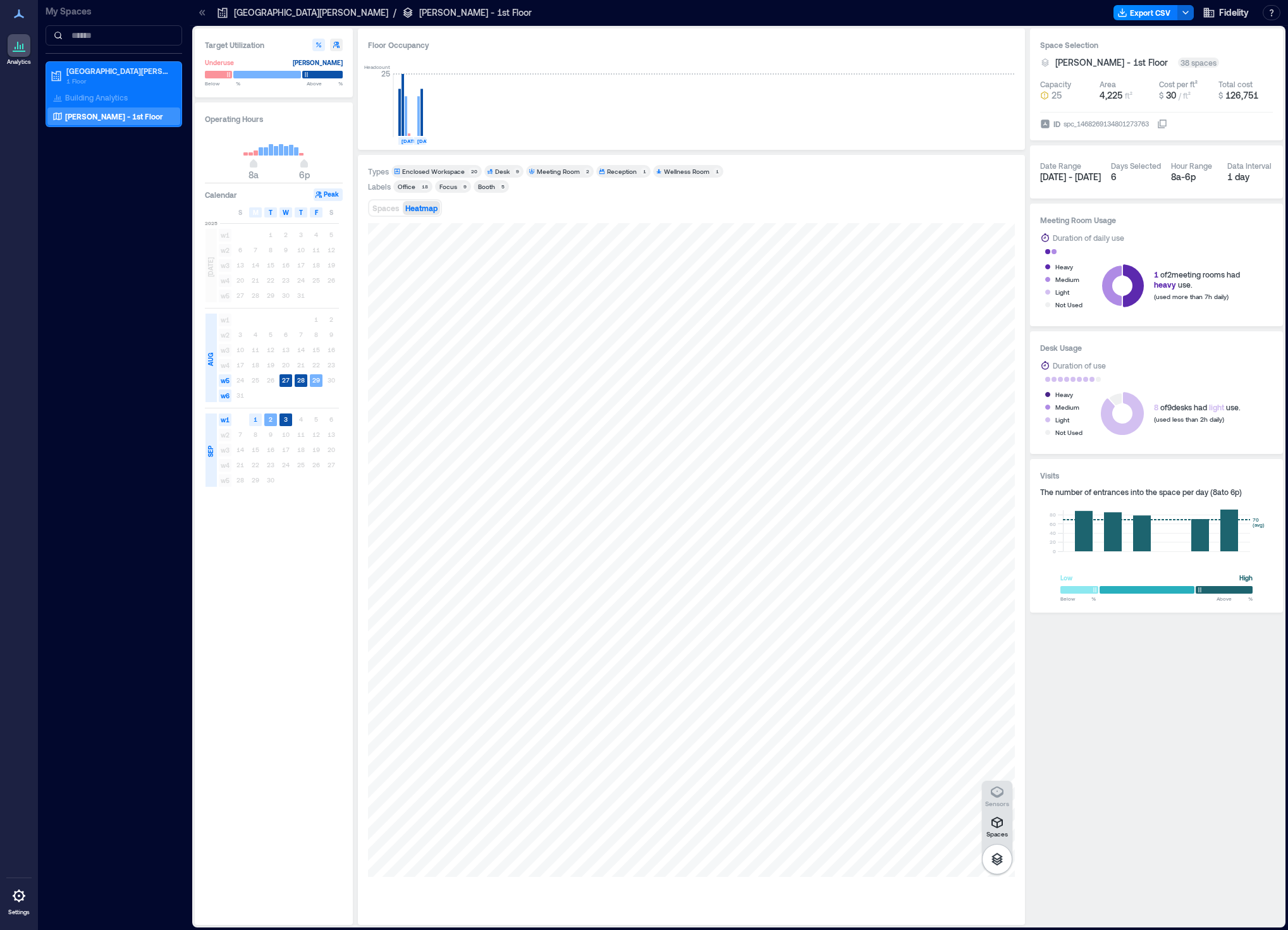
click at [333, 44] on icon "button" at bounding box center [336, 45] width 8 height 8
type input "*"
type input "**"
click at [1137, 289] on icon at bounding box center [1133, 286] width 21 height 43
click at [396, 209] on span "Spaces" at bounding box center [385, 208] width 26 height 9
